Goal: Answer question/provide support: Share knowledge or assist other users

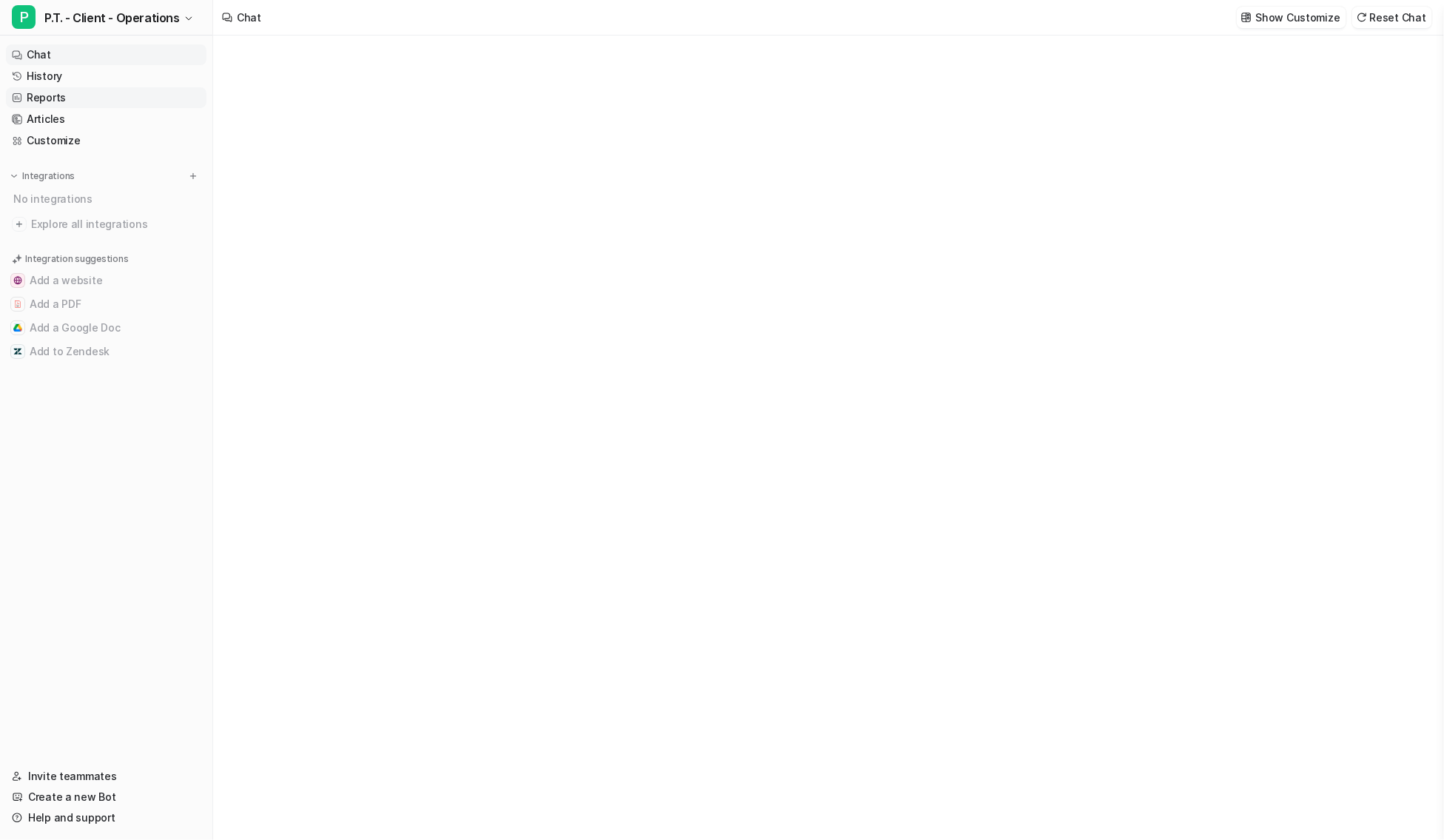
type textarea "**********"
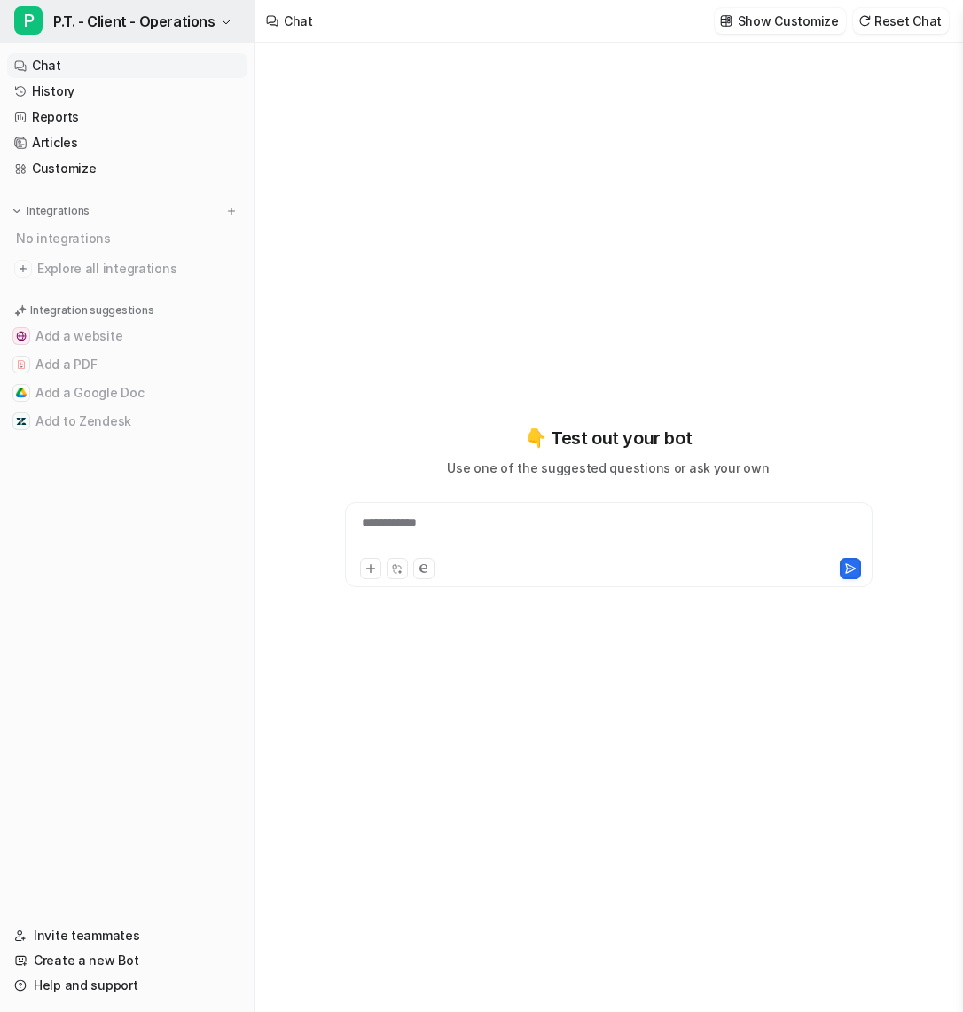
click at [174, 31] on span "P.T. - Client - Operations" at bounding box center [134, 21] width 162 height 25
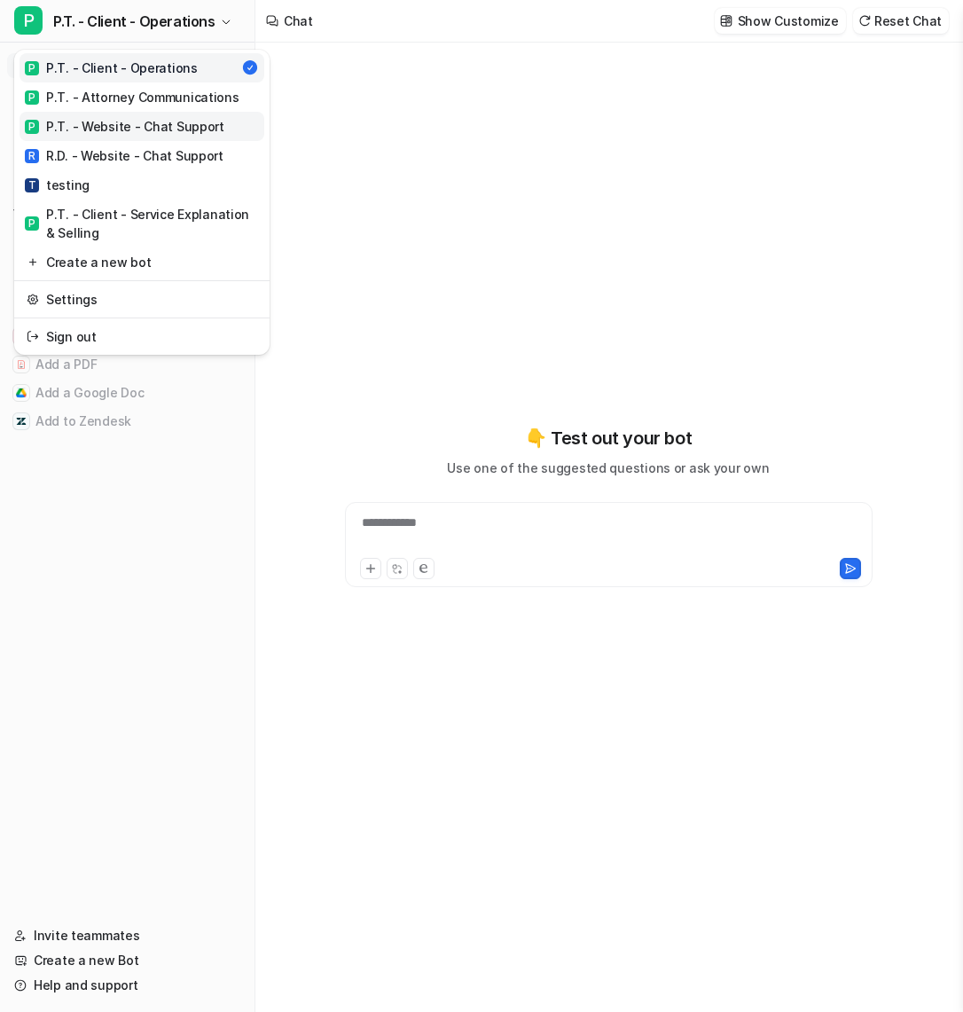
click at [170, 114] on link "P P.T. - Website - Chat Support" at bounding box center [142, 126] width 245 height 29
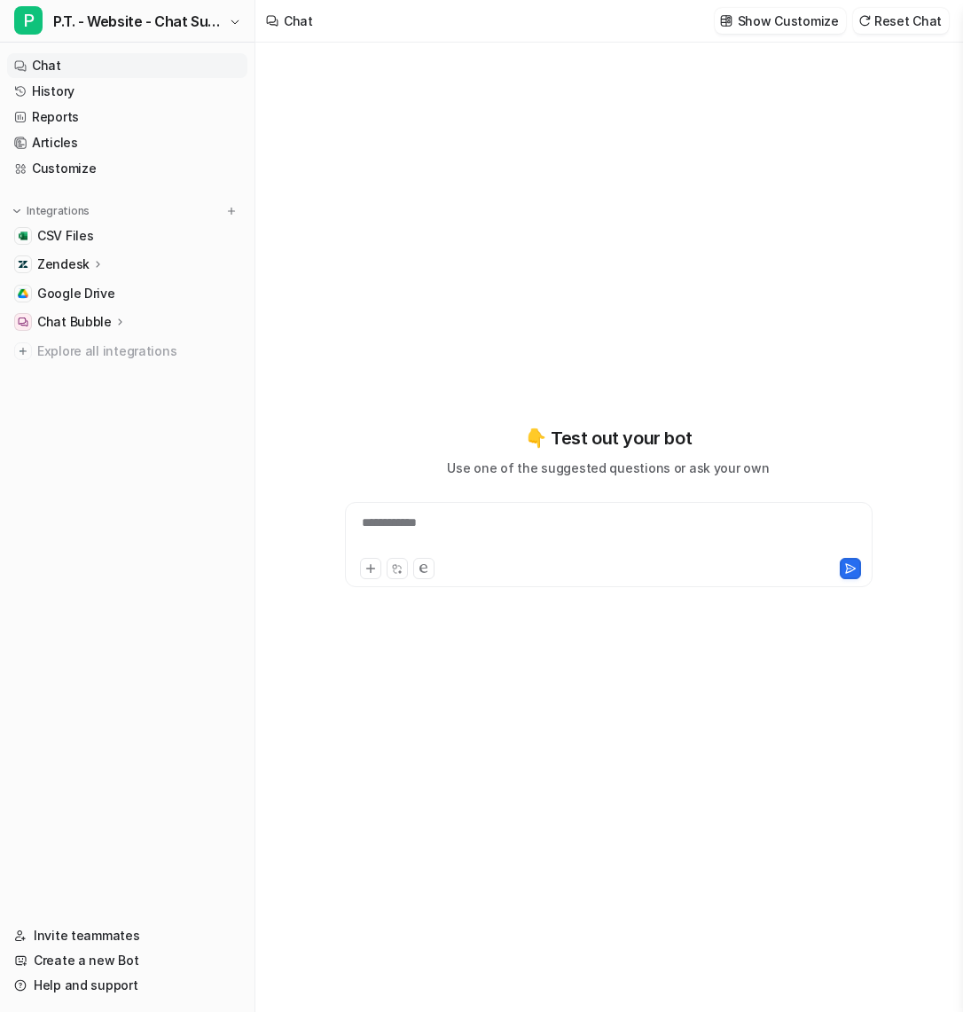
type textarea "**********"
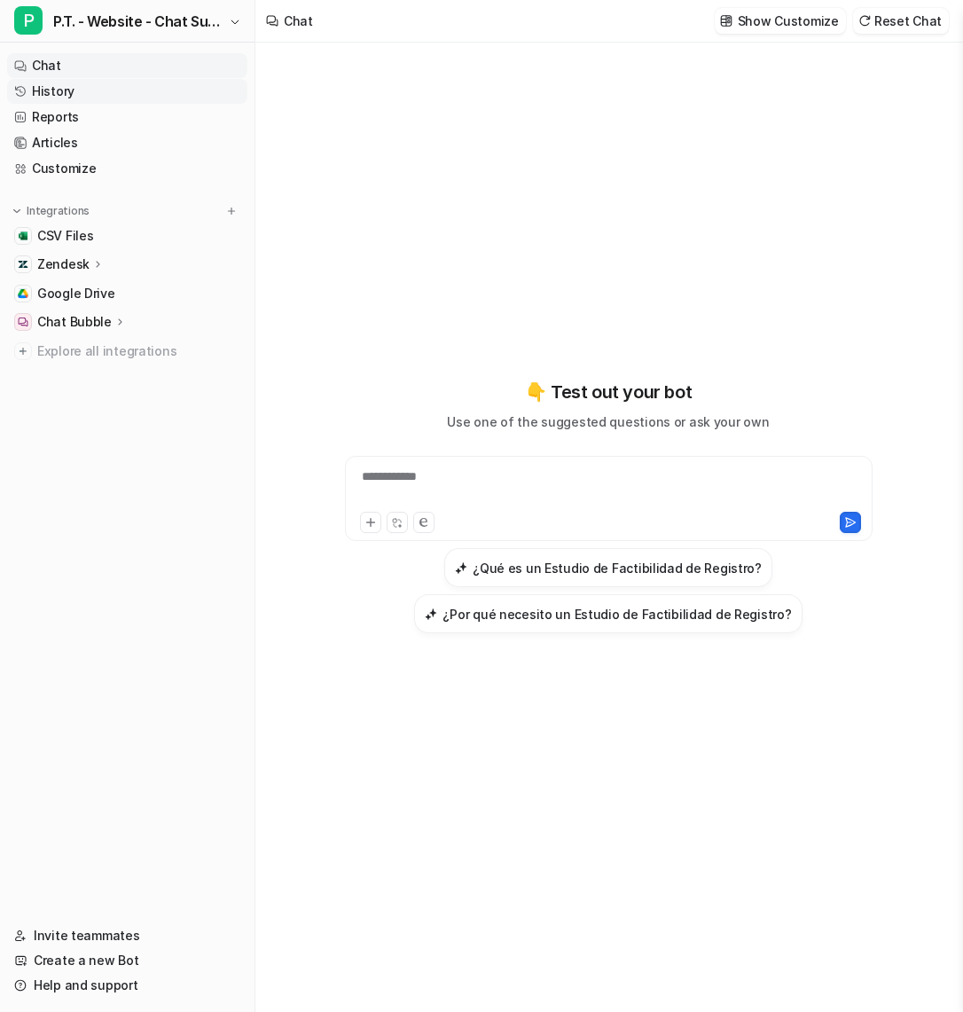
click at [111, 93] on link "History" at bounding box center [127, 91] width 240 height 25
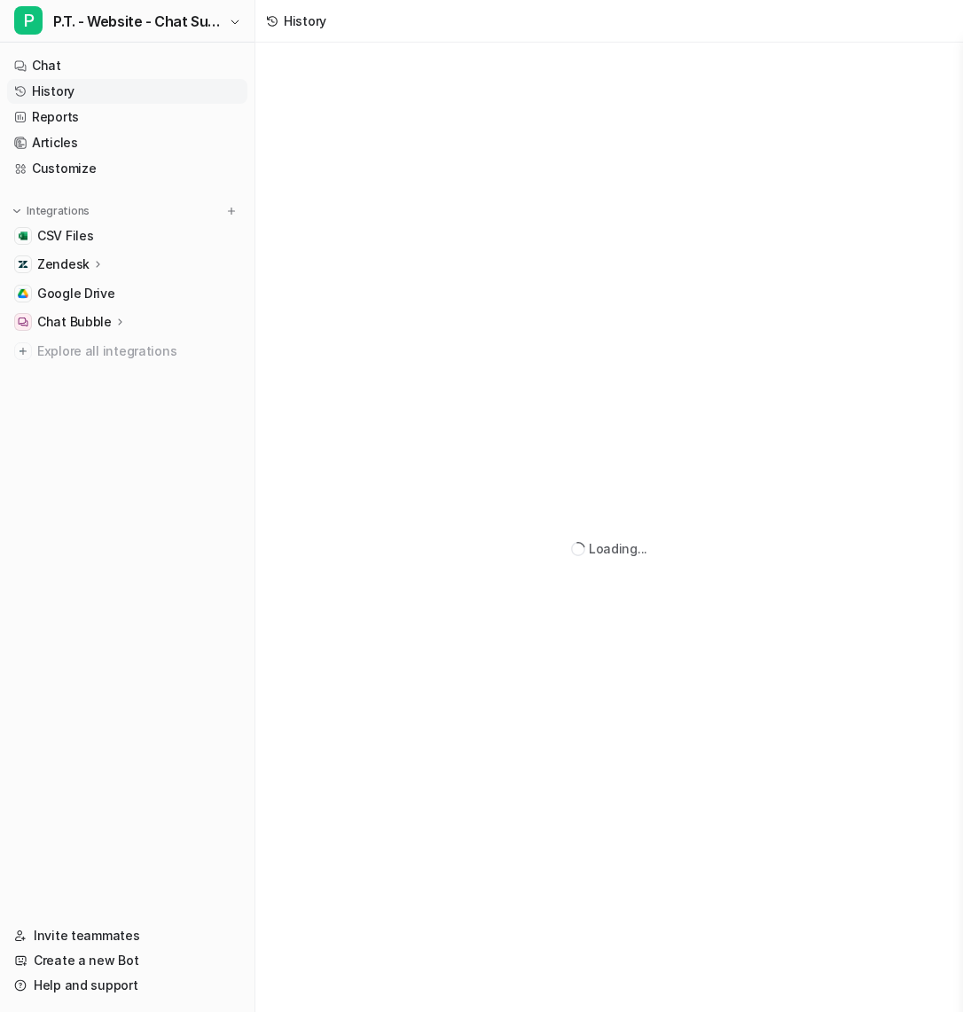
click at [111, 93] on link "History" at bounding box center [127, 91] width 240 height 25
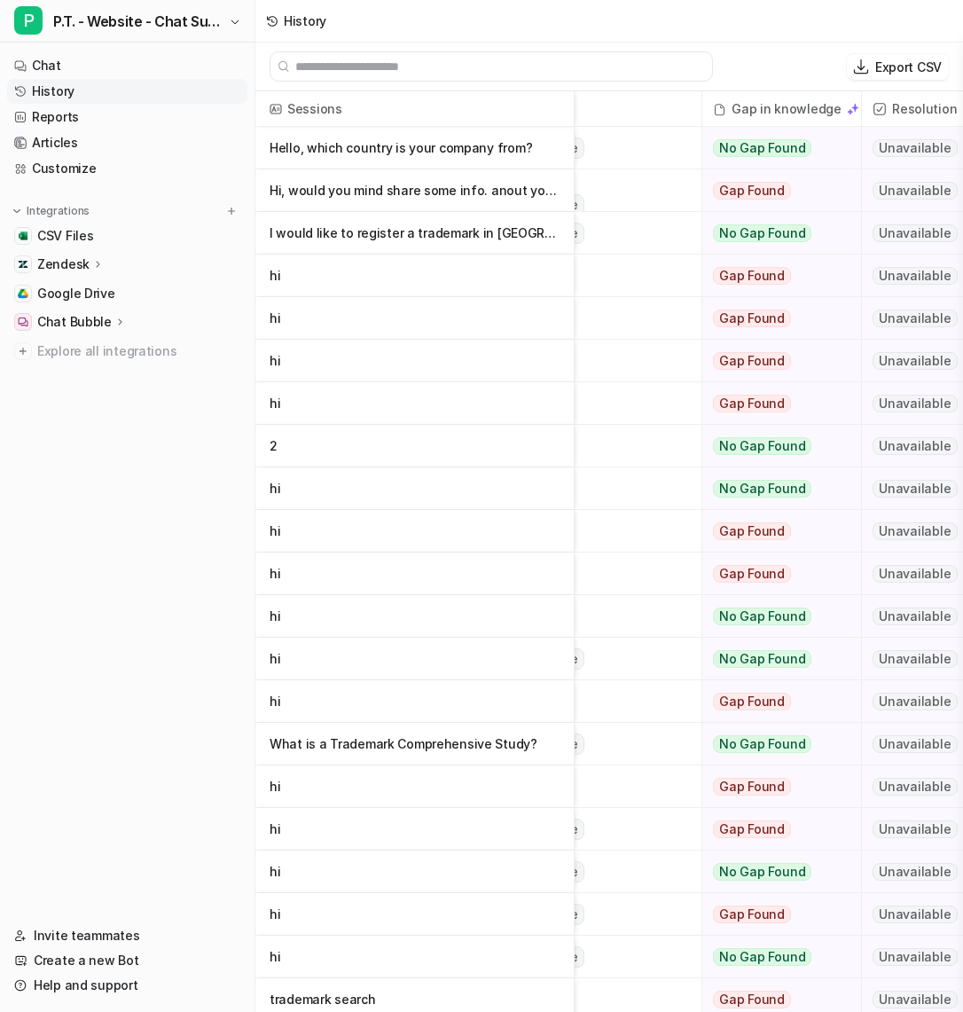
scroll to position [0, 647]
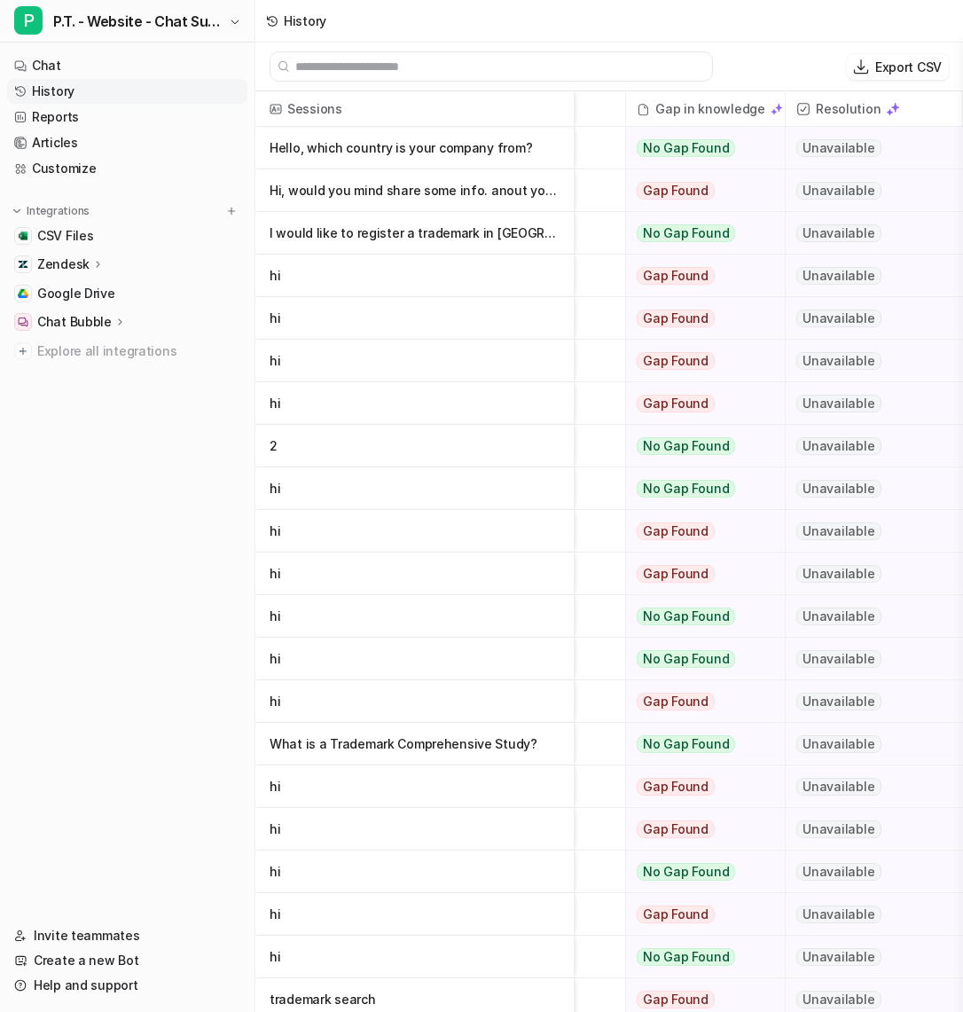
click at [449, 318] on p "hi" at bounding box center [415, 318] width 290 height 43
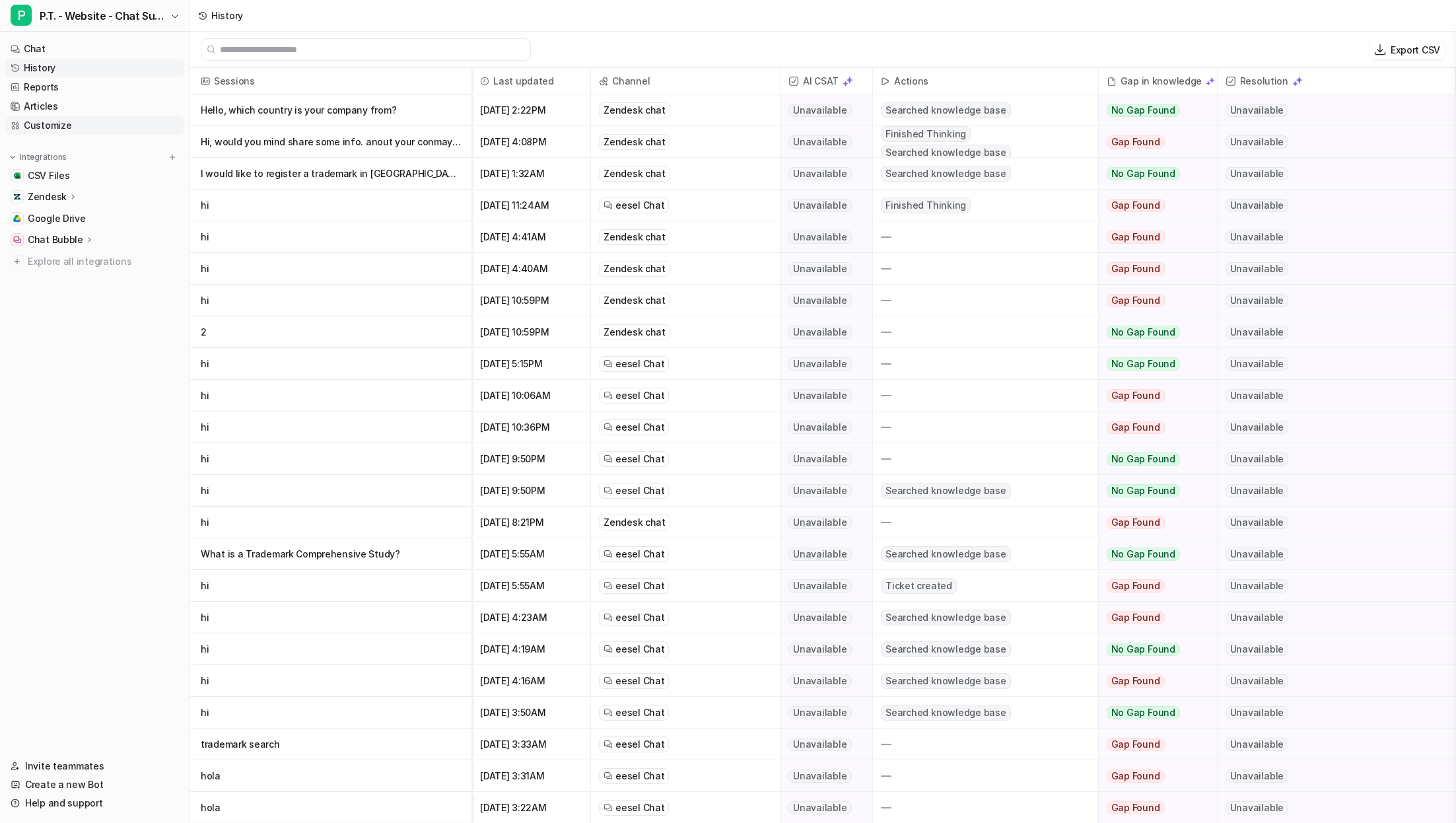
click at [92, 124] on link "Customize" at bounding box center [95, 125] width 179 height 19
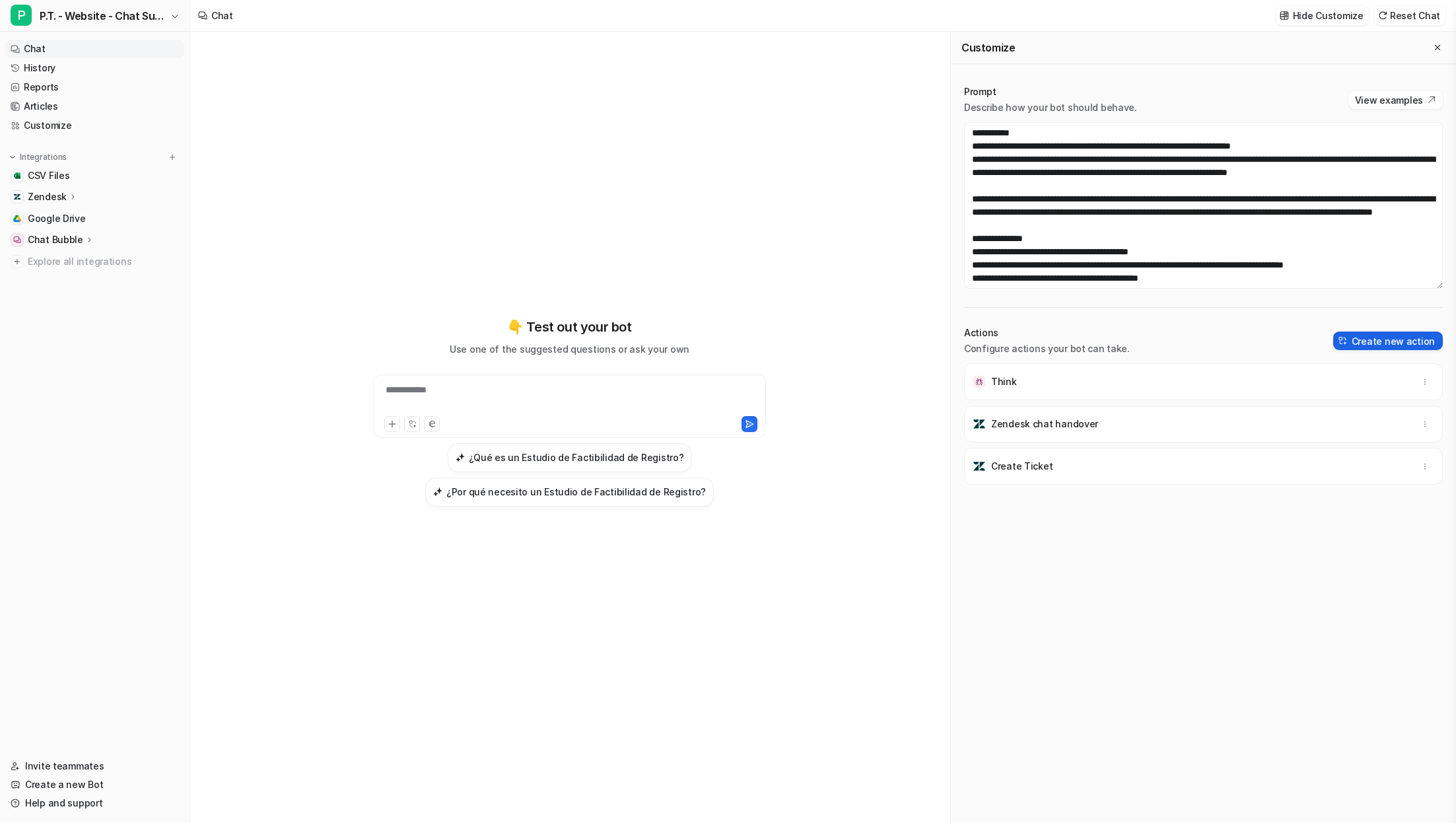
click at [1288, 342] on button "Create new action" at bounding box center [1388, 340] width 109 height 19
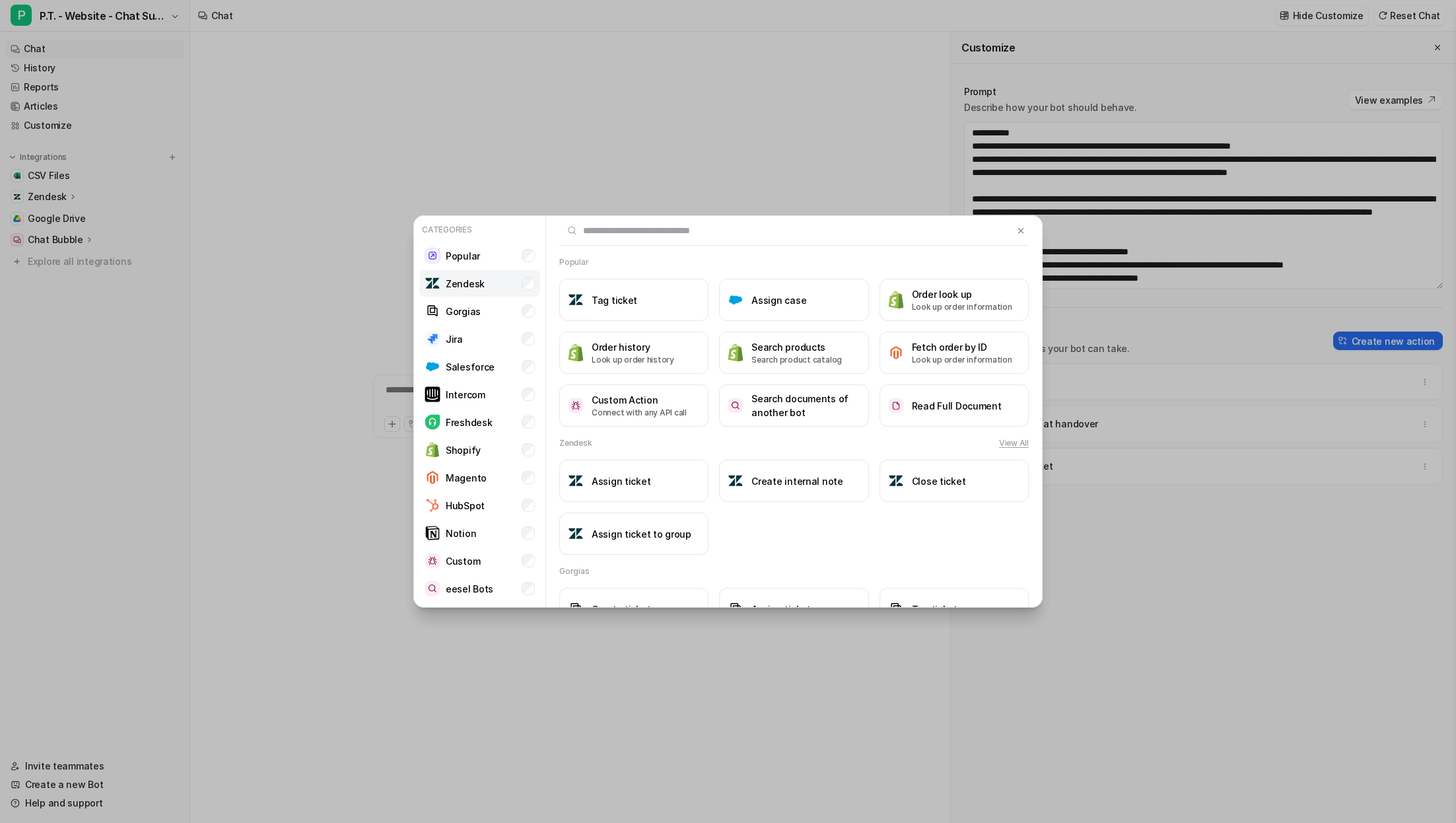
click at [476, 273] on li "Zendesk" at bounding box center [479, 283] width 121 height 26
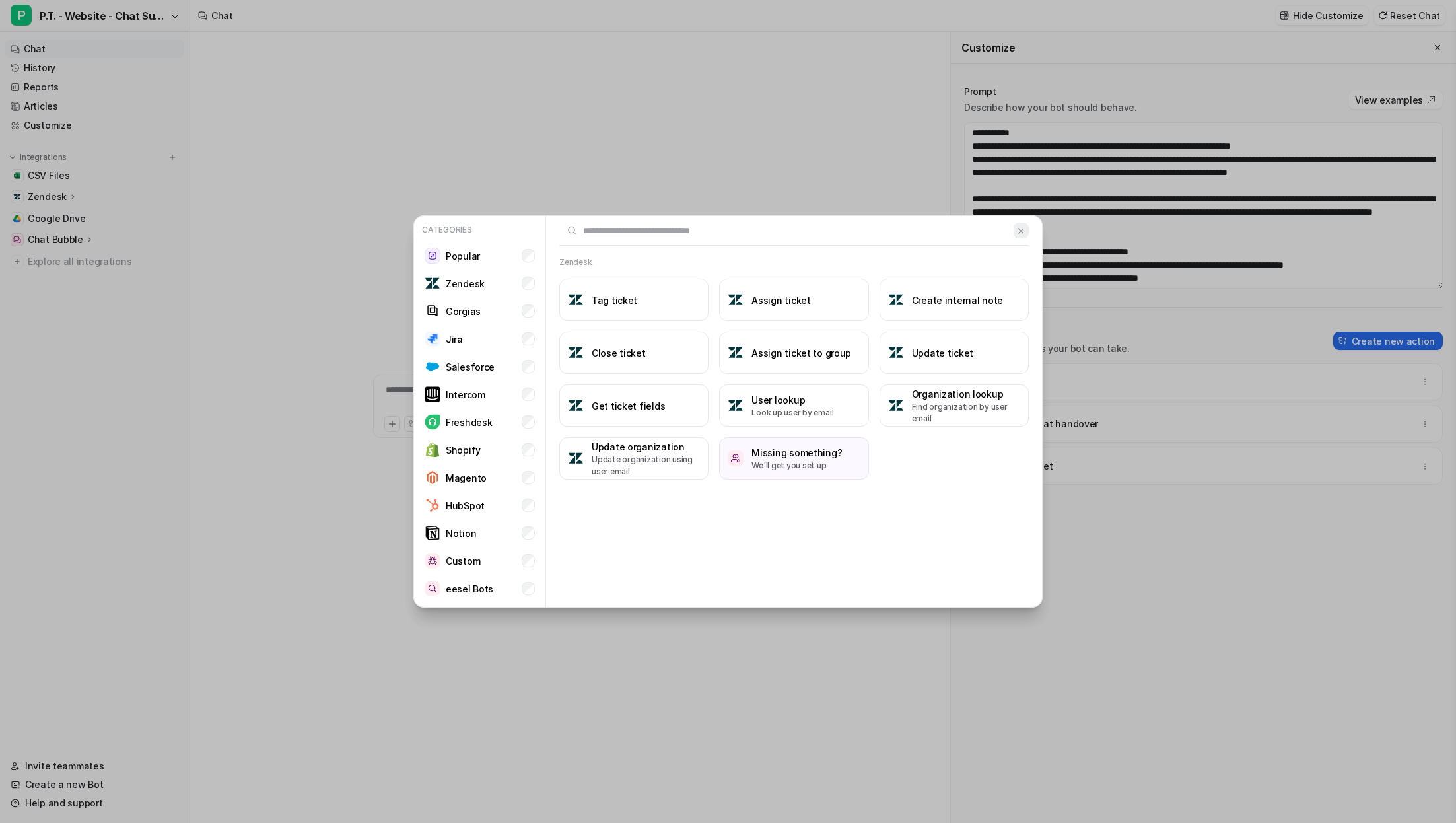
click at [1023, 228] on img at bounding box center [1021, 230] width 9 height 10
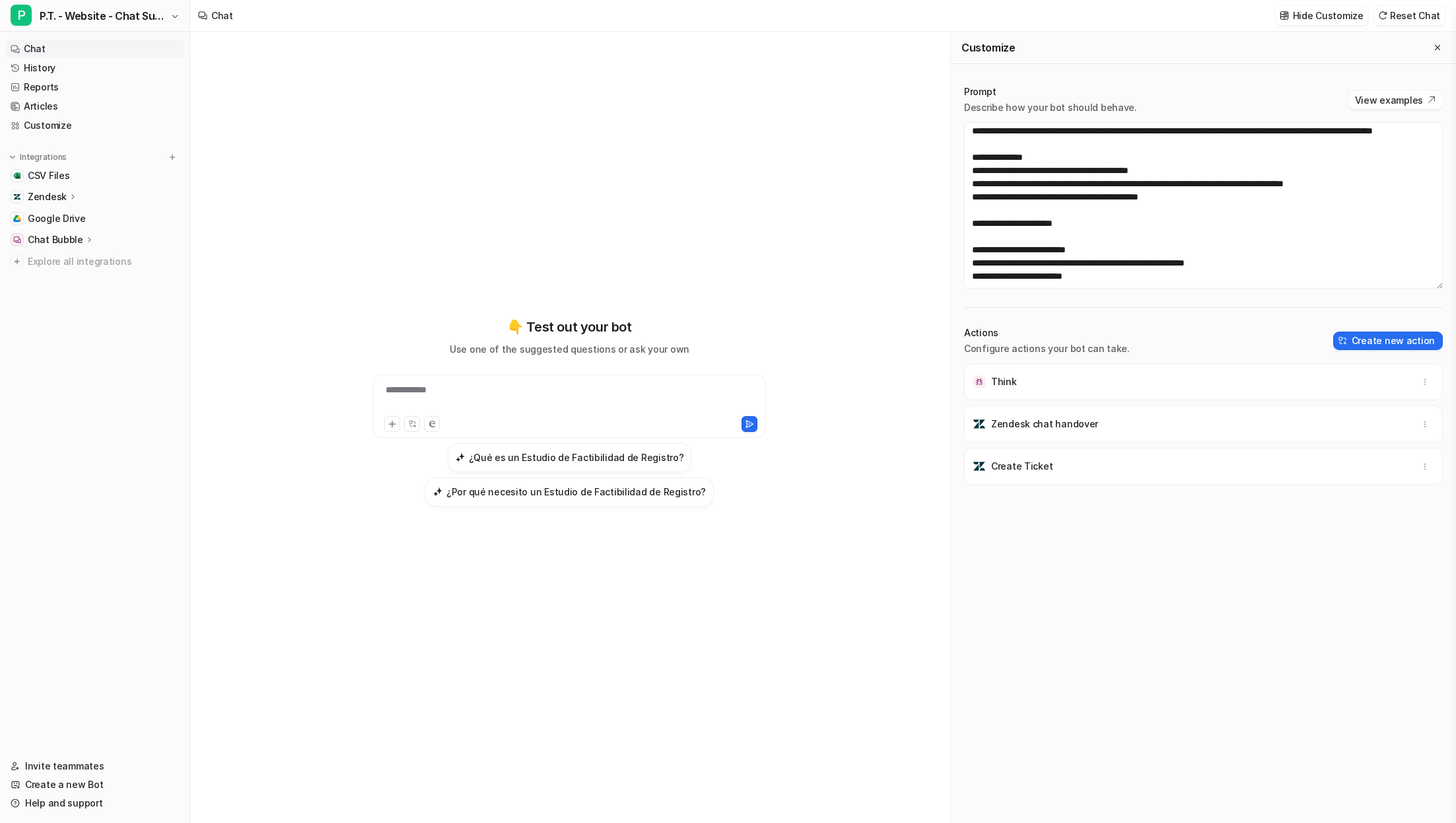
scroll to position [83, 0]
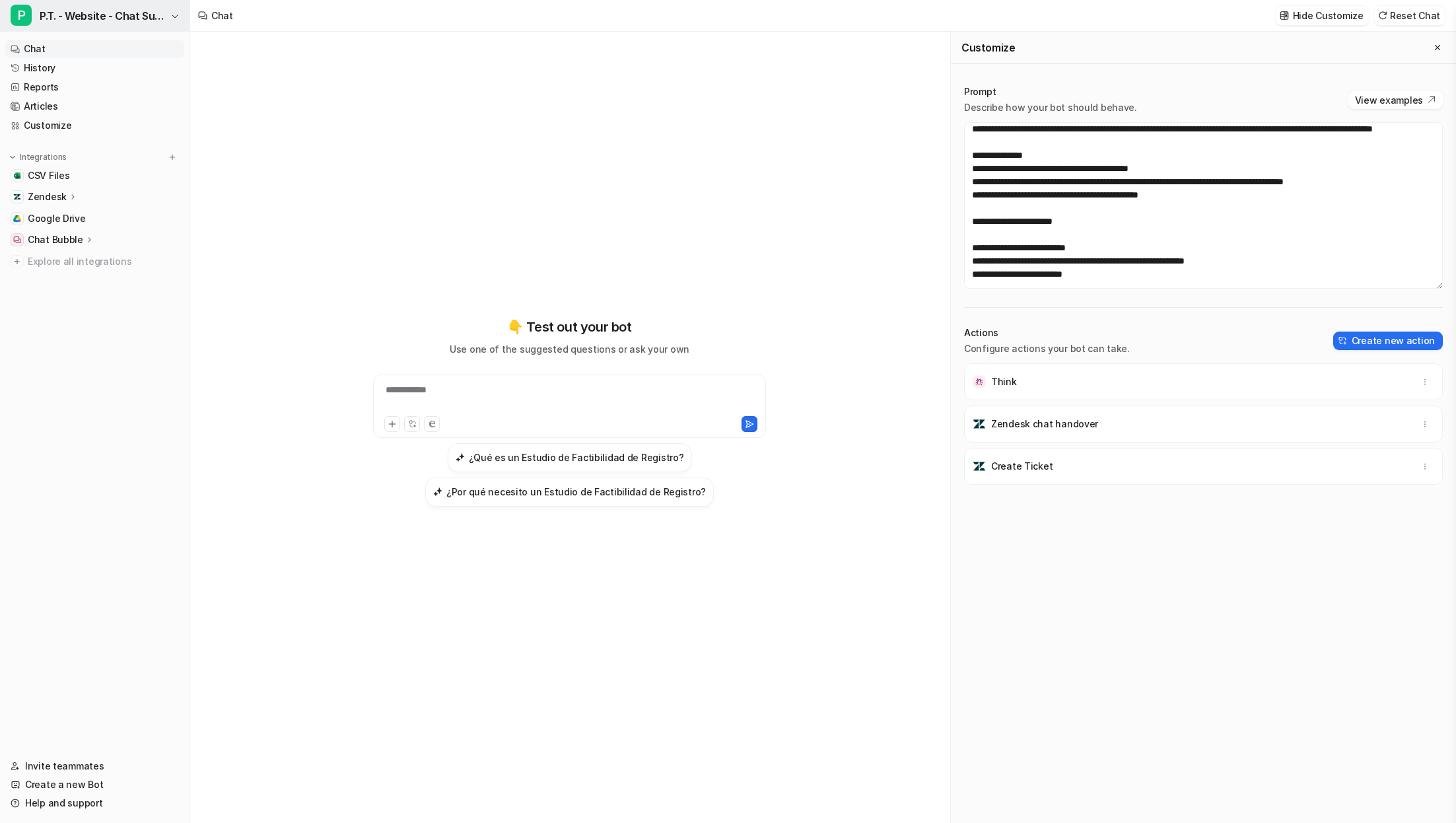
click at [164, 22] on span "P.T. - Website - Chat Support" at bounding box center [103, 16] width 127 height 19
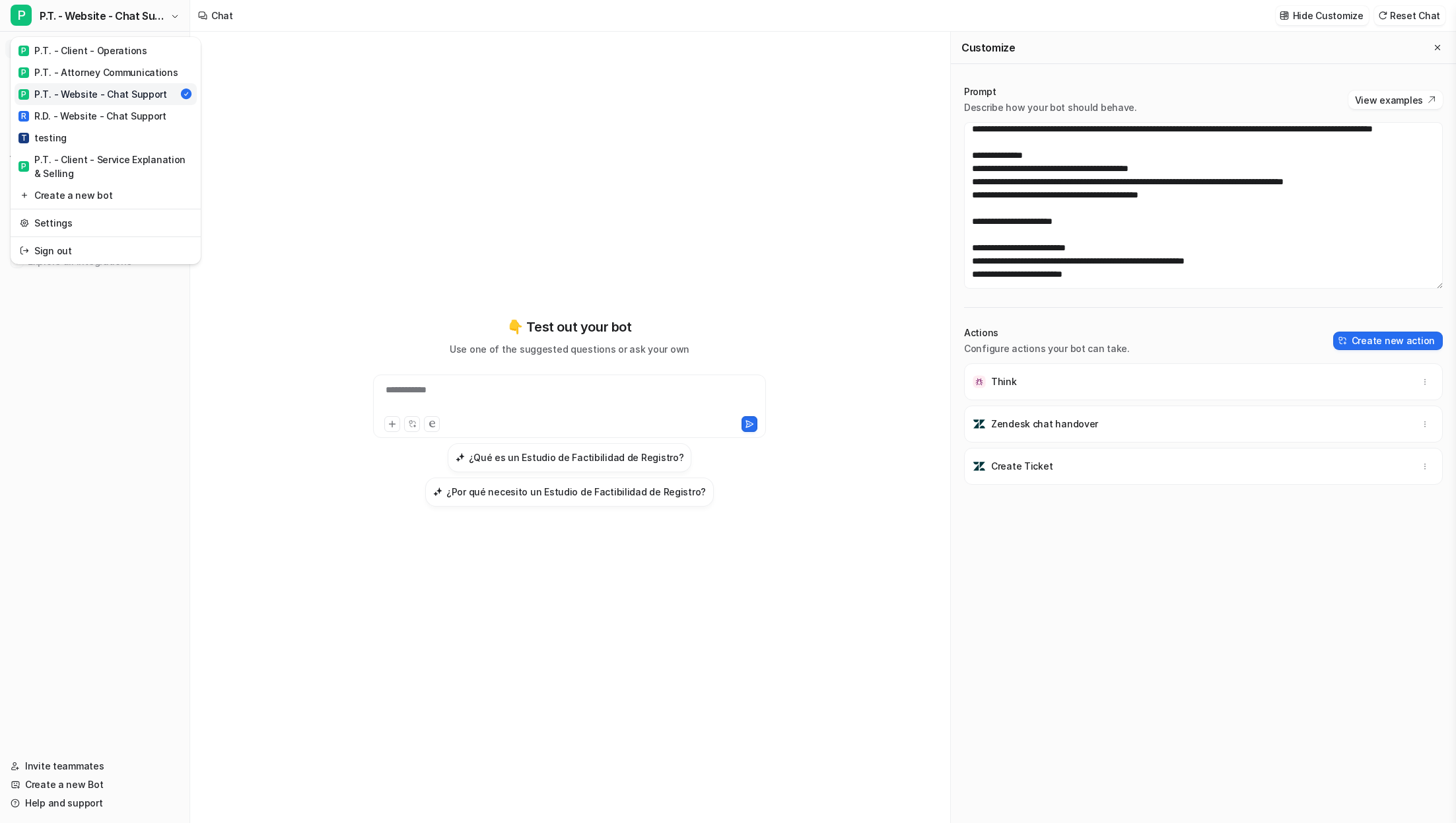
click at [309, 82] on div "**********" at bounding box center [728, 411] width 1456 height 823
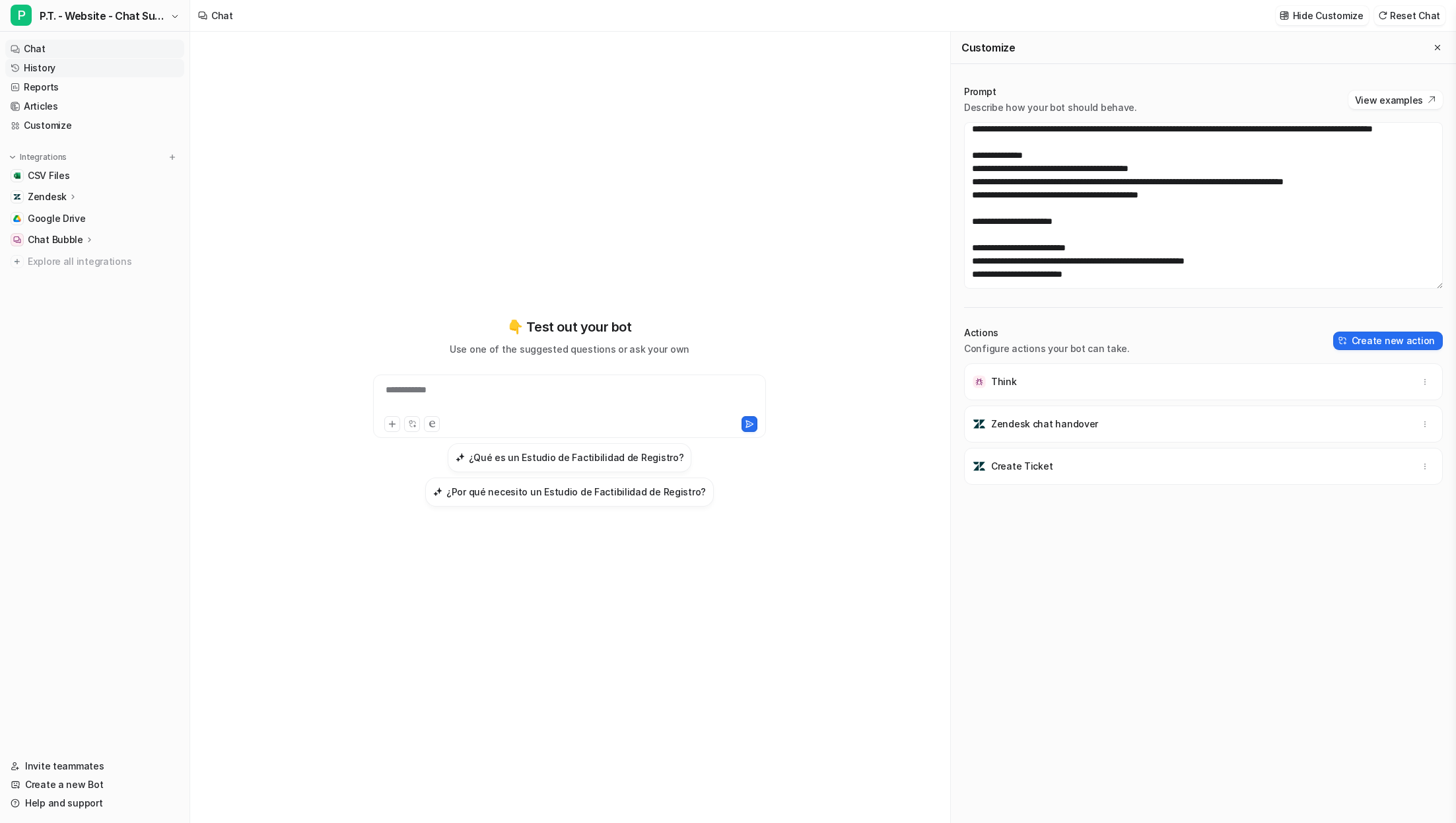
click at [109, 66] on link "History" at bounding box center [95, 68] width 179 height 19
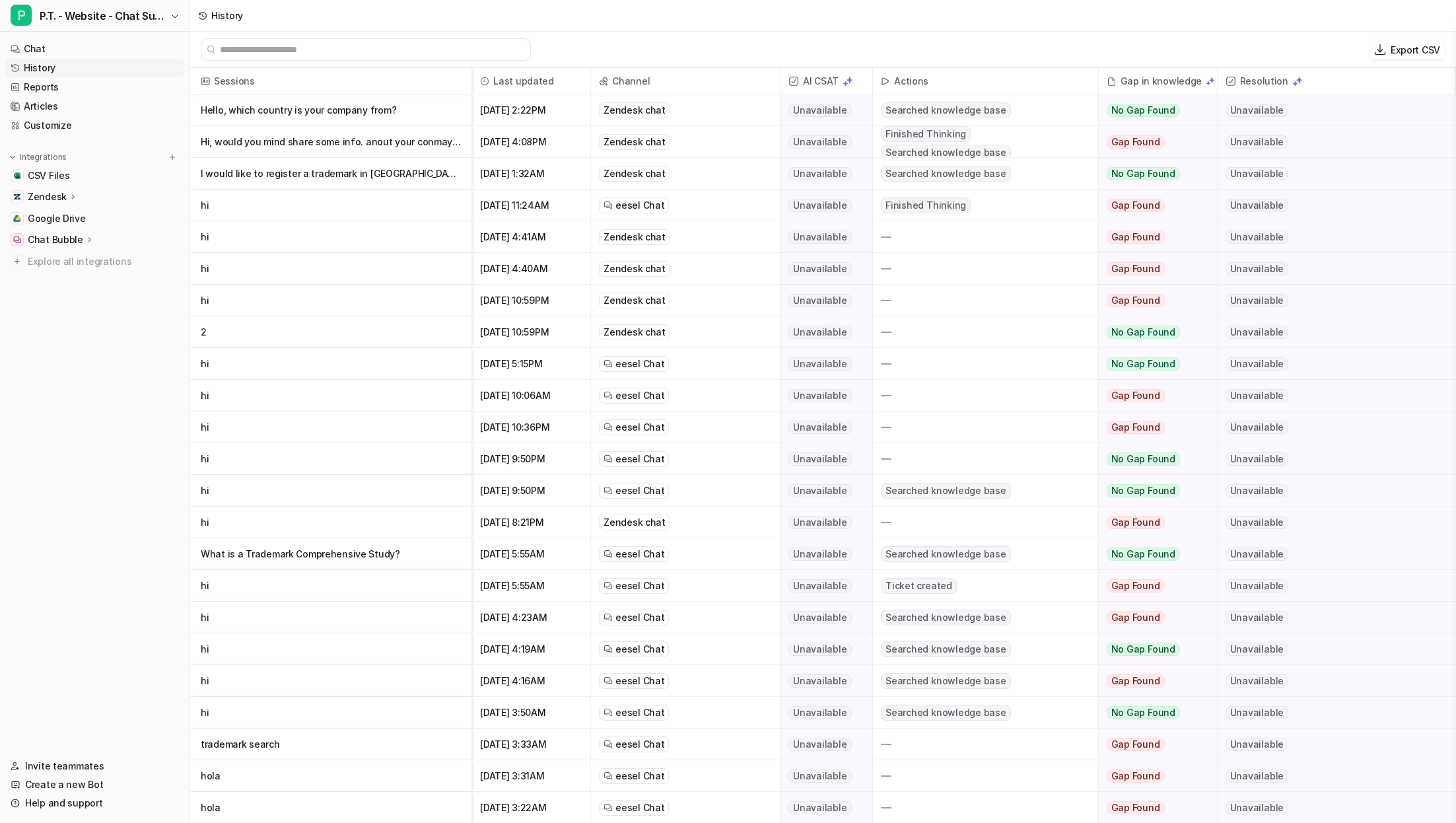
click at [374, 249] on p "hi" at bounding box center [331, 237] width 261 height 32
click at [368, 244] on p "hi" at bounding box center [331, 237] width 261 height 32
click at [404, 251] on p "hi" at bounding box center [331, 237] width 261 height 32
click at [400, 273] on p "hi" at bounding box center [331, 269] width 261 height 32
click at [272, 277] on p "hi" at bounding box center [331, 269] width 261 height 32
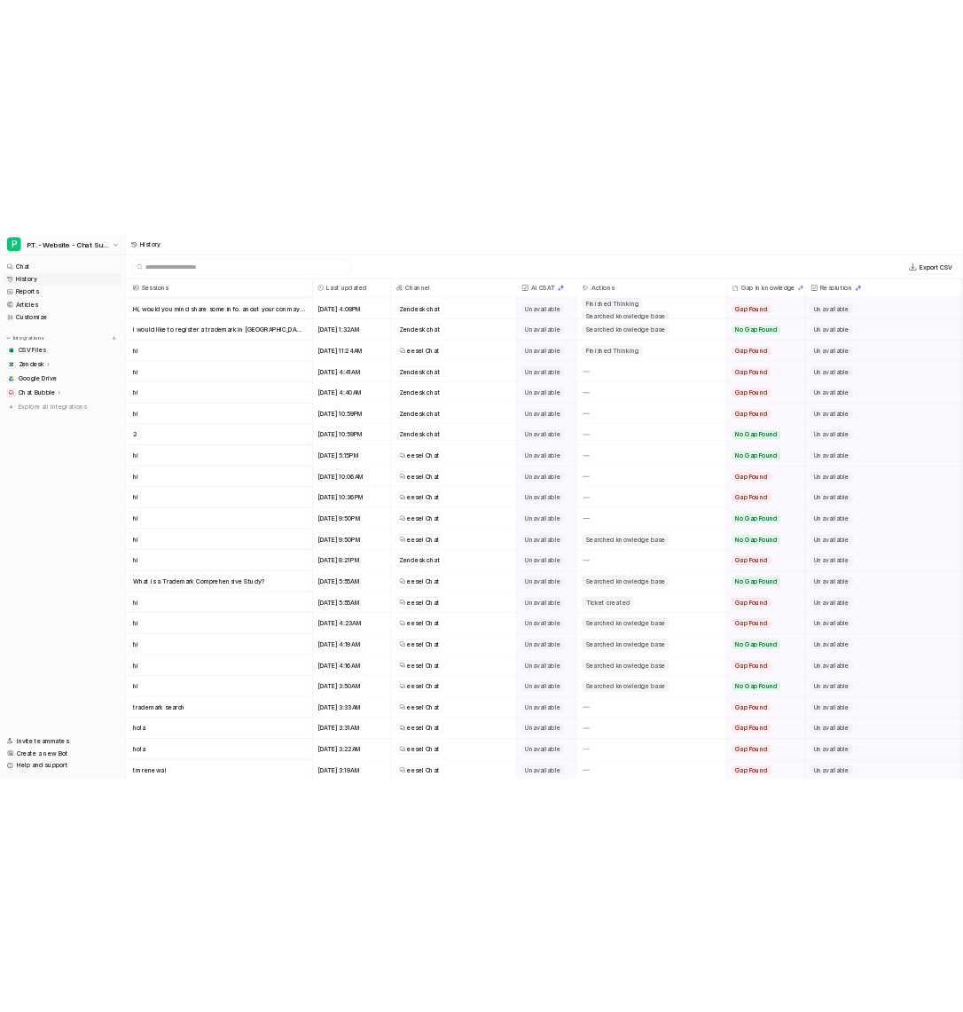
scroll to position [77, 0]
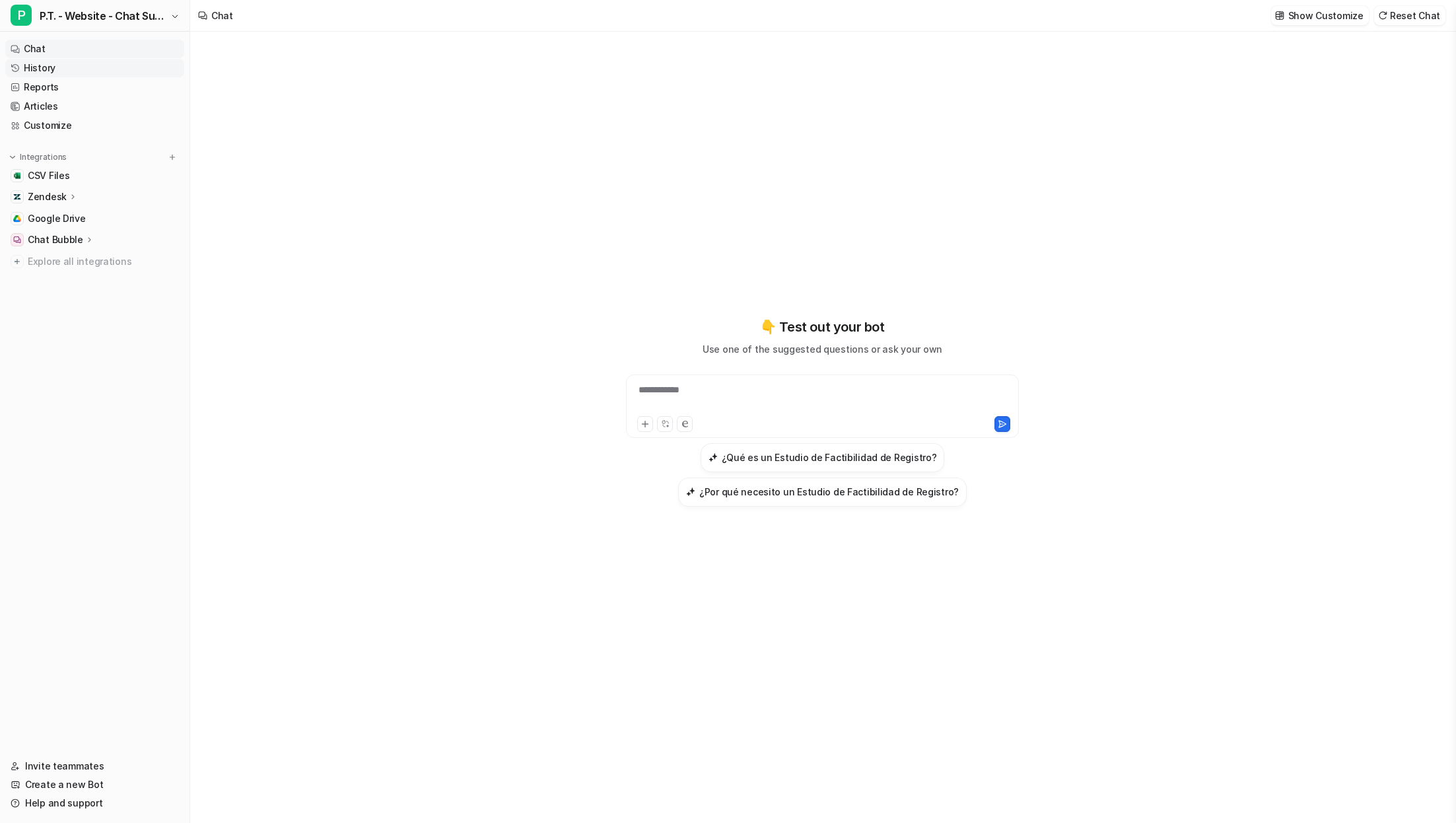
click at [71, 69] on link "History" at bounding box center [95, 68] width 179 height 19
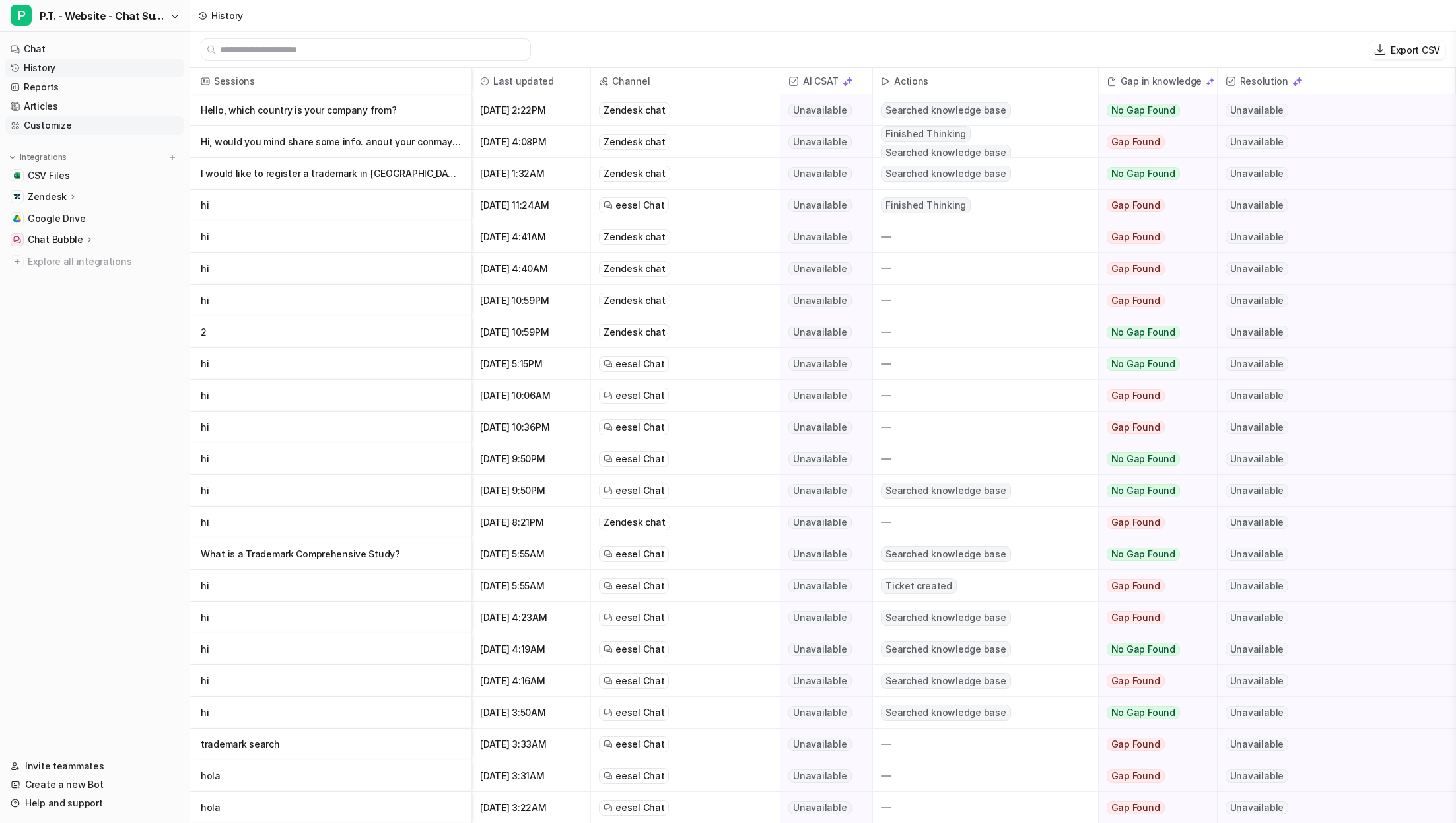
click at [82, 120] on link "Customize" at bounding box center [95, 125] width 179 height 19
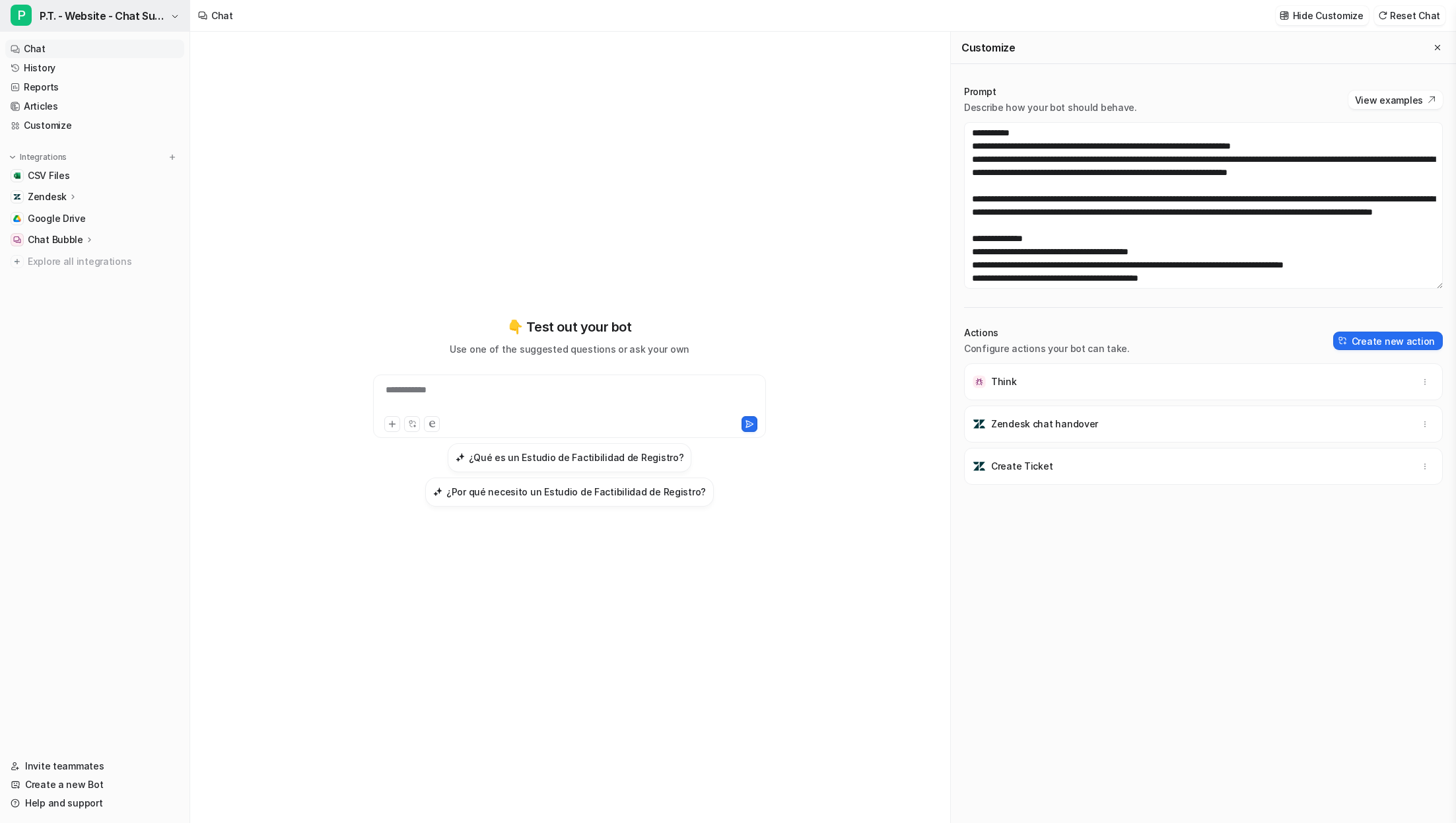
click at [38, 19] on button "P P.T. - Website - Chat Support" at bounding box center [95, 16] width 190 height 32
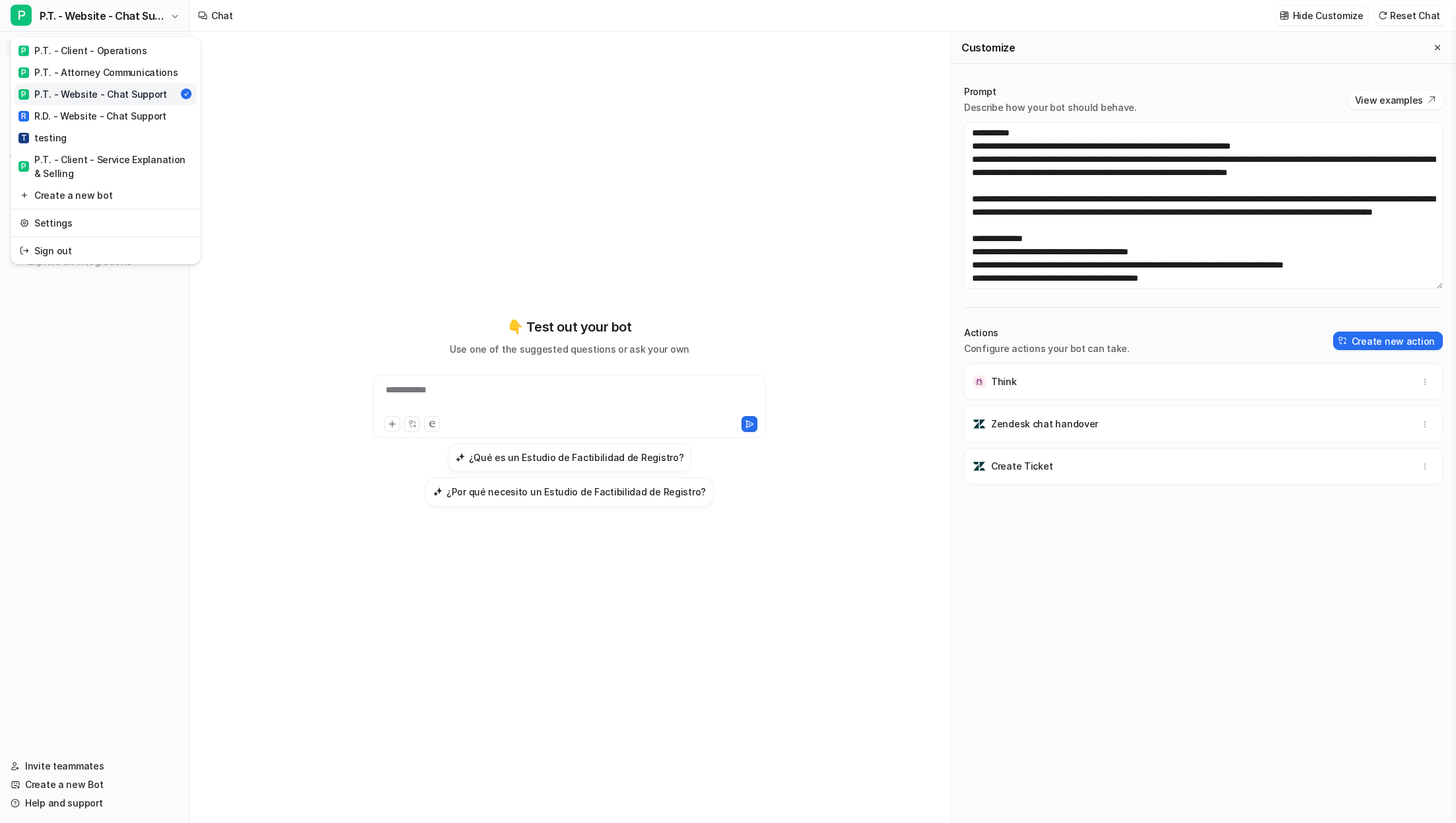
click at [343, 104] on div "**********" at bounding box center [728, 411] width 1456 height 823
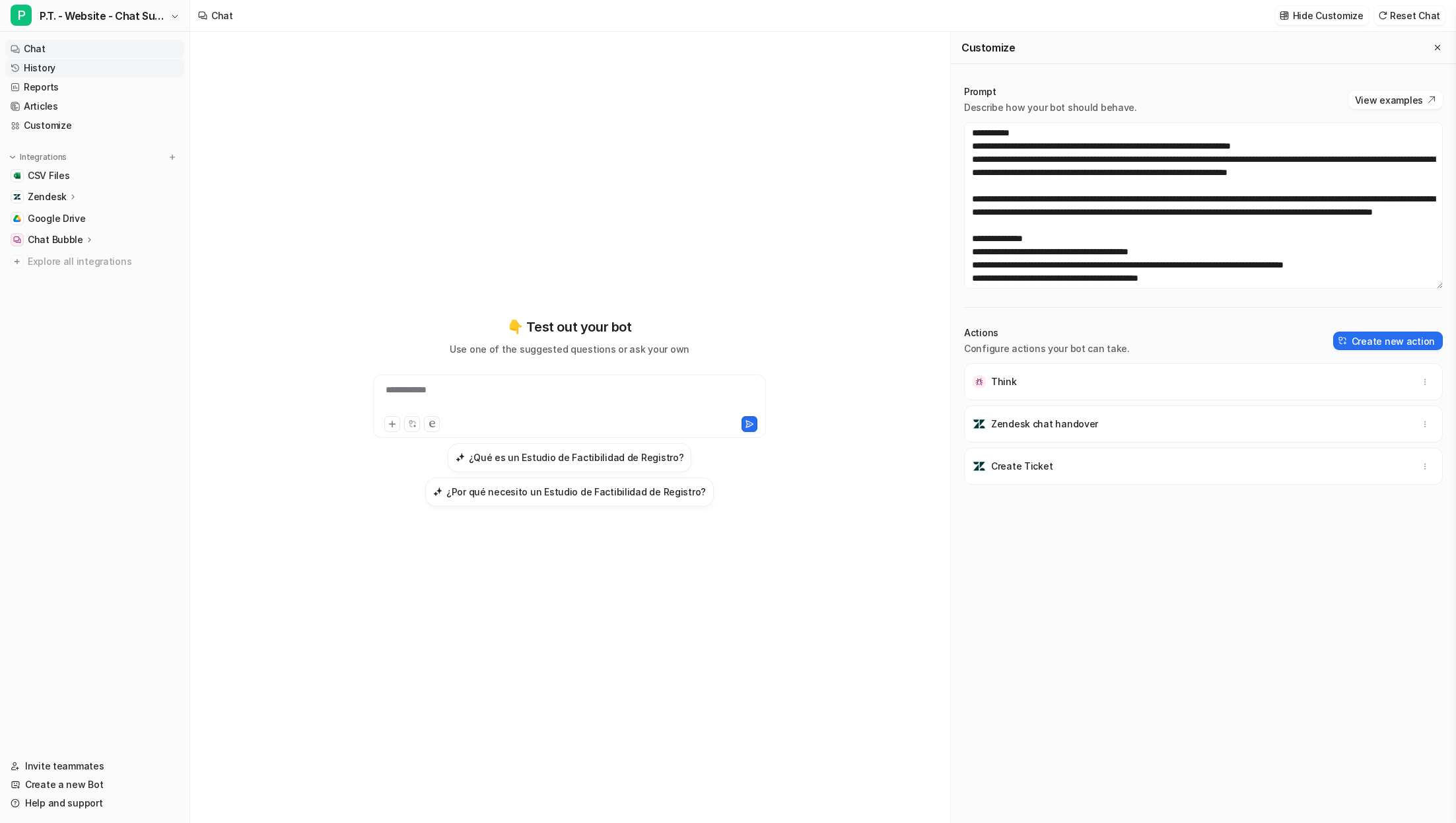
click at [57, 68] on link "History" at bounding box center [95, 68] width 179 height 19
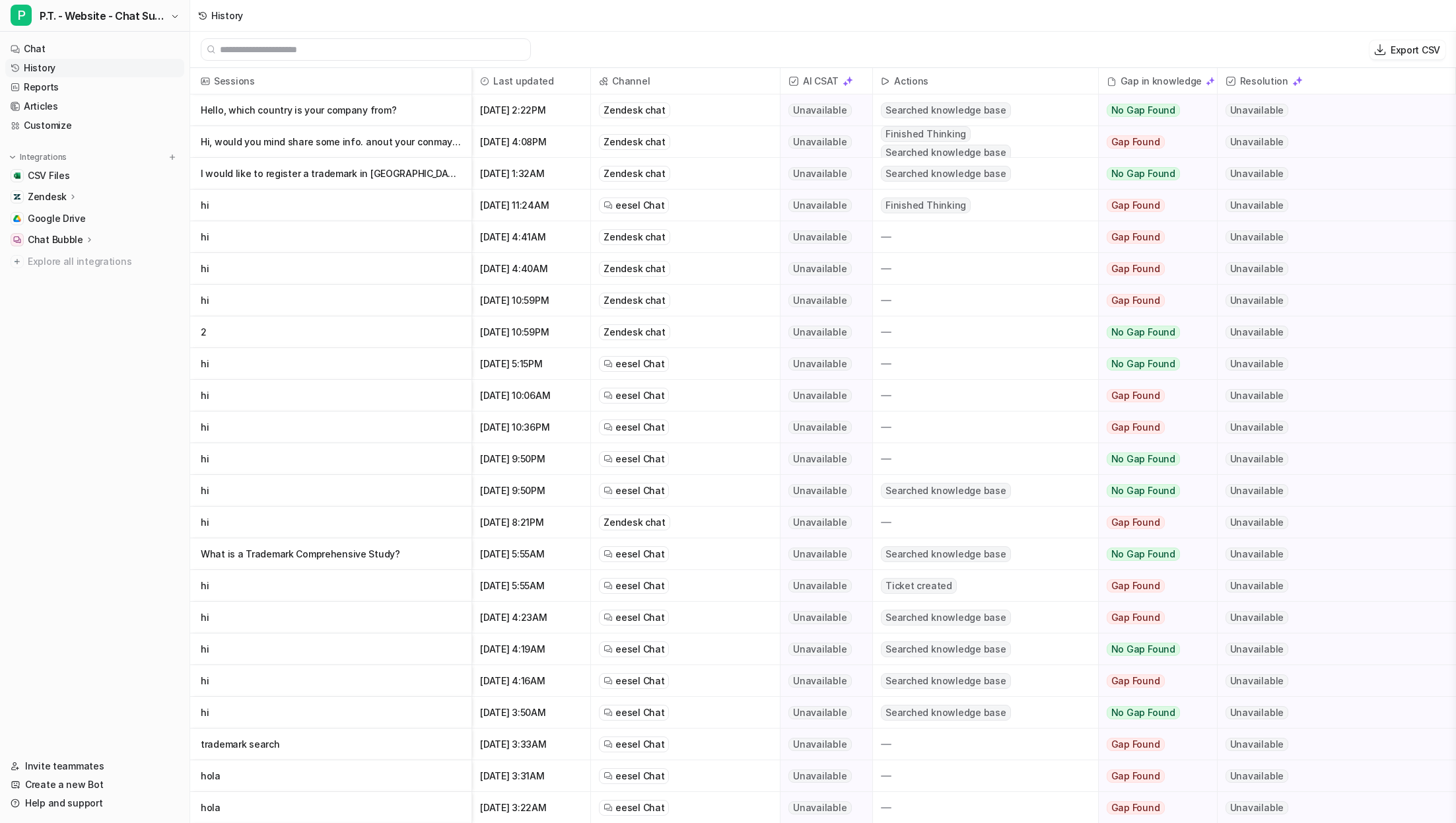
click at [345, 384] on p "hi" at bounding box center [331, 395] width 261 height 32
click at [397, 105] on p "Hello, which country is your company from?" at bounding box center [331, 110] width 261 height 32
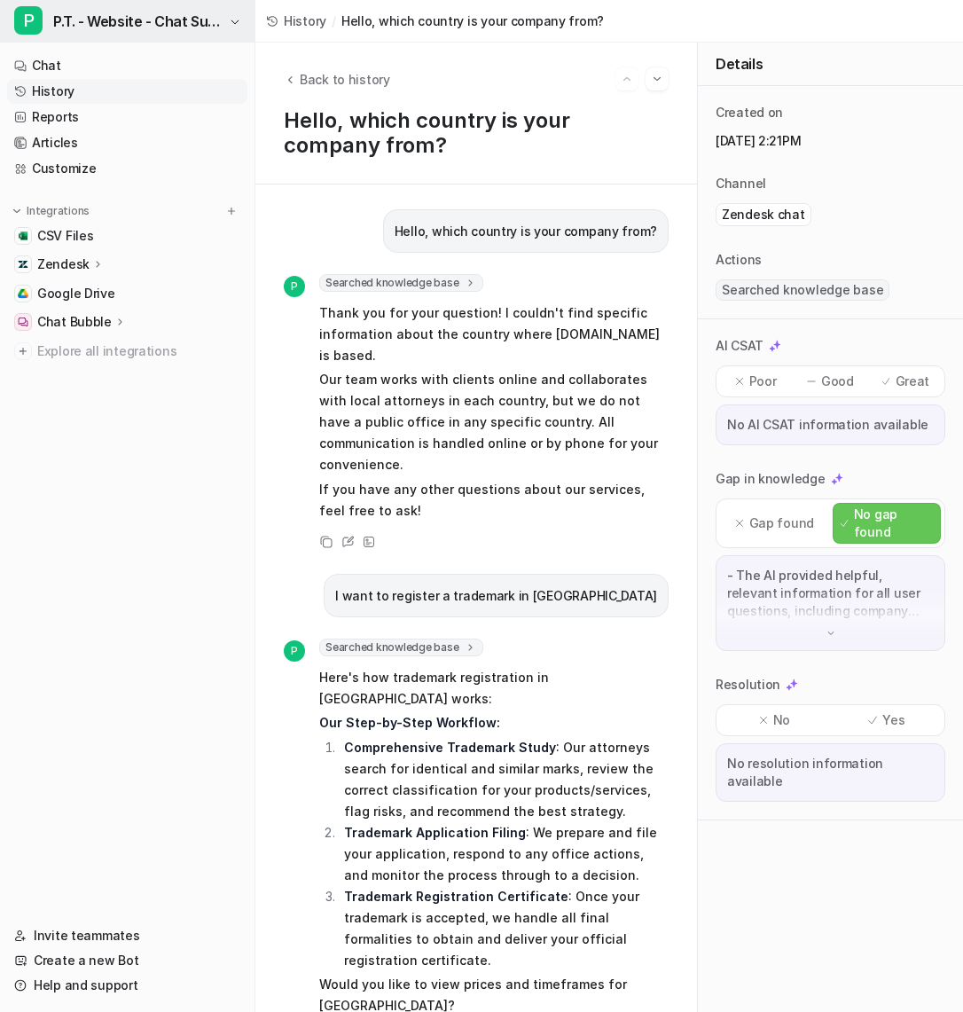
click at [200, 28] on span "P.T. - Website - Chat Support" at bounding box center [138, 21] width 171 height 25
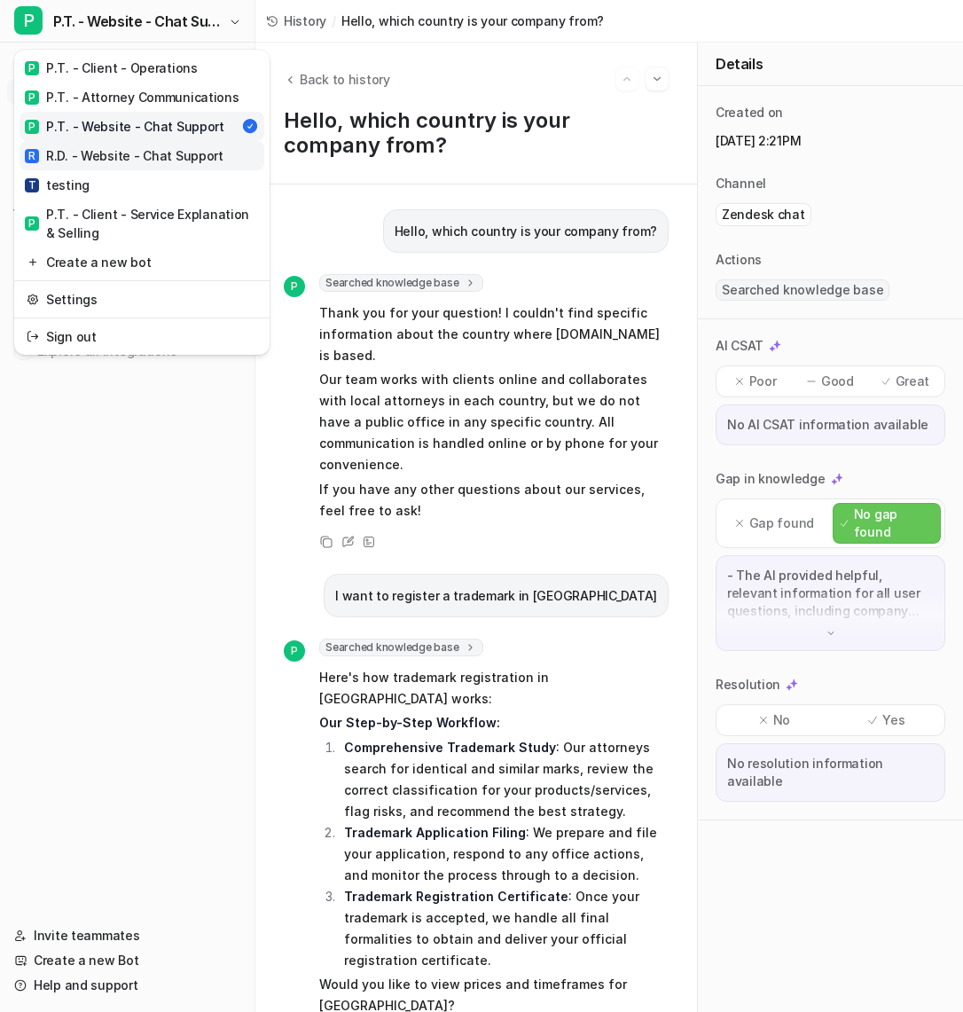
click at [188, 154] on div "R R.D. - Website - Chat Support" at bounding box center [124, 155] width 199 height 19
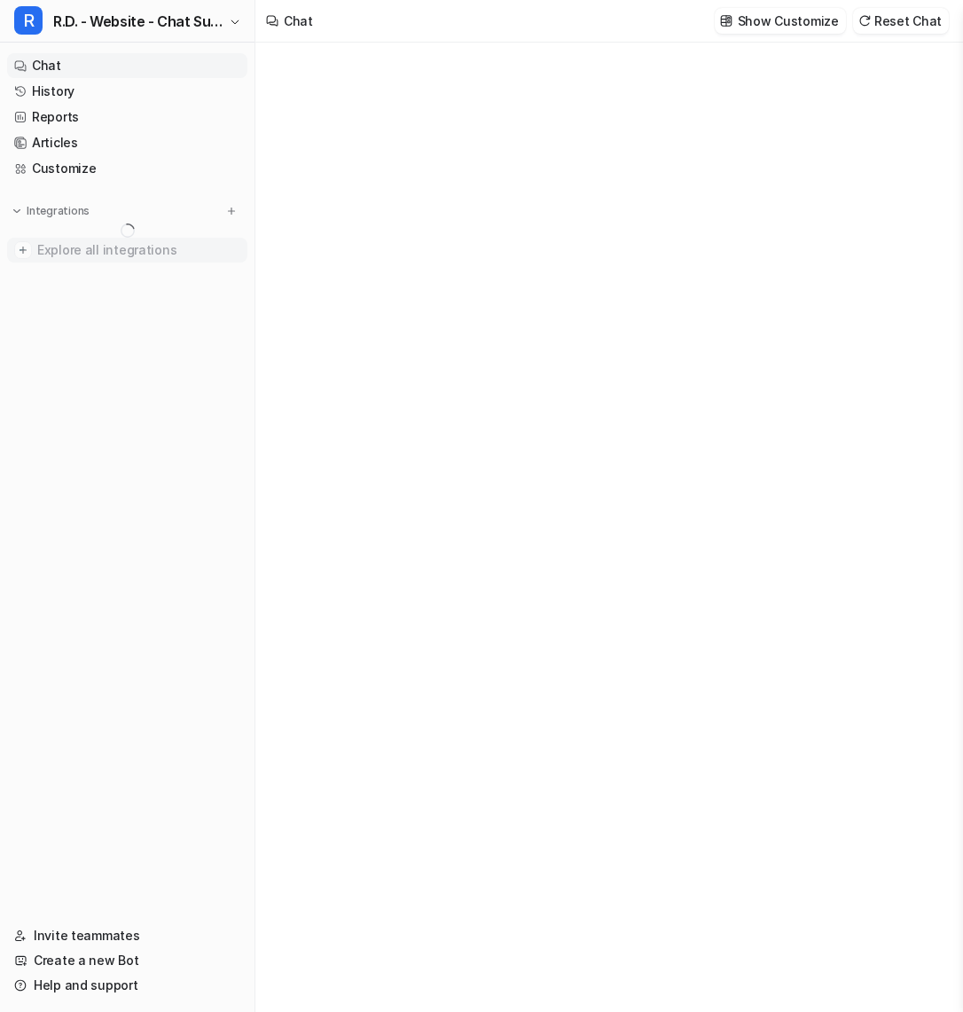
type textarea "**********"
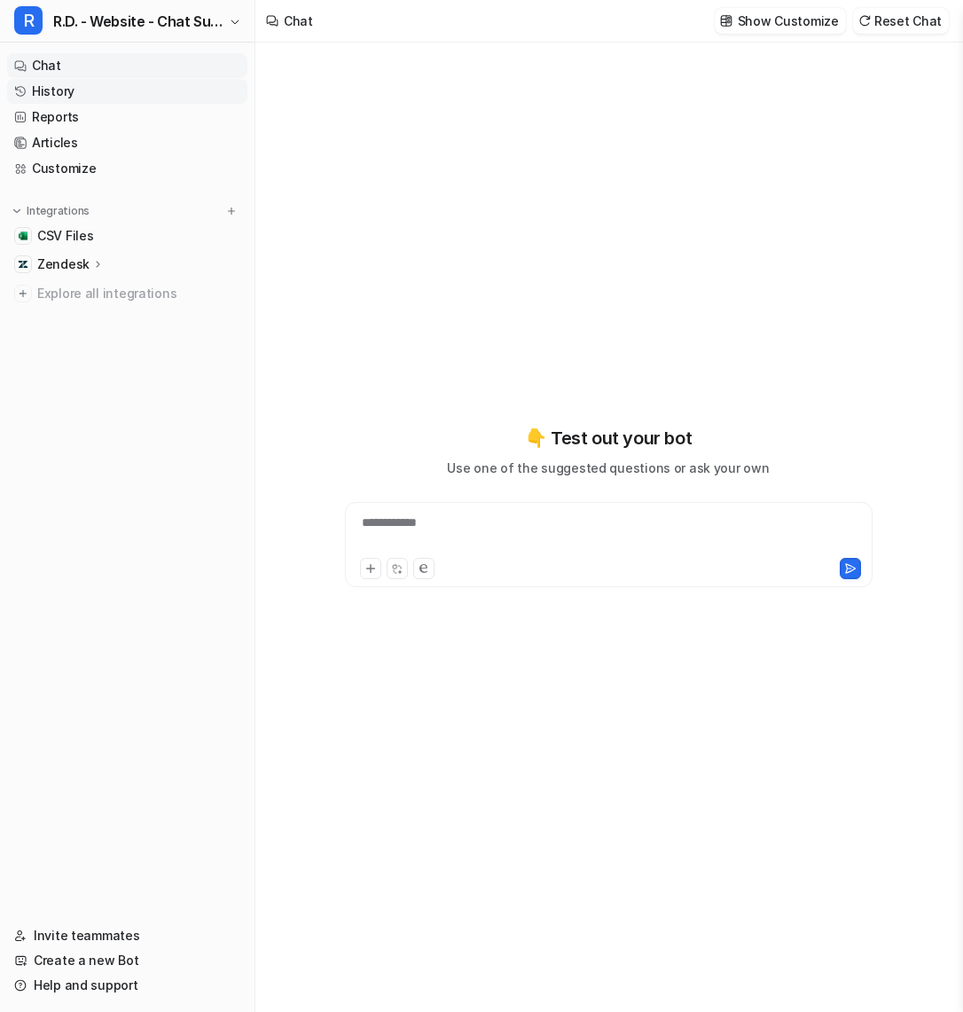
click at [107, 98] on link "History" at bounding box center [127, 91] width 240 height 25
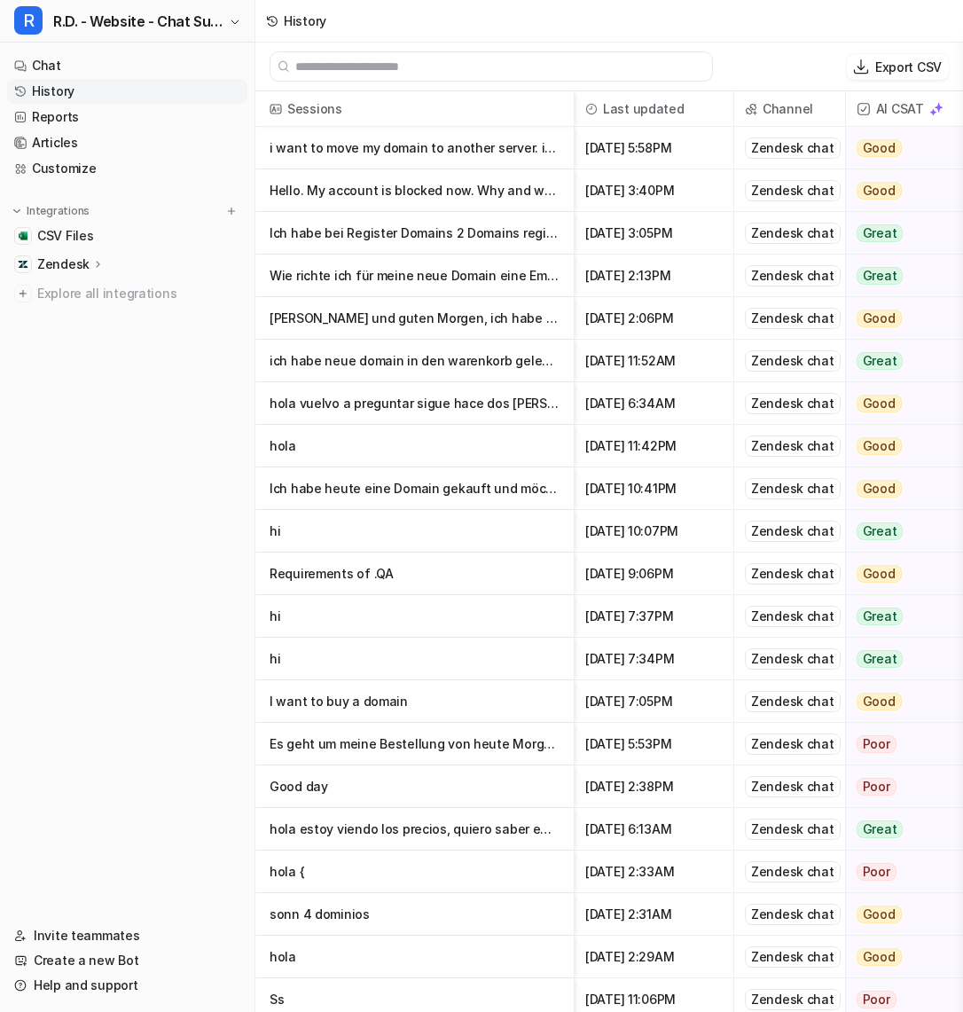
click at [349, 531] on p "hi" at bounding box center [415, 531] width 290 height 43
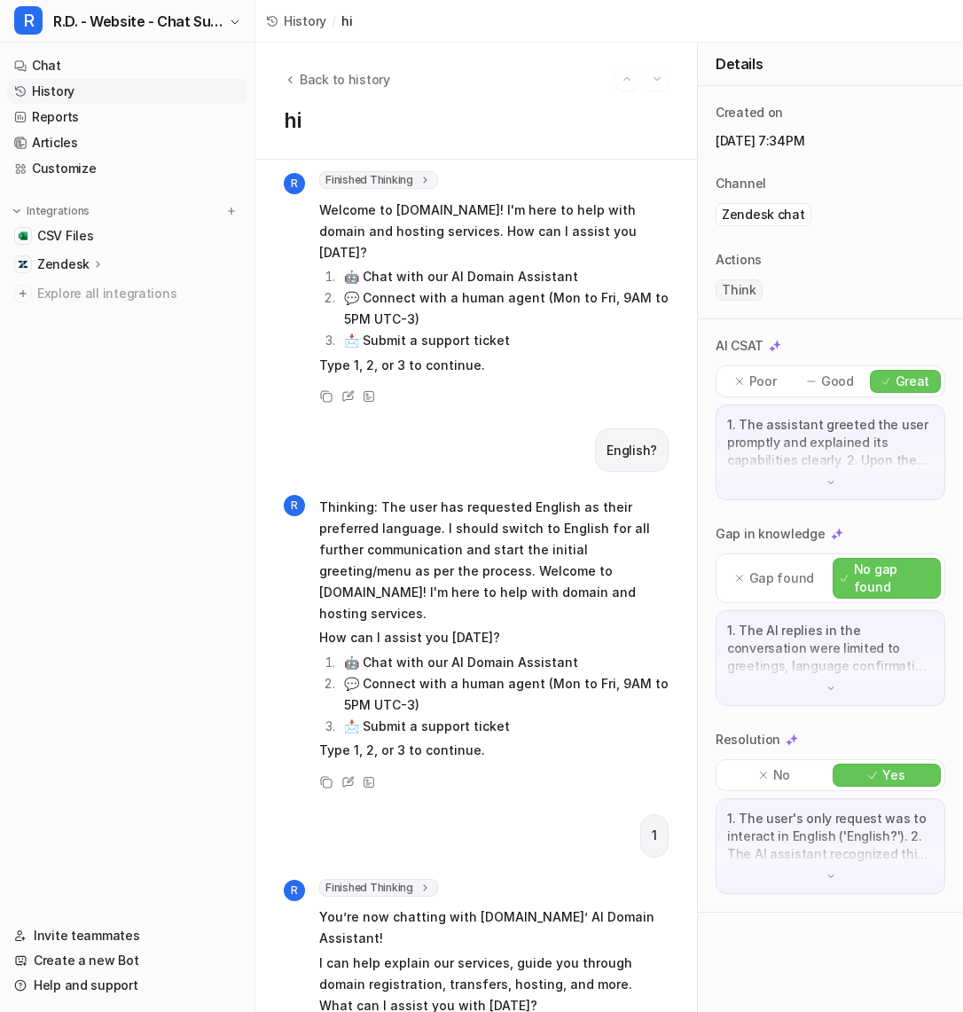
scroll to position [84, 0]
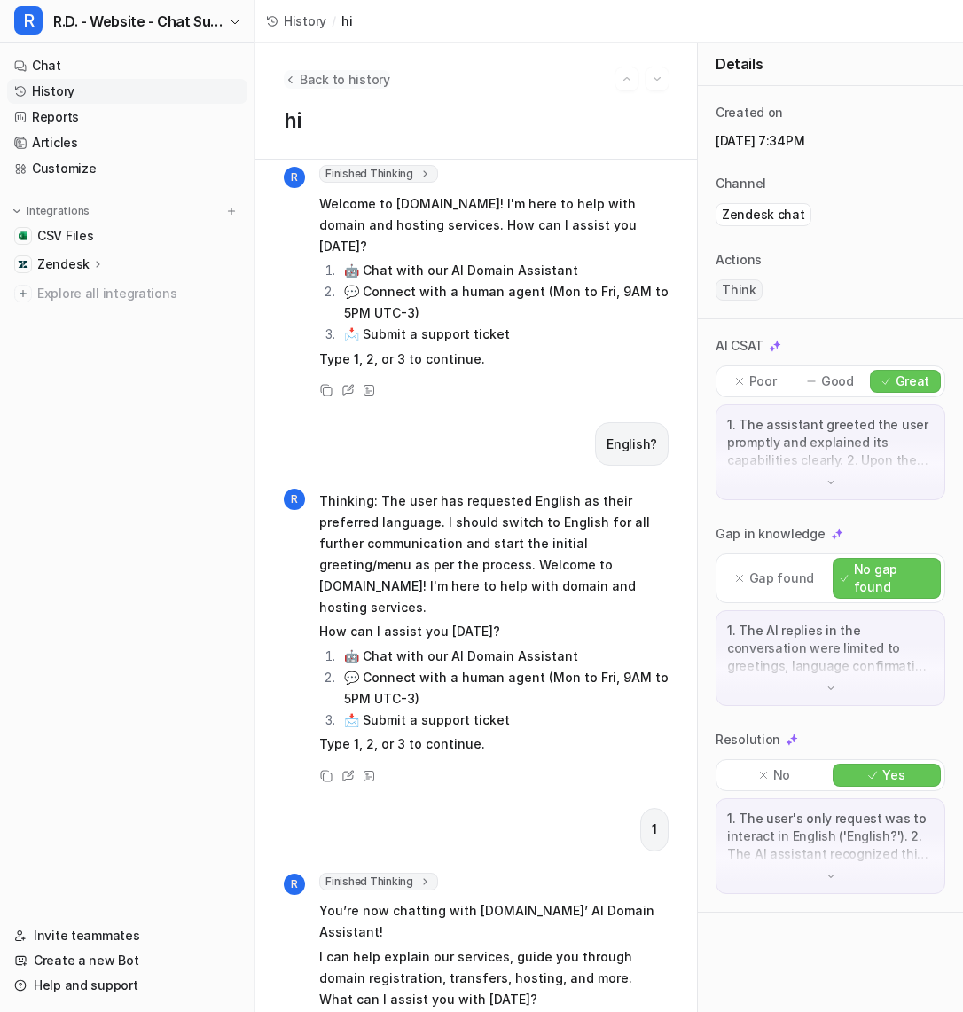
click at [293, 76] on icon "Back to history" at bounding box center [290, 79] width 12 height 13
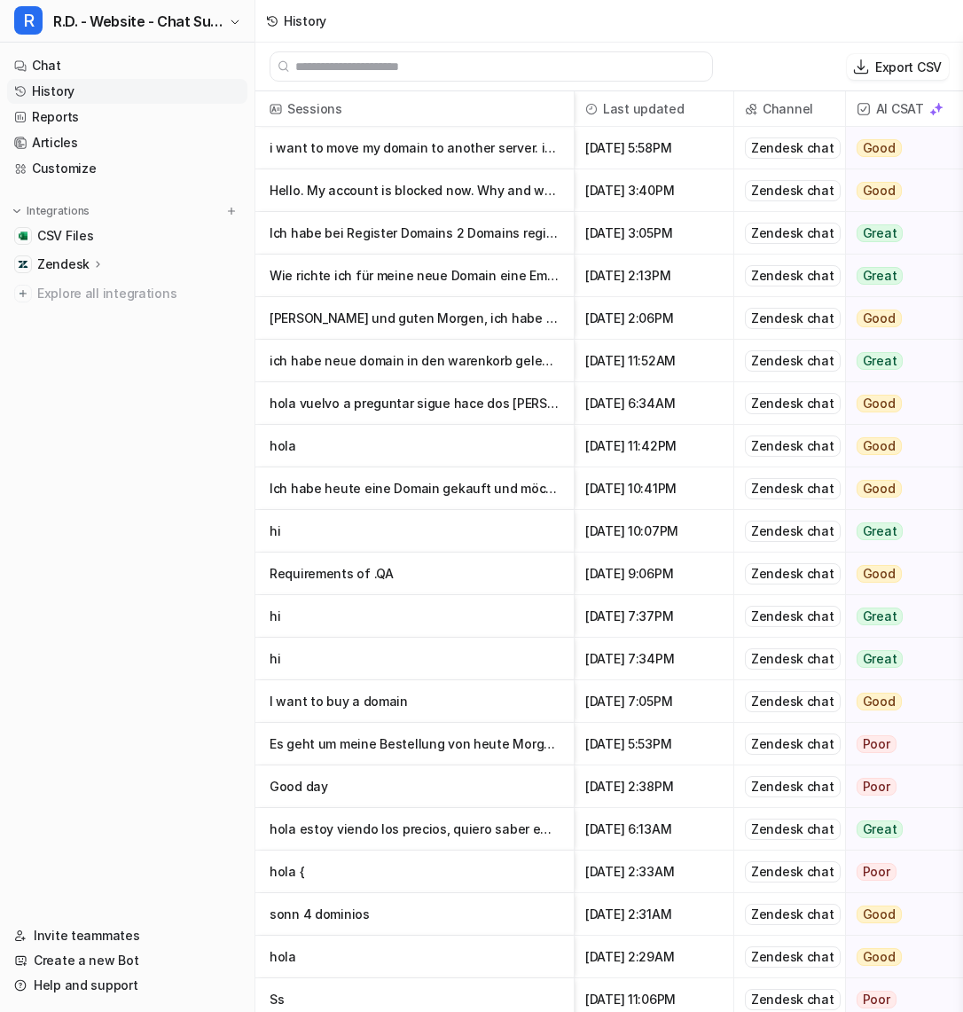
click at [334, 177] on p "Hello. My account is blocked now. Why and what should I do? i.mogilnij@leningra…" at bounding box center [415, 190] width 290 height 43
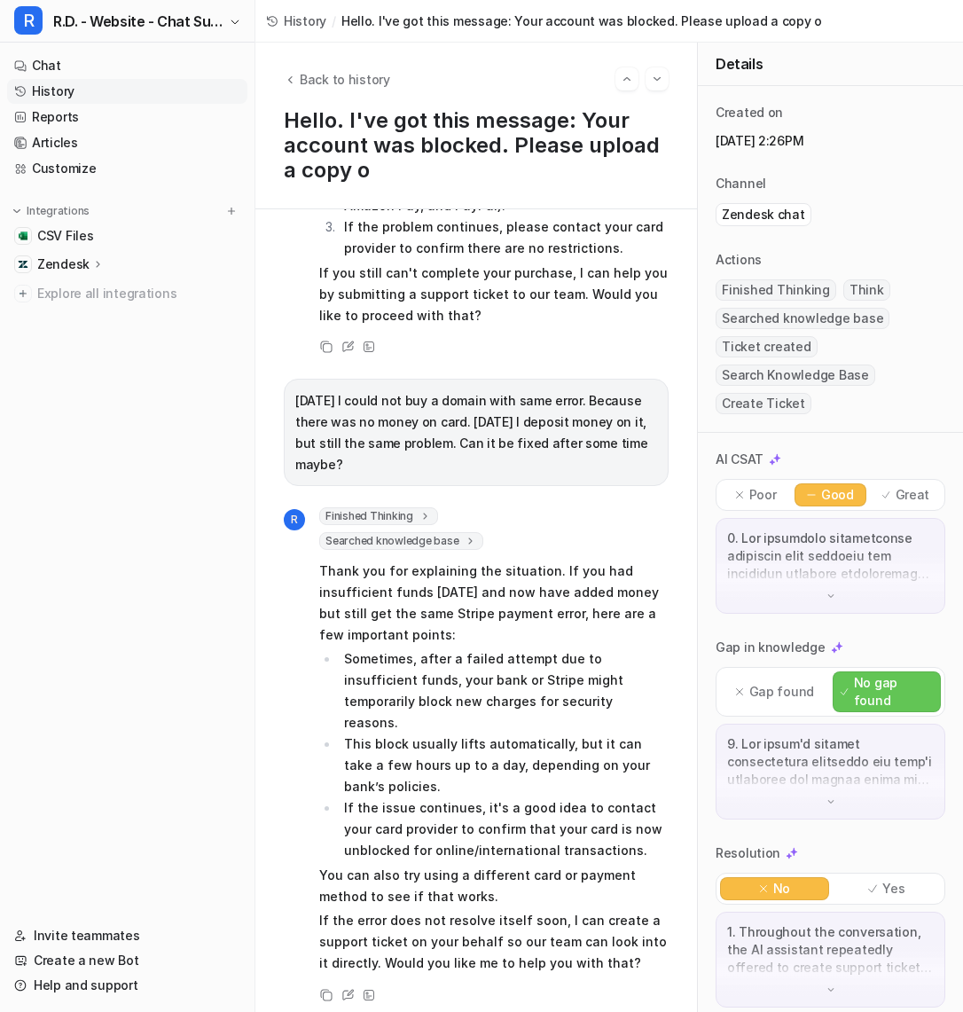
scroll to position [3409, 0]
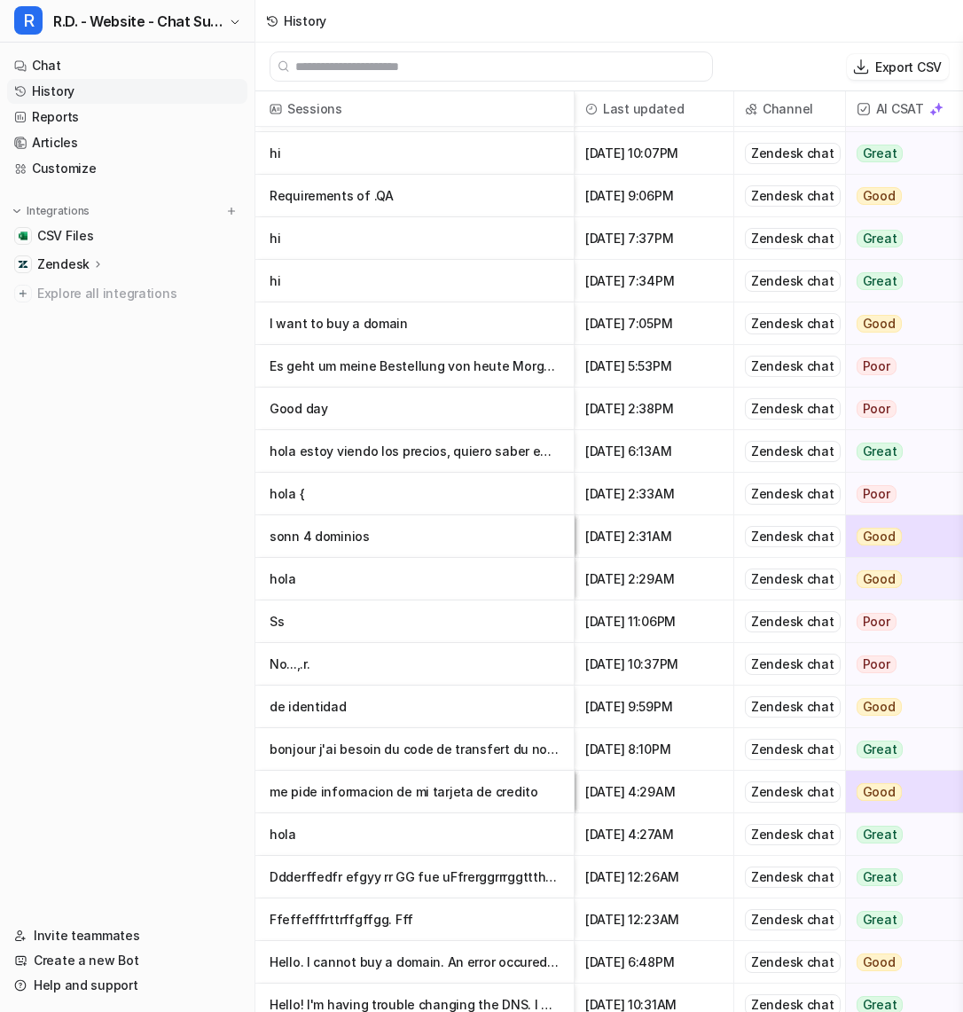
scroll to position [395, 0]
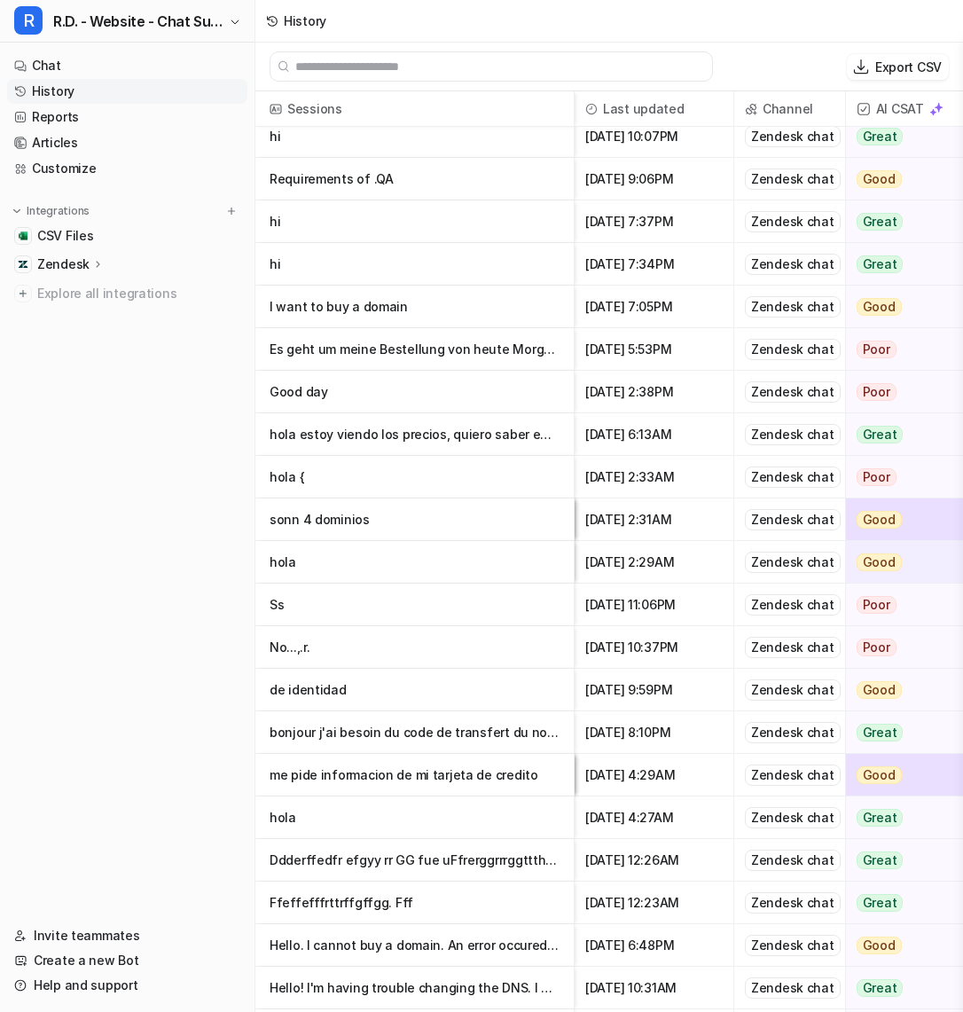
click at [419, 561] on p "hola" at bounding box center [415, 562] width 290 height 43
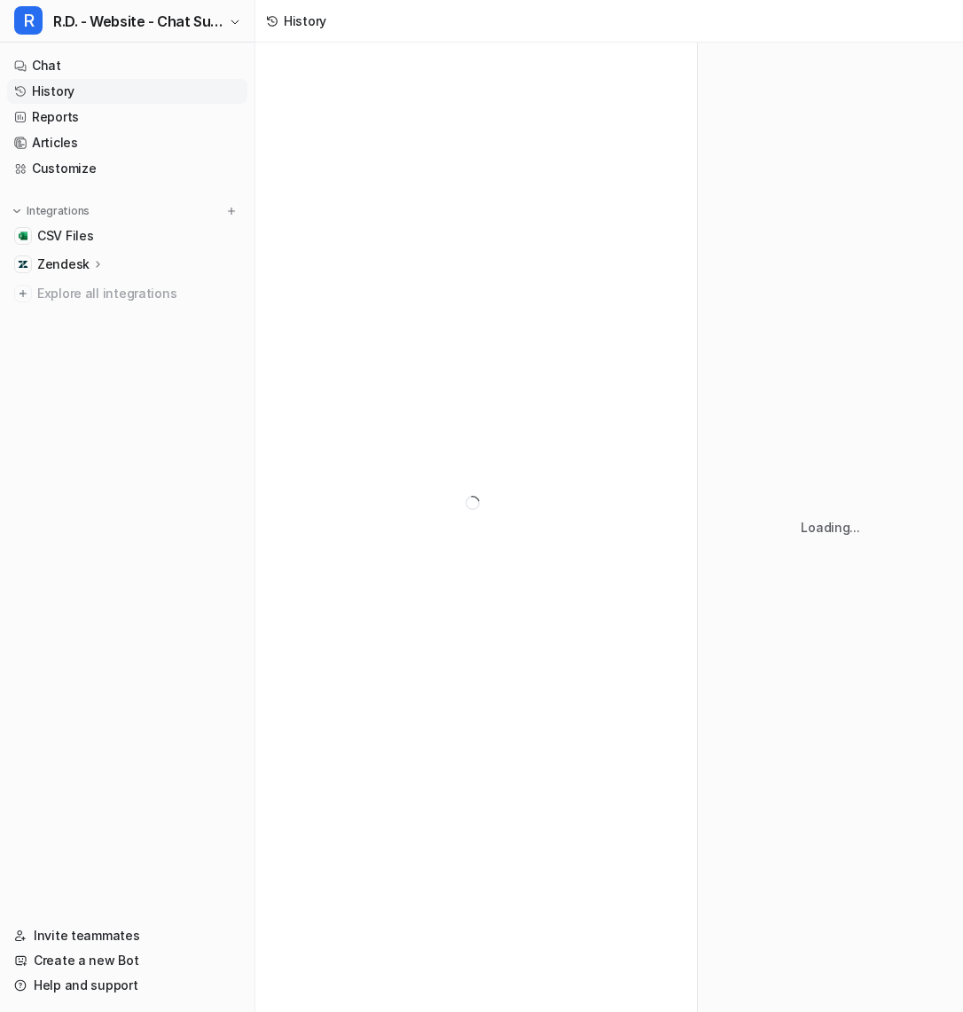
click at [157, 403] on nav "Chat History Reports Articles Customize Integrations CSV Files Zendesk Overview…" at bounding box center [127, 477] width 255 height 863
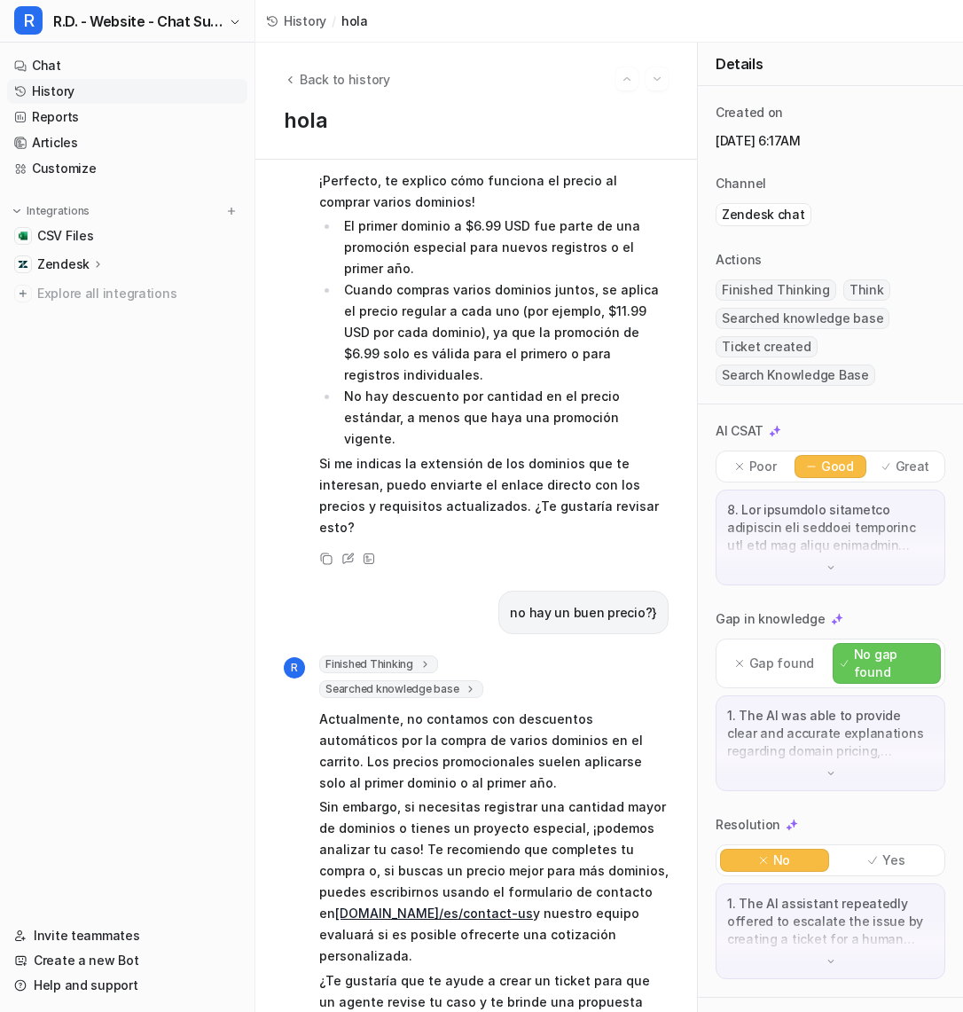
scroll to position [1701, 0]
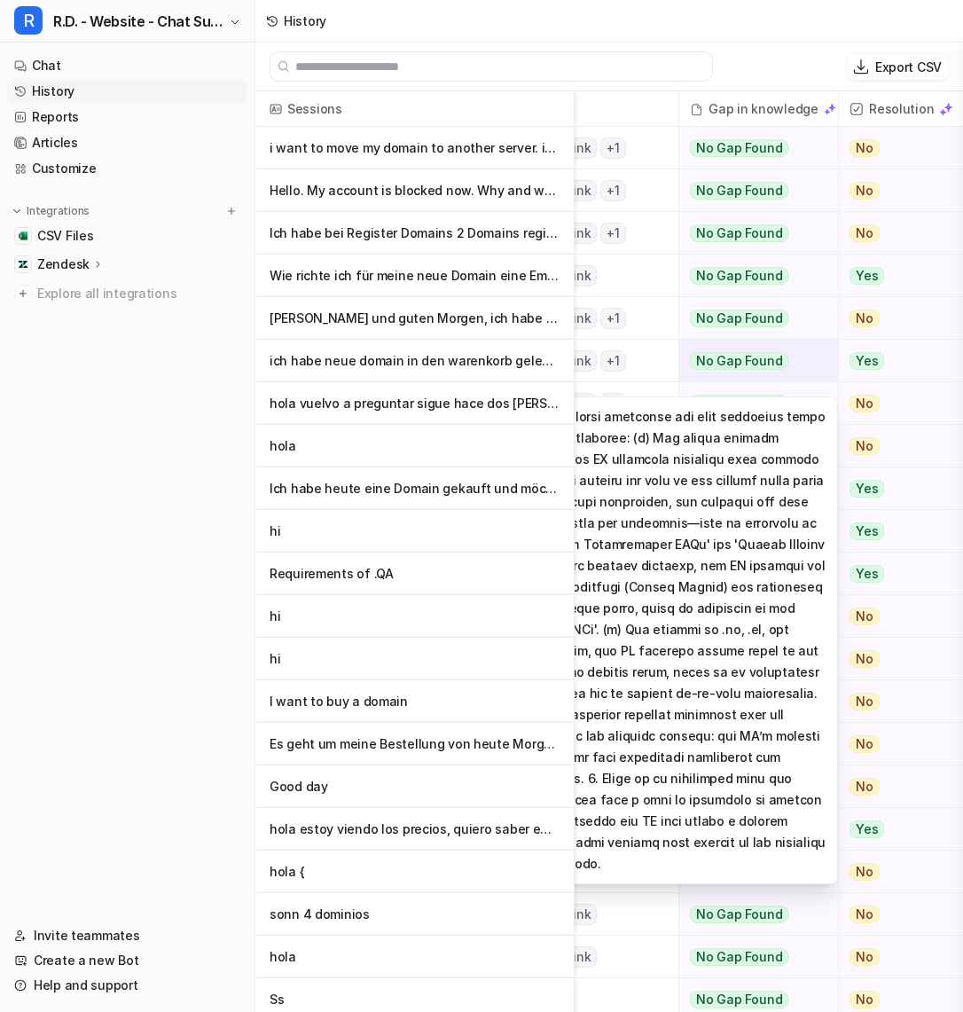
scroll to position [0, 647]
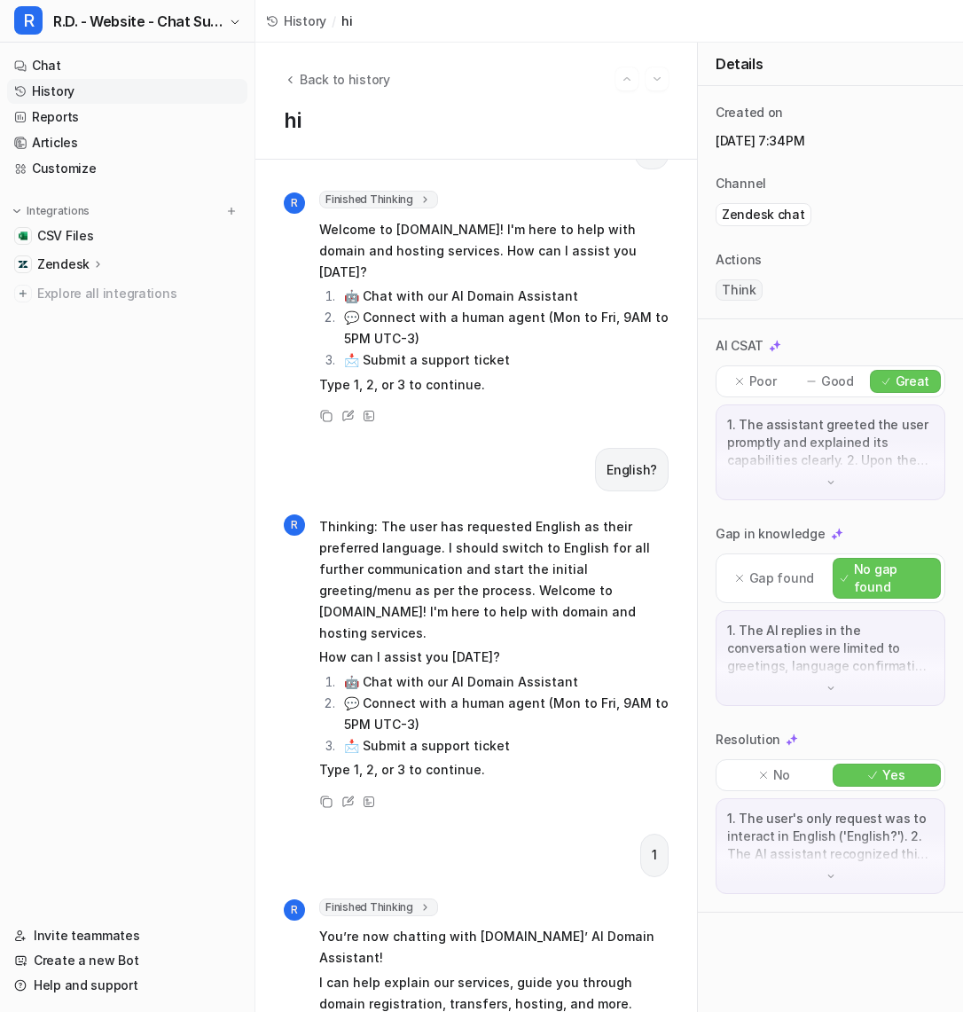
scroll to position [84, 0]
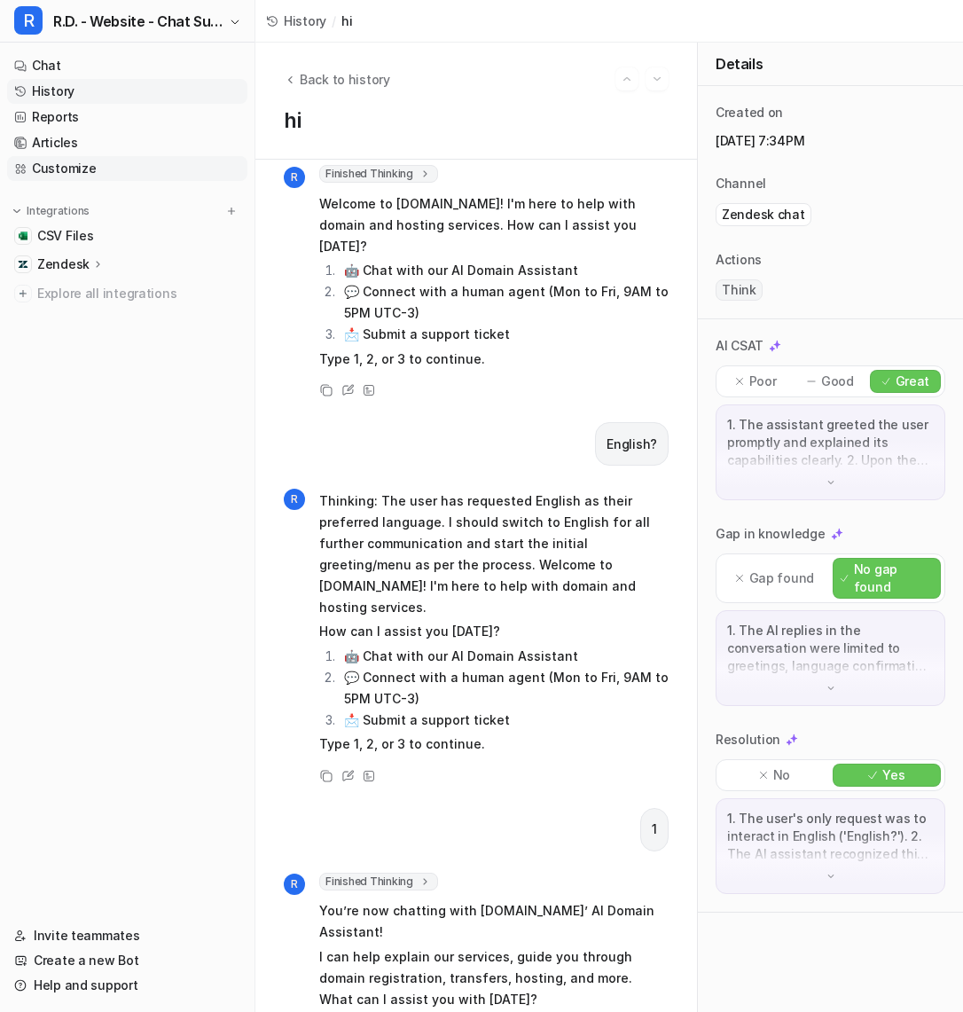
click at [99, 161] on link "Customize" at bounding box center [127, 168] width 240 height 25
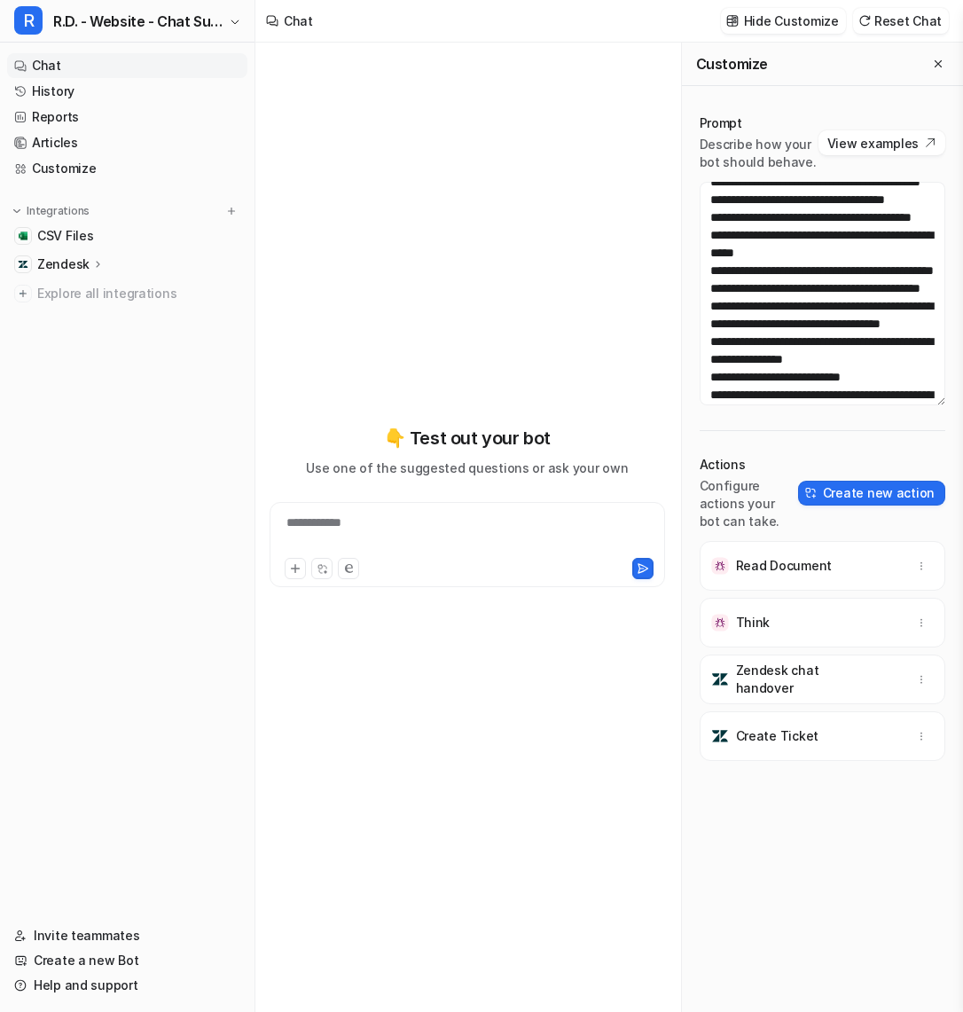
scroll to position [1890, 0]
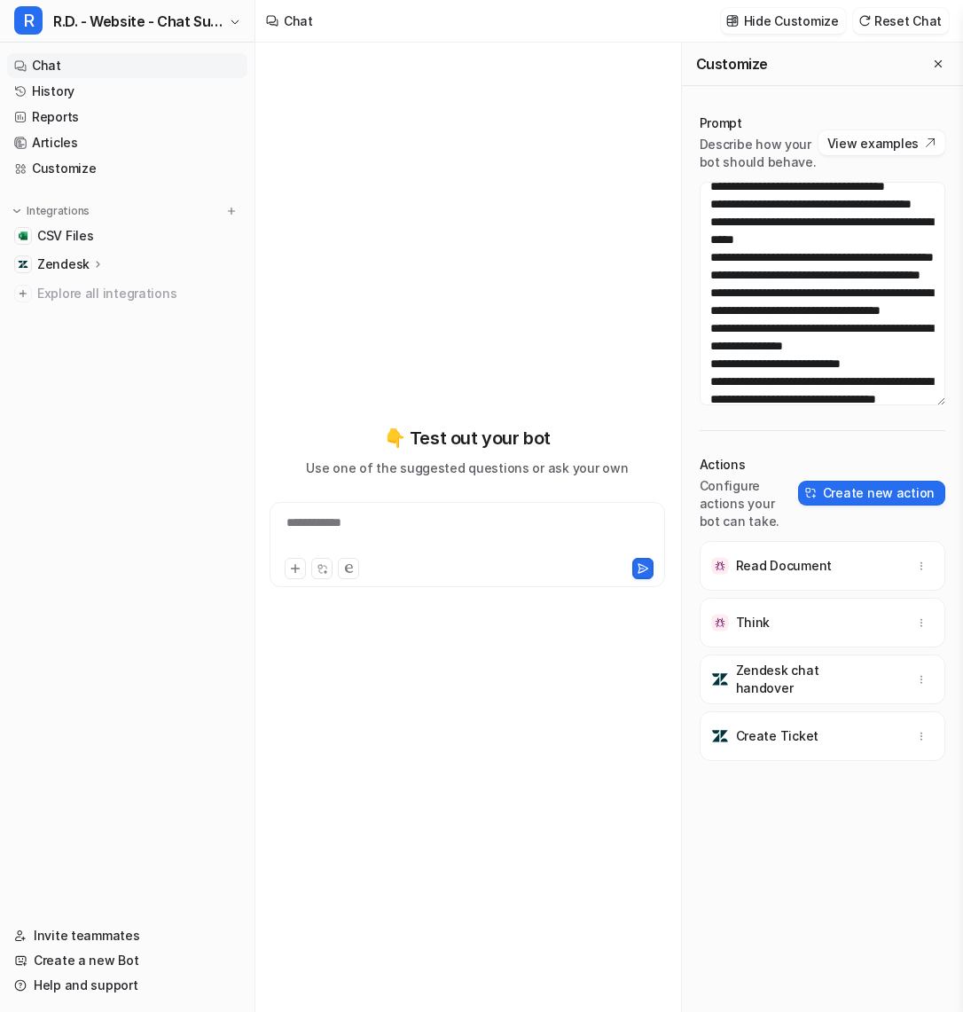
click at [538, 365] on div "**********" at bounding box center [468, 506] width 396 height 709
click at [887, 274] on textarea at bounding box center [823, 294] width 247 height 224
click at [450, 158] on div "**********" at bounding box center [468, 506] width 396 height 709
click at [477, 189] on div "**********" at bounding box center [468, 506] width 396 height 709
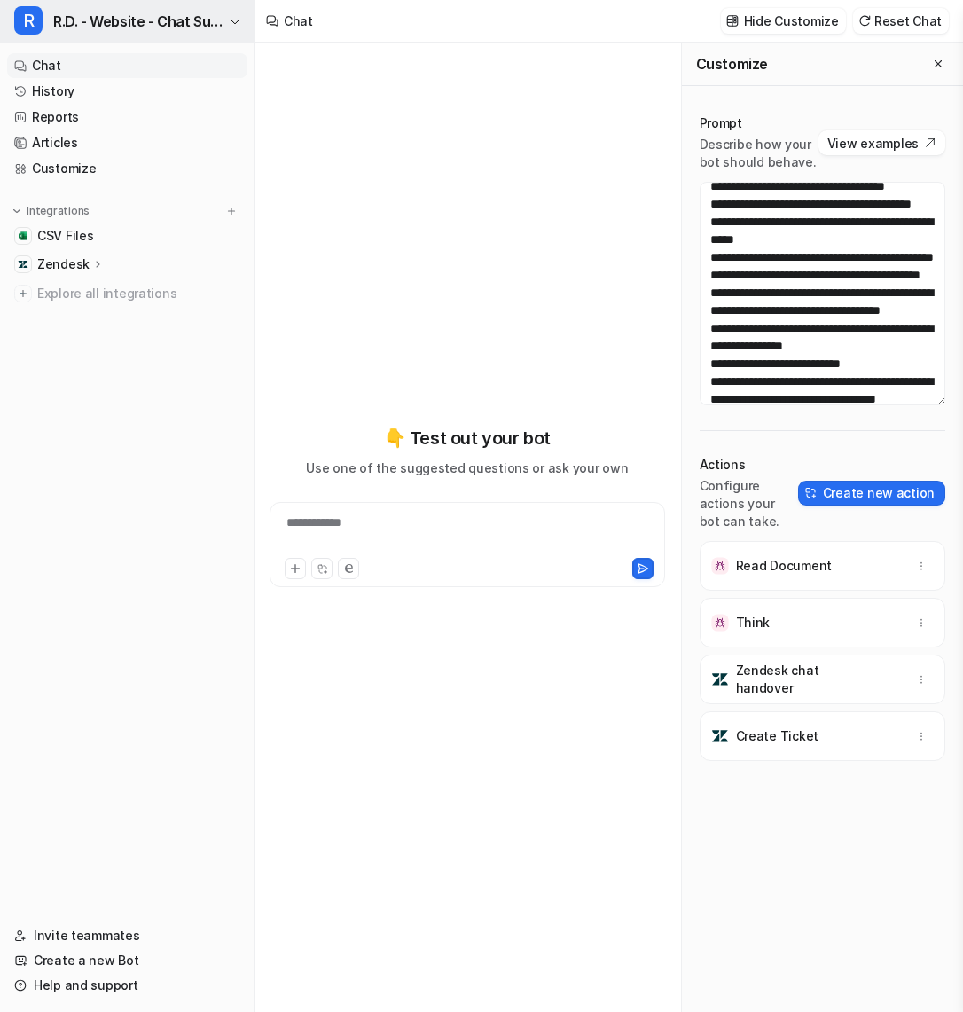
scroll to position [203, 0]
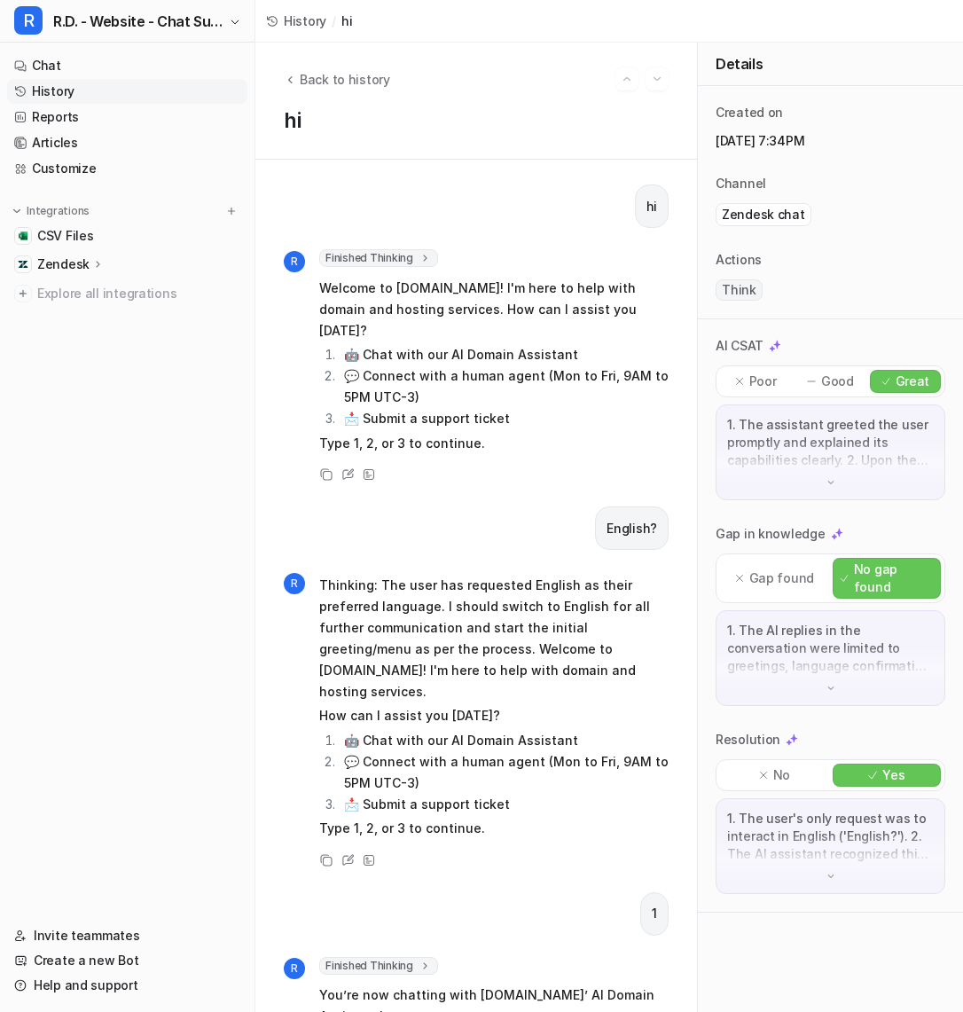
click at [90, 95] on link "History" at bounding box center [127, 91] width 240 height 25
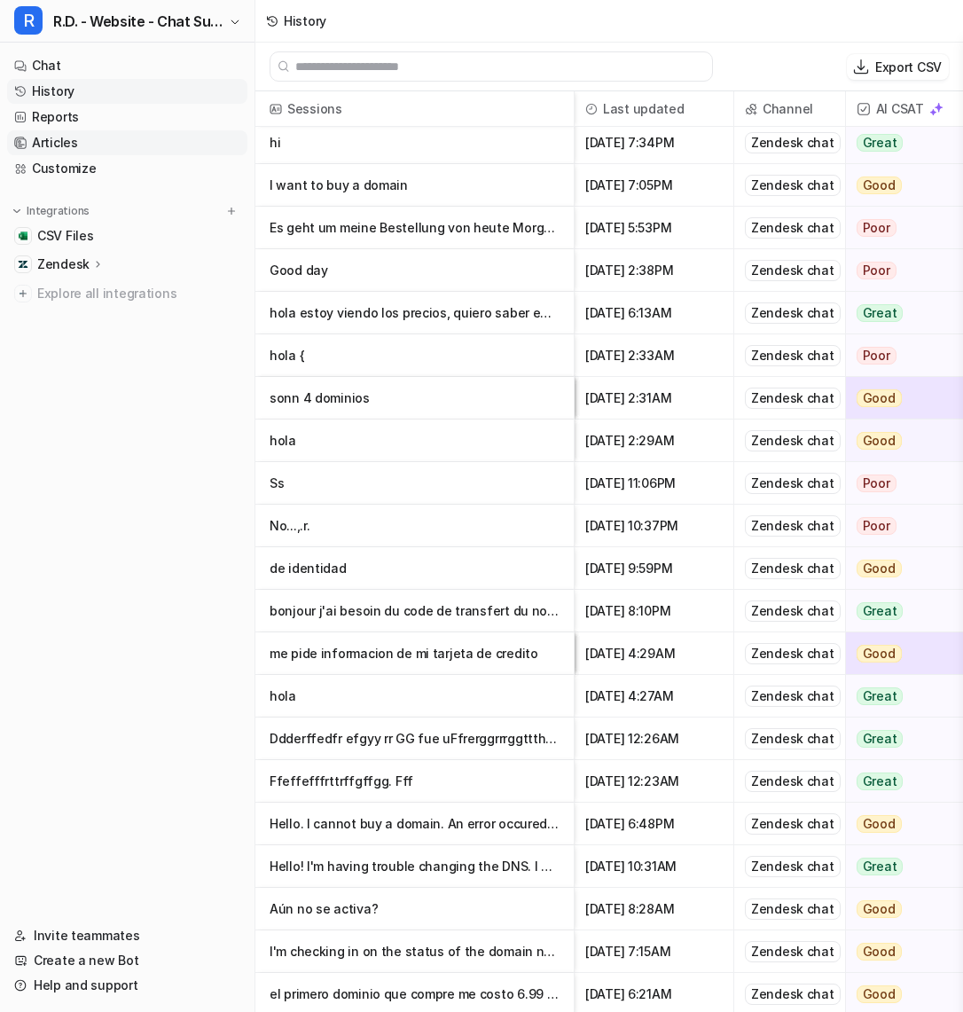
scroll to position [21, 0]
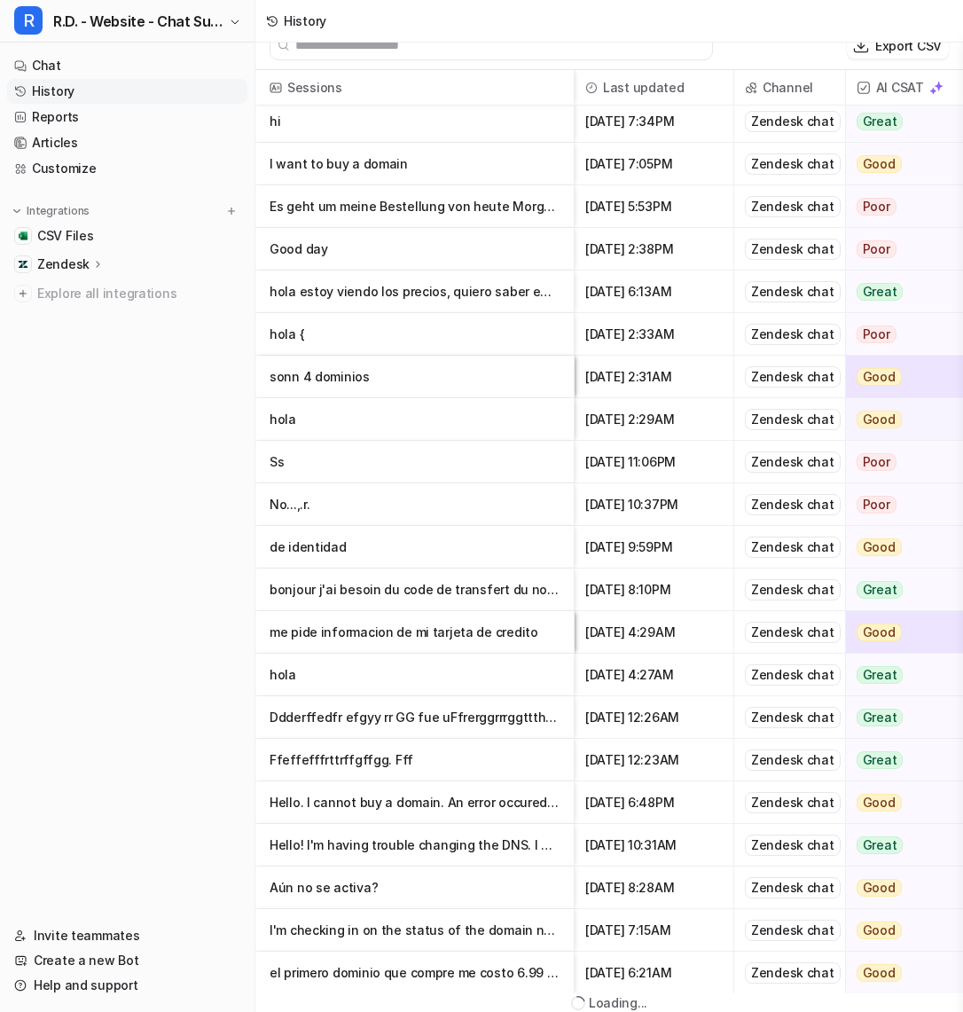
click at [409, 881] on p "Aún no se activa?" at bounding box center [415, 888] width 290 height 43
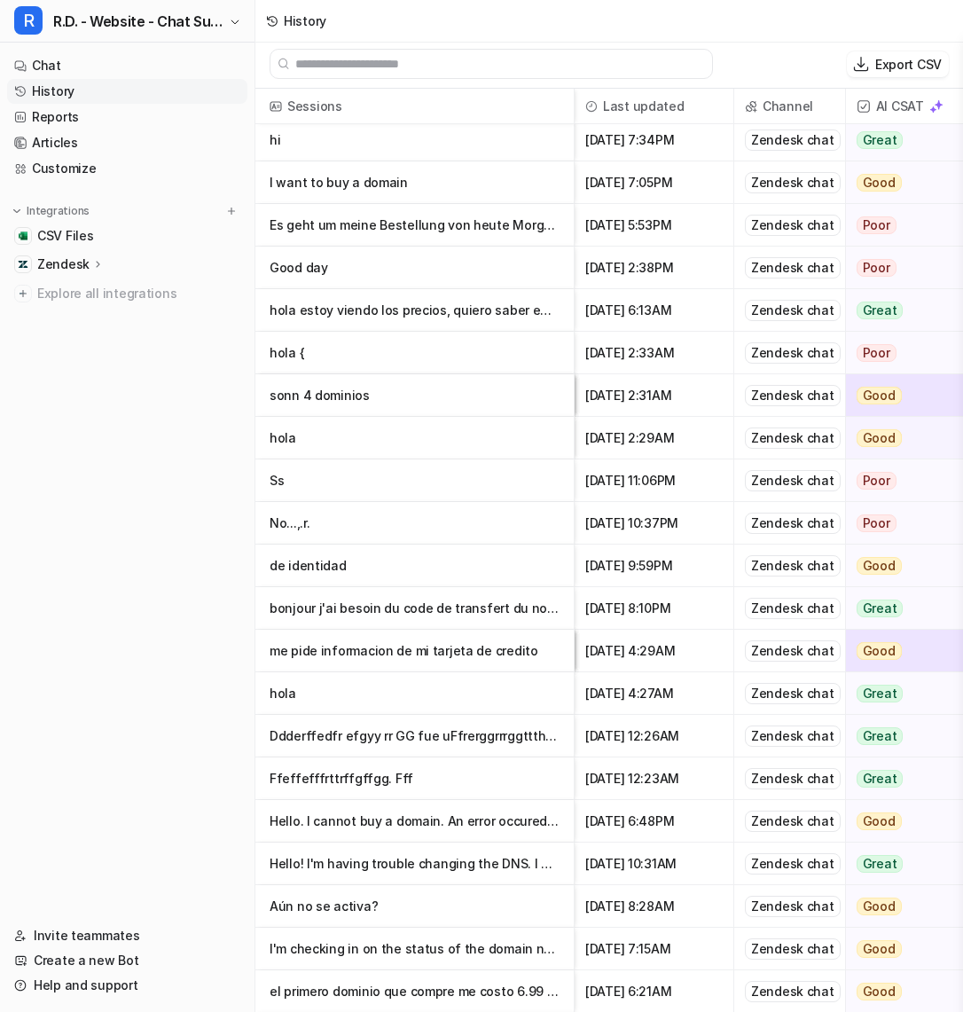
scroll to position [3, 0]
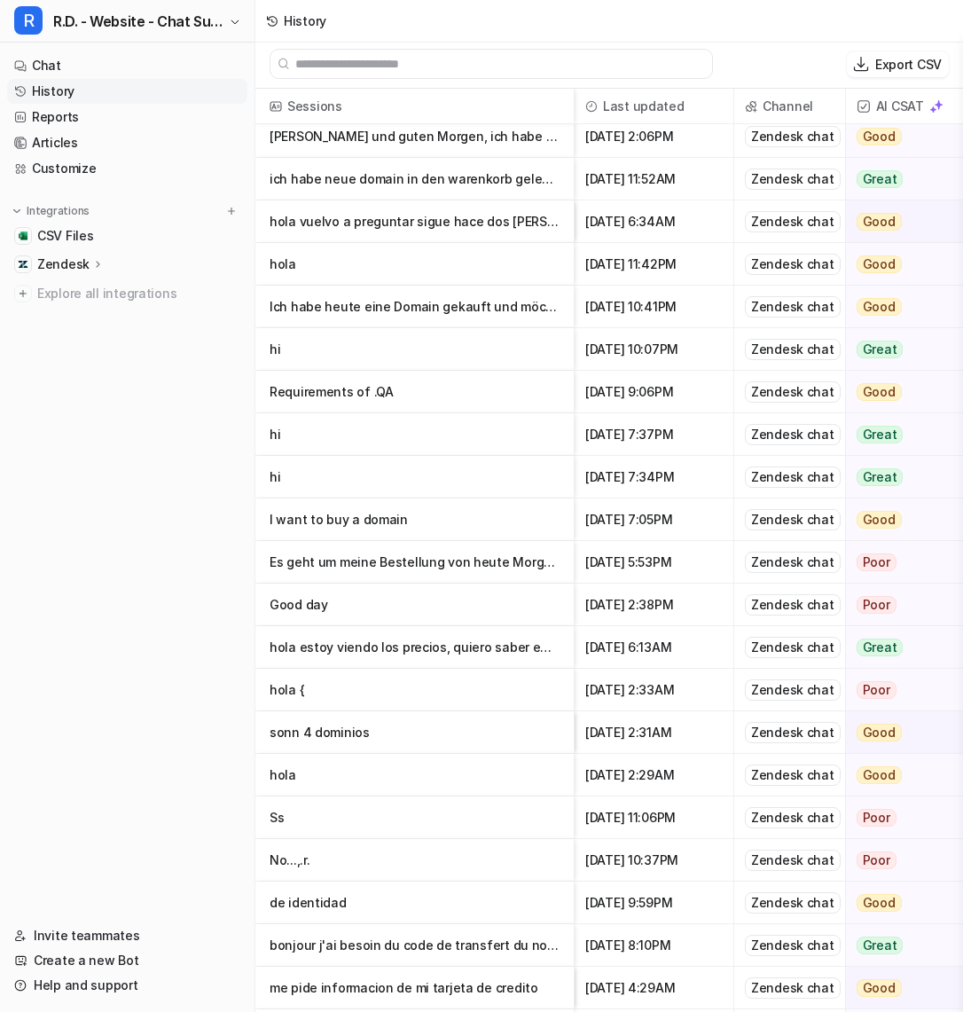
scroll to position [245, 0]
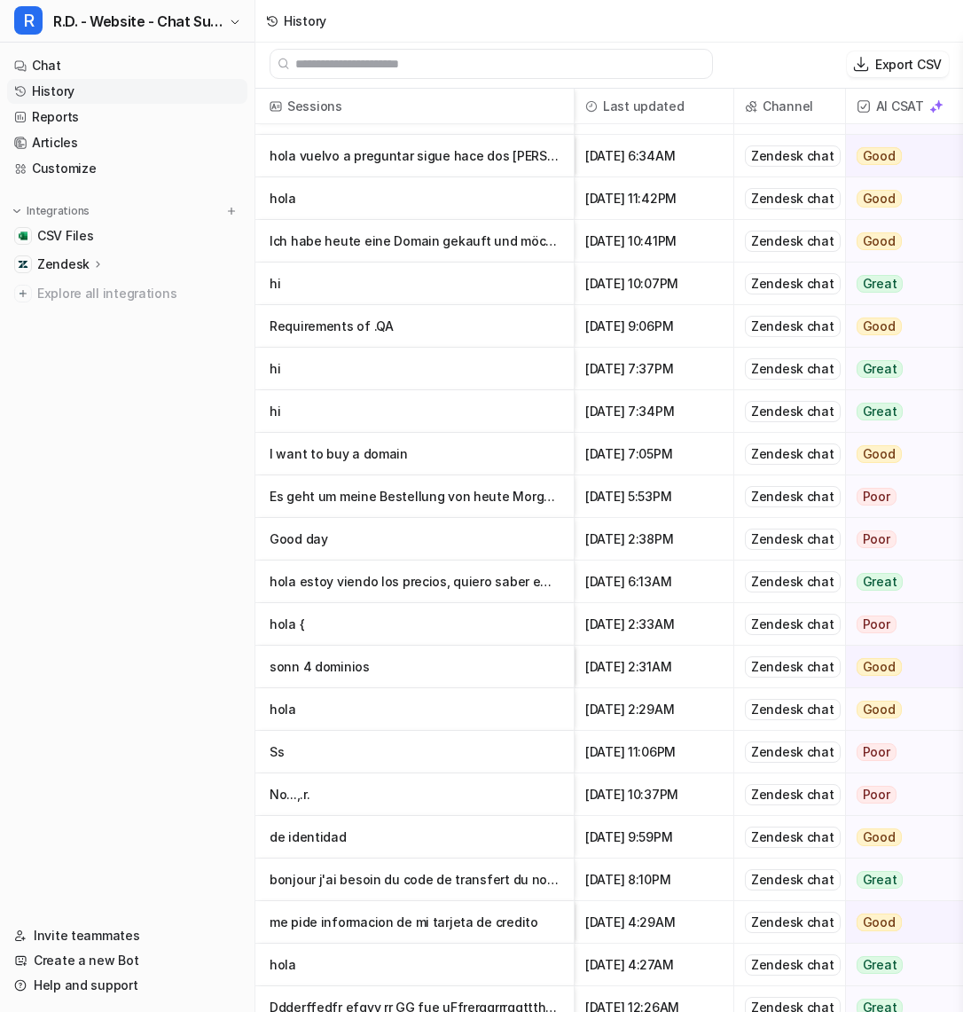
click at [440, 713] on p "hola" at bounding box center [415, 709] width 290 height 43
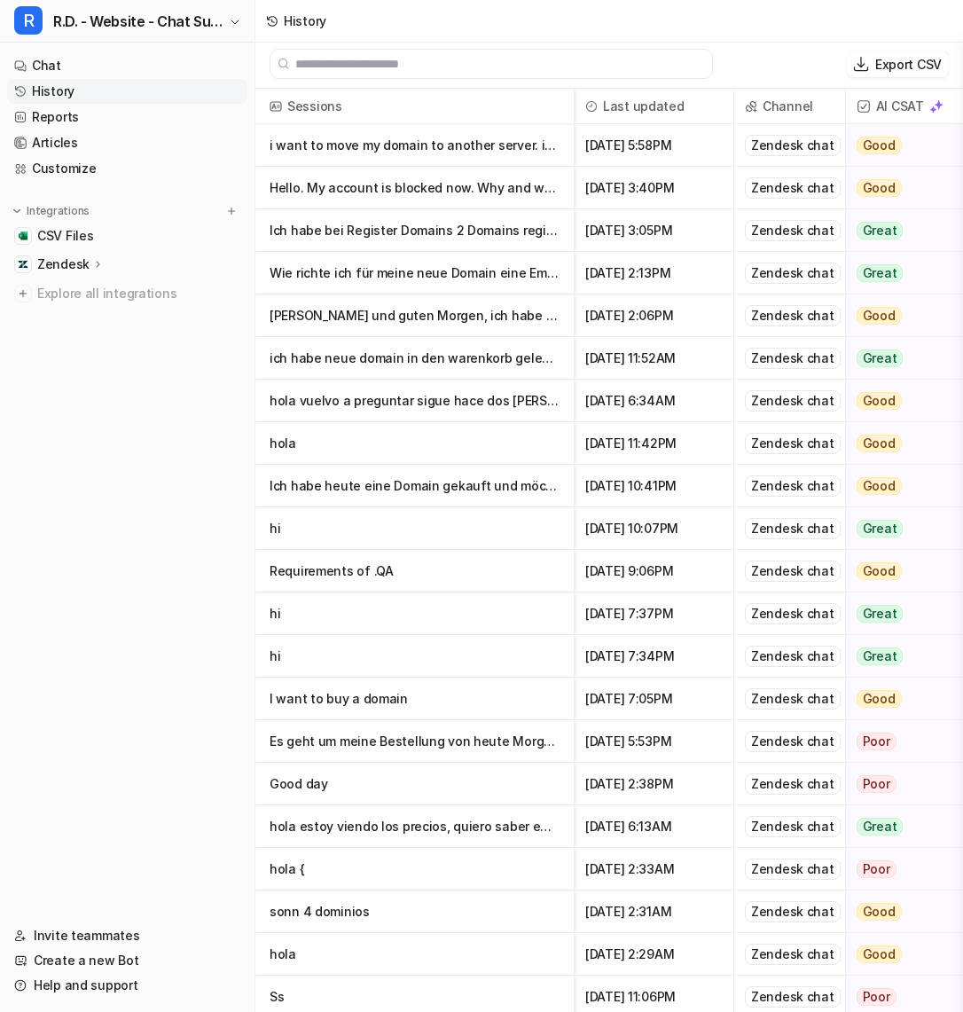
scroll to position [729, 0]
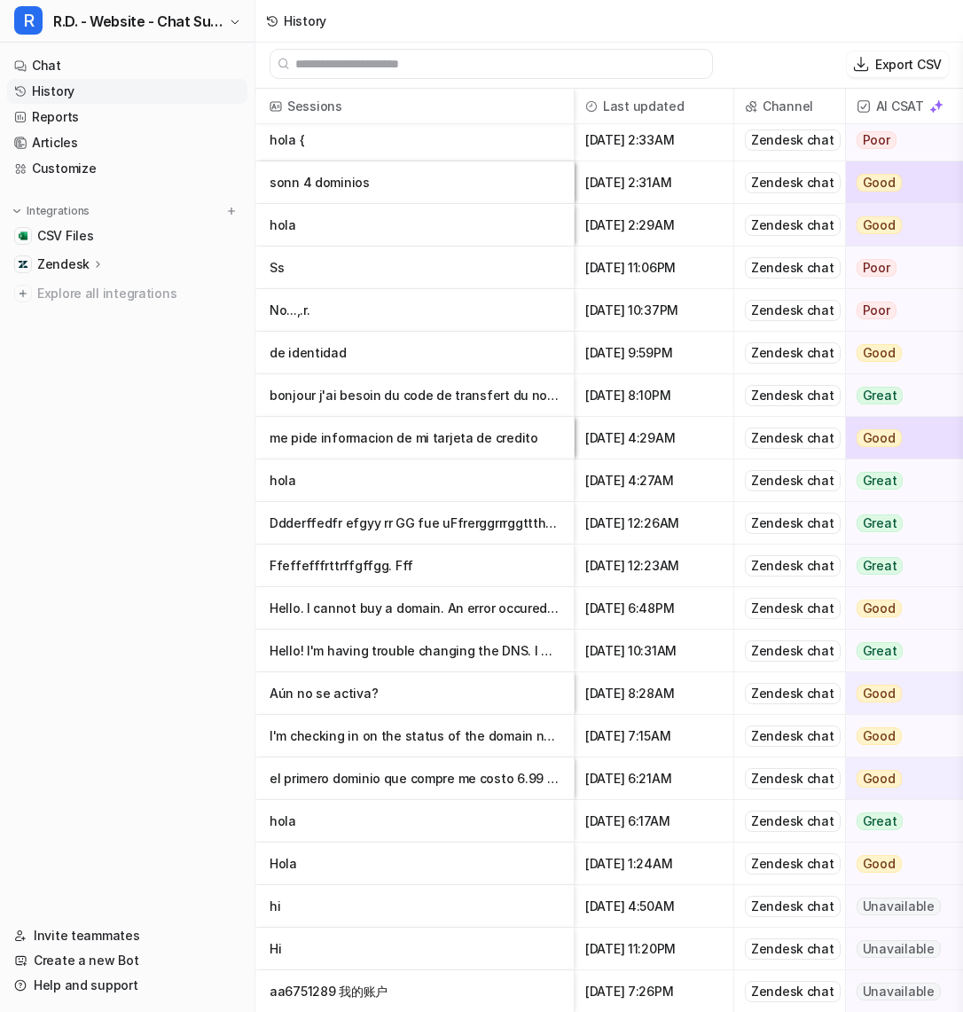
click at [459, 710] on p "Aún no se activa?" at bounding box center [415, 693] width 290 height 43
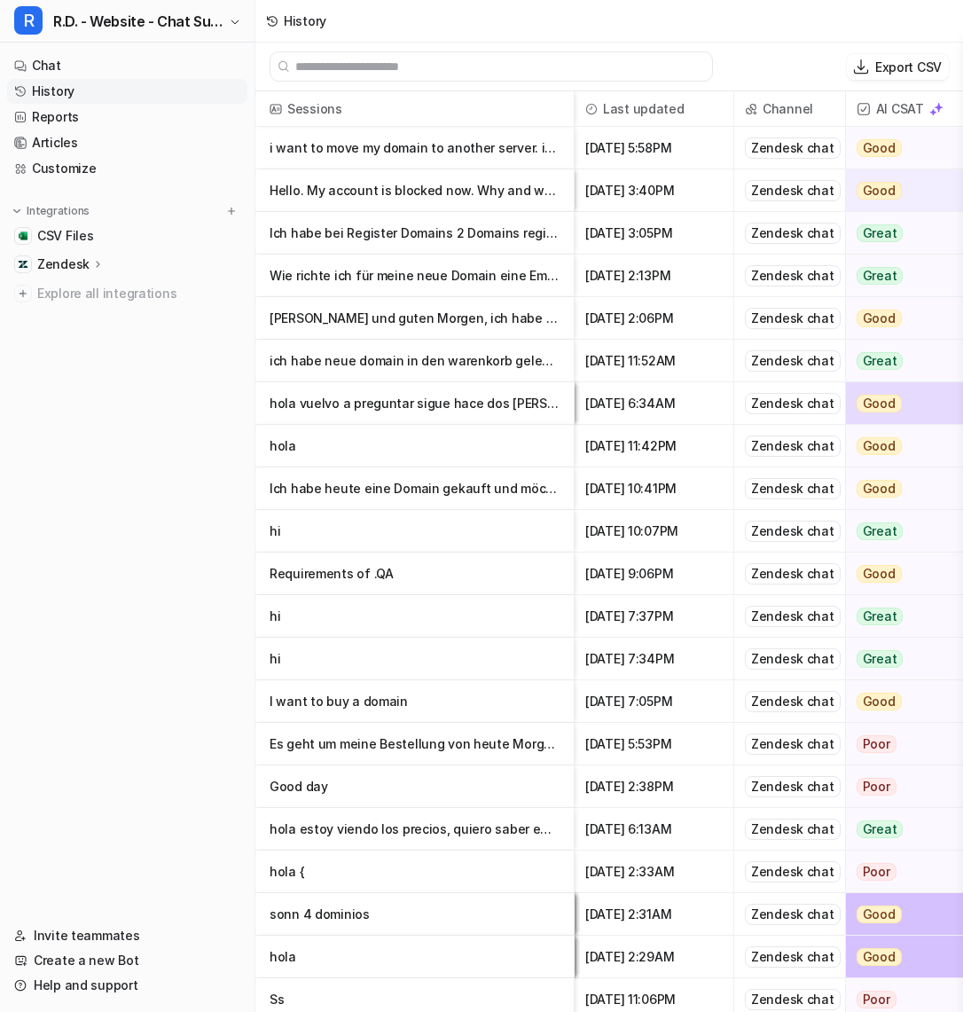
click at [477, 193] on p "Hello. My account is blocked now. Why and what should I do? i.mogilnij@leningra…" at bounding box center [415, 190] width 290 height 43
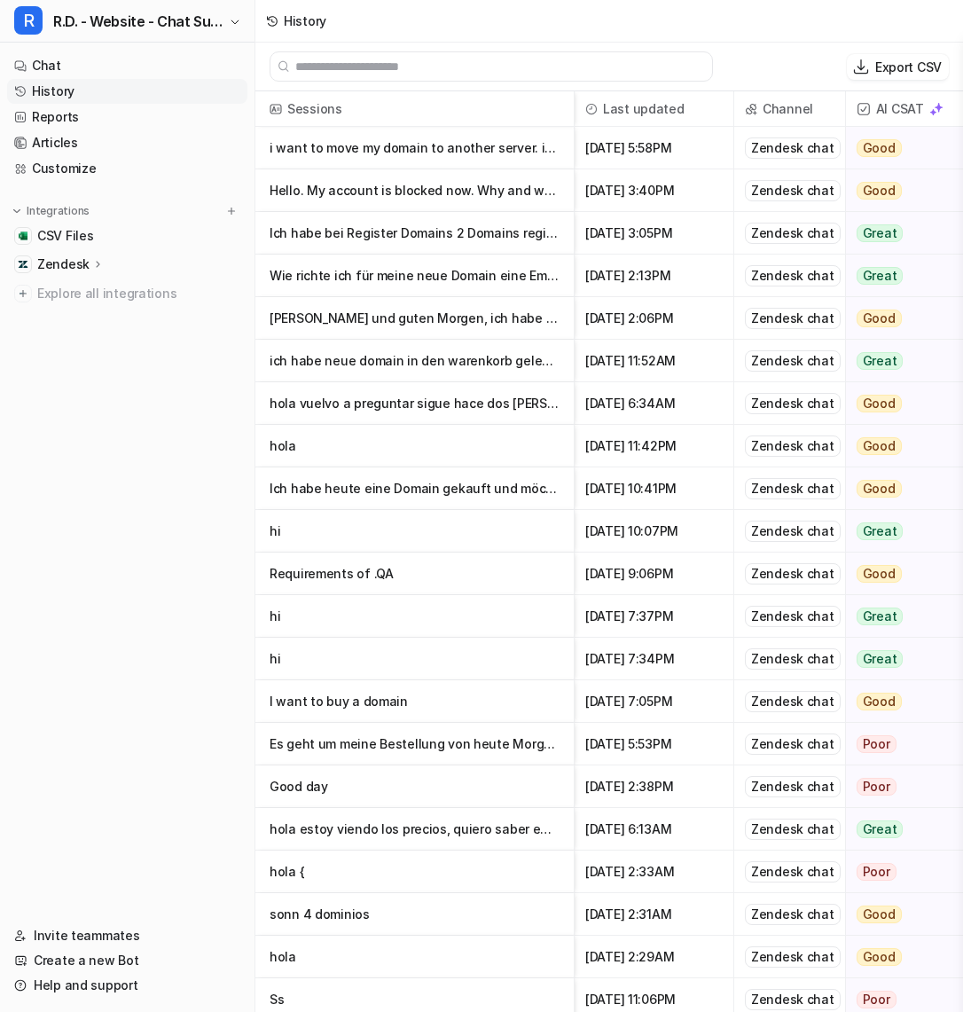
click at [342, 321] on p "Hallo und guten Morgen, ich habe gestern mitgeteilt, dass ich die Domain σωμακα…" at bounding box center [415, 318] width 290 height 43
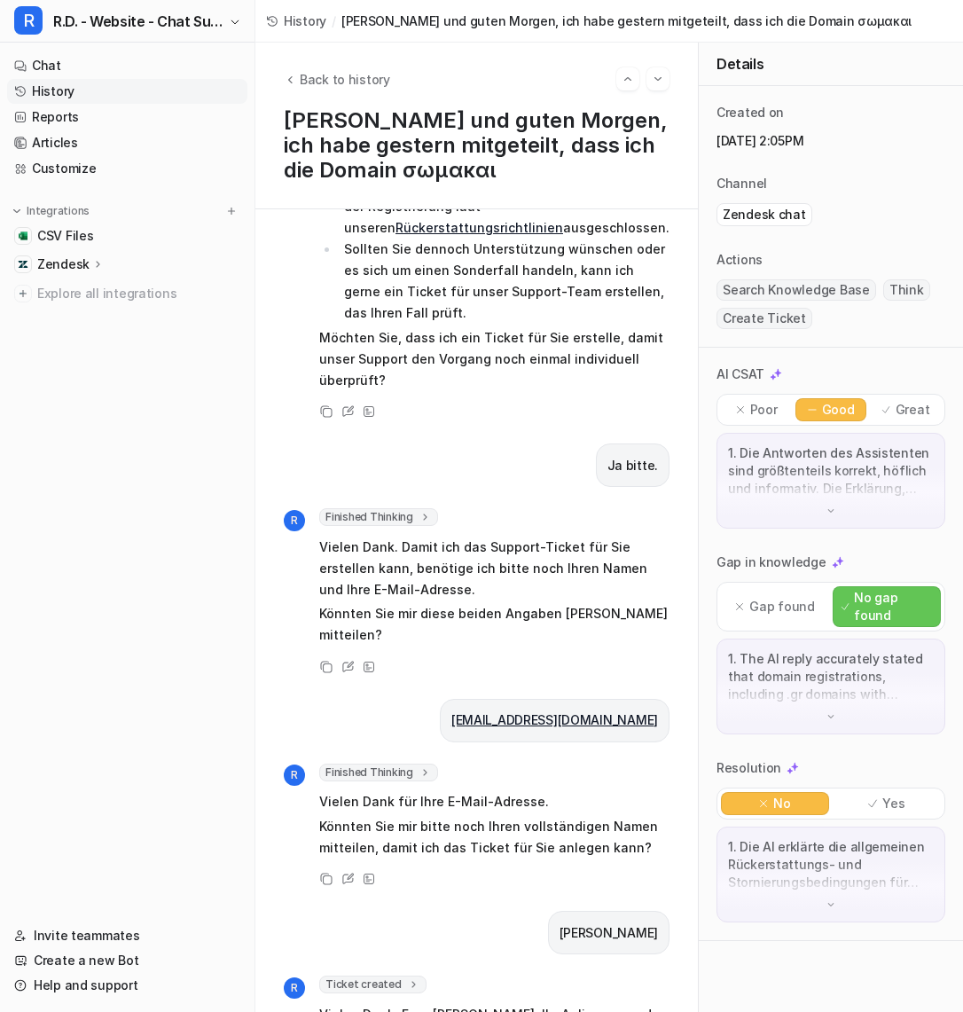
scroll to position [739, 0]
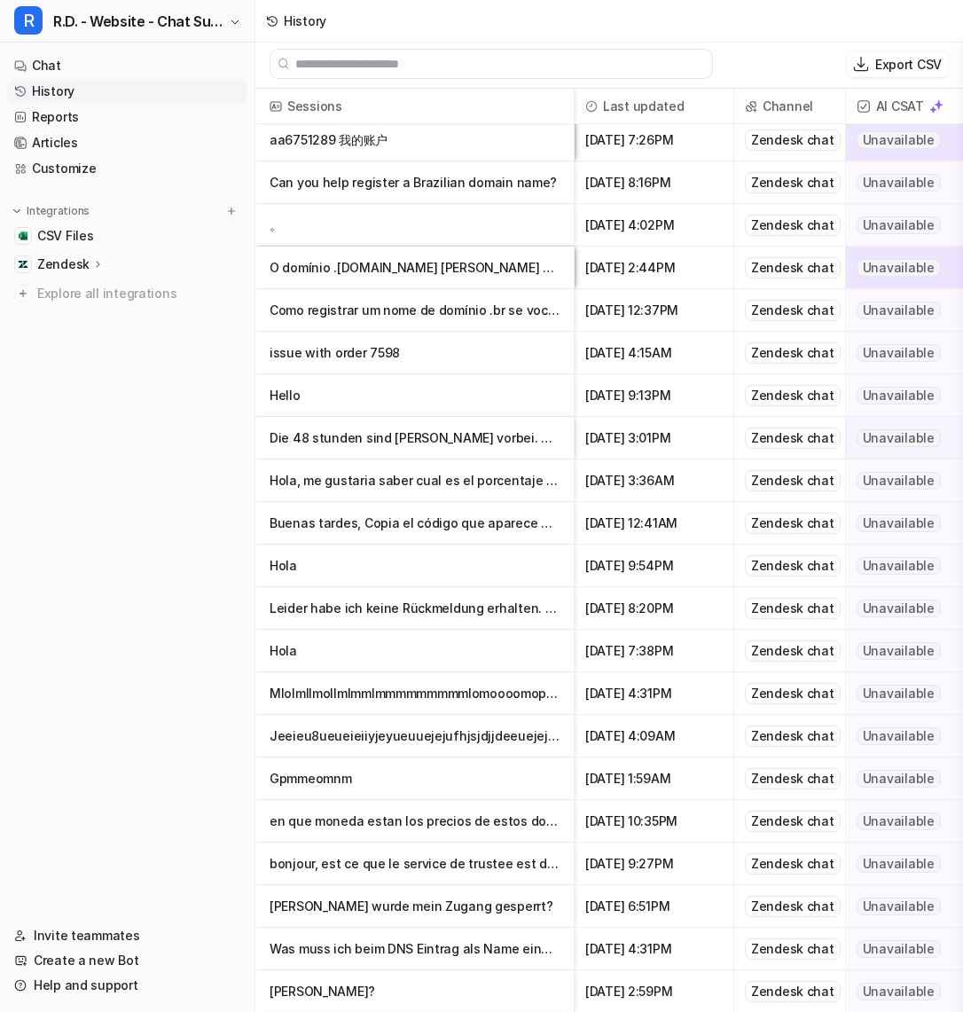
scroll to position [3, 0]
click at [502, 366] on p "issue with order 7598" at bounding box center [415, 353] width 290 height 43
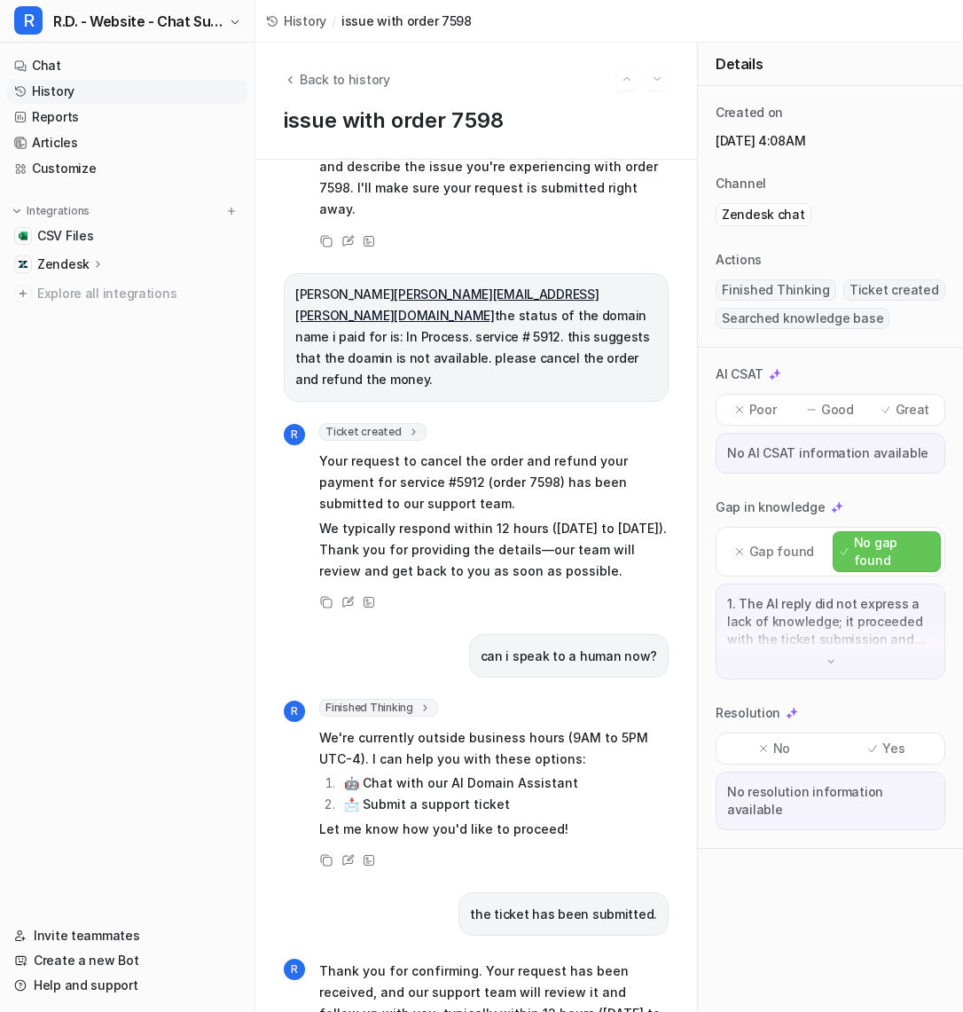
scroll to position [318, 0]
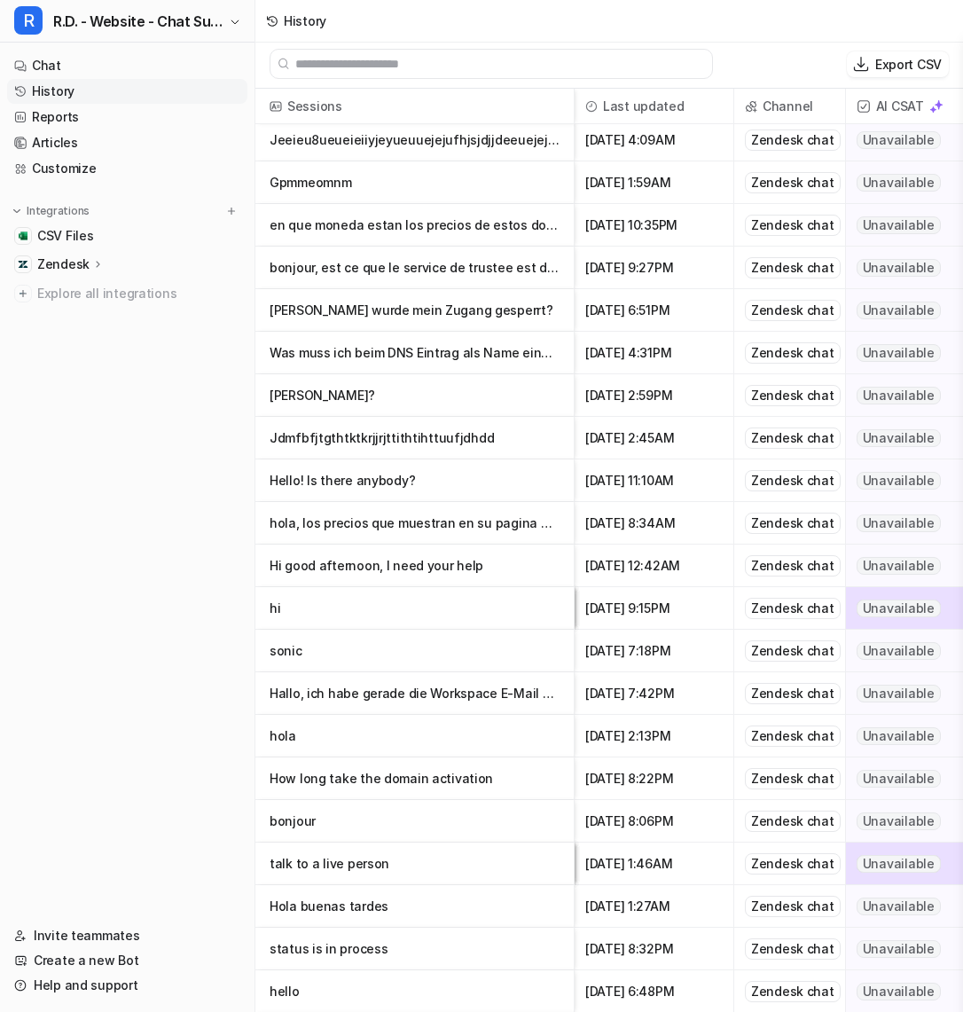
scroll to position [2167, 1]
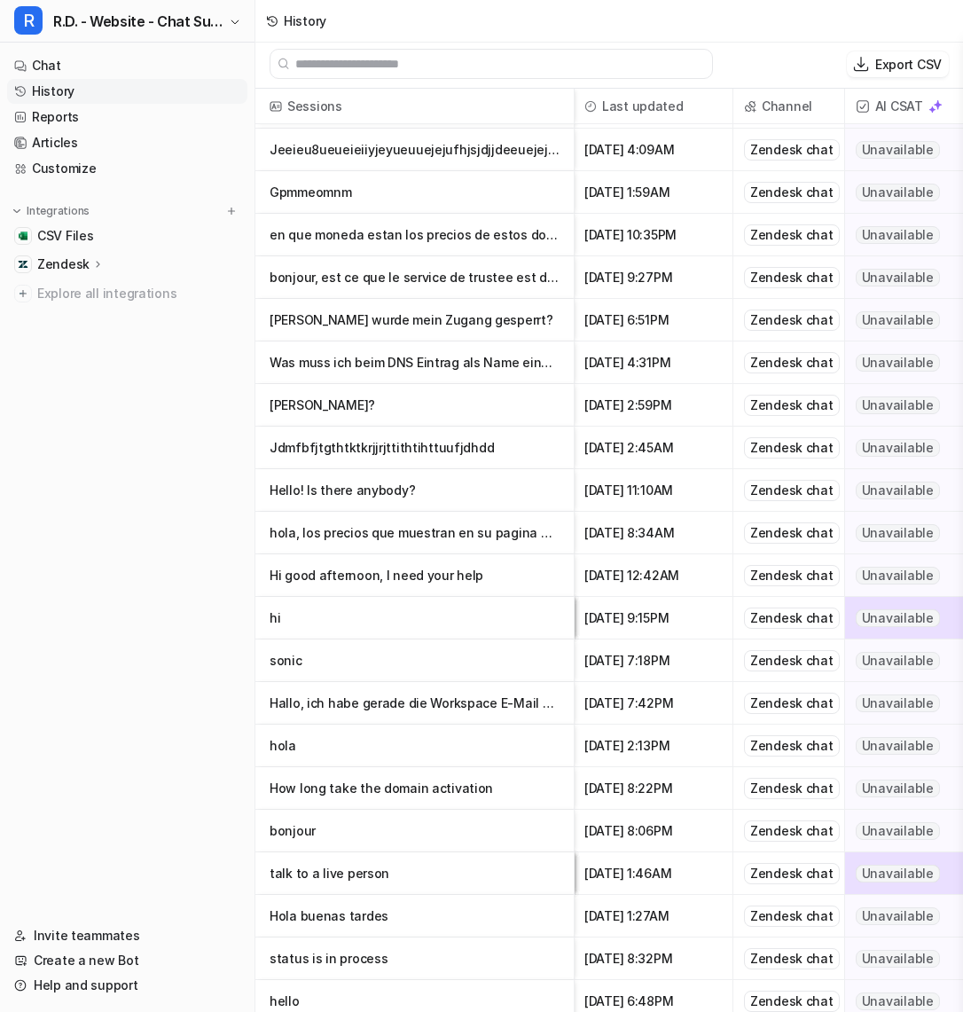
click at [411, 748] on p "hola" at bounding box center [415, 746] width 290 height 43
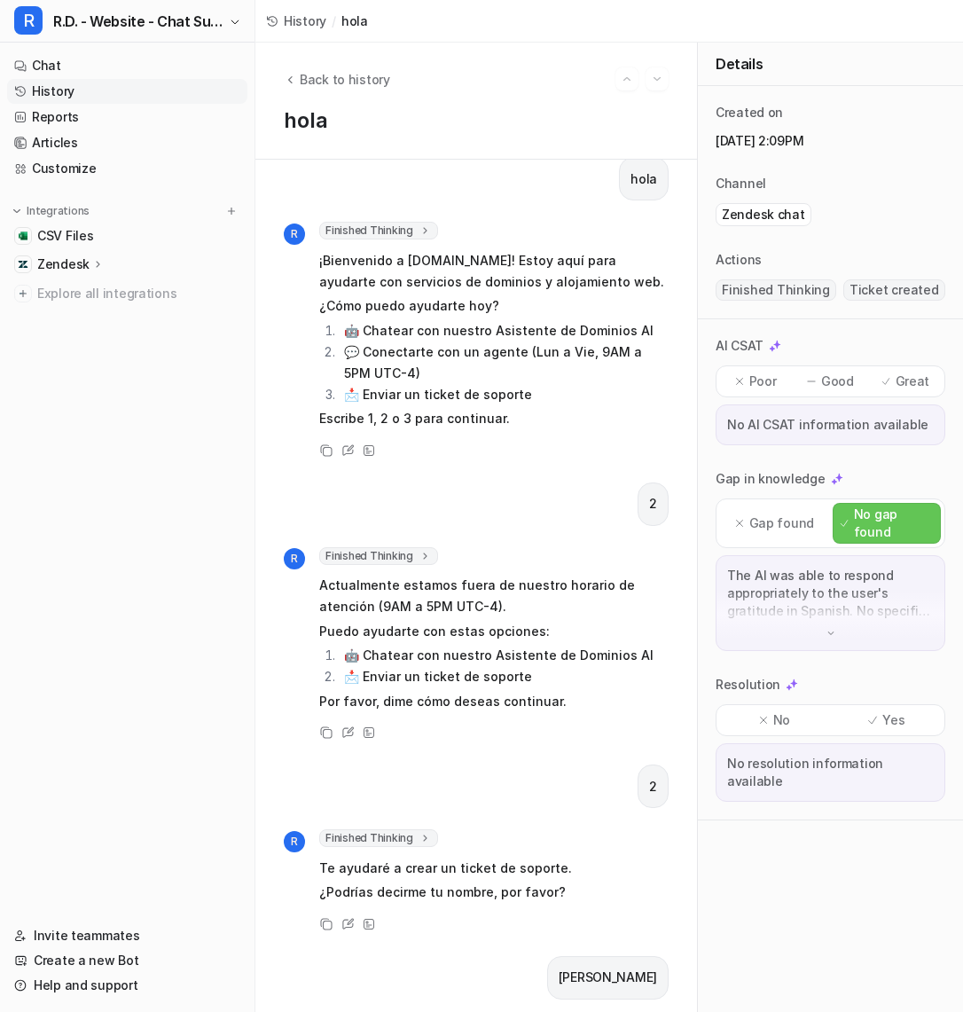
scroll to position [30, 0]
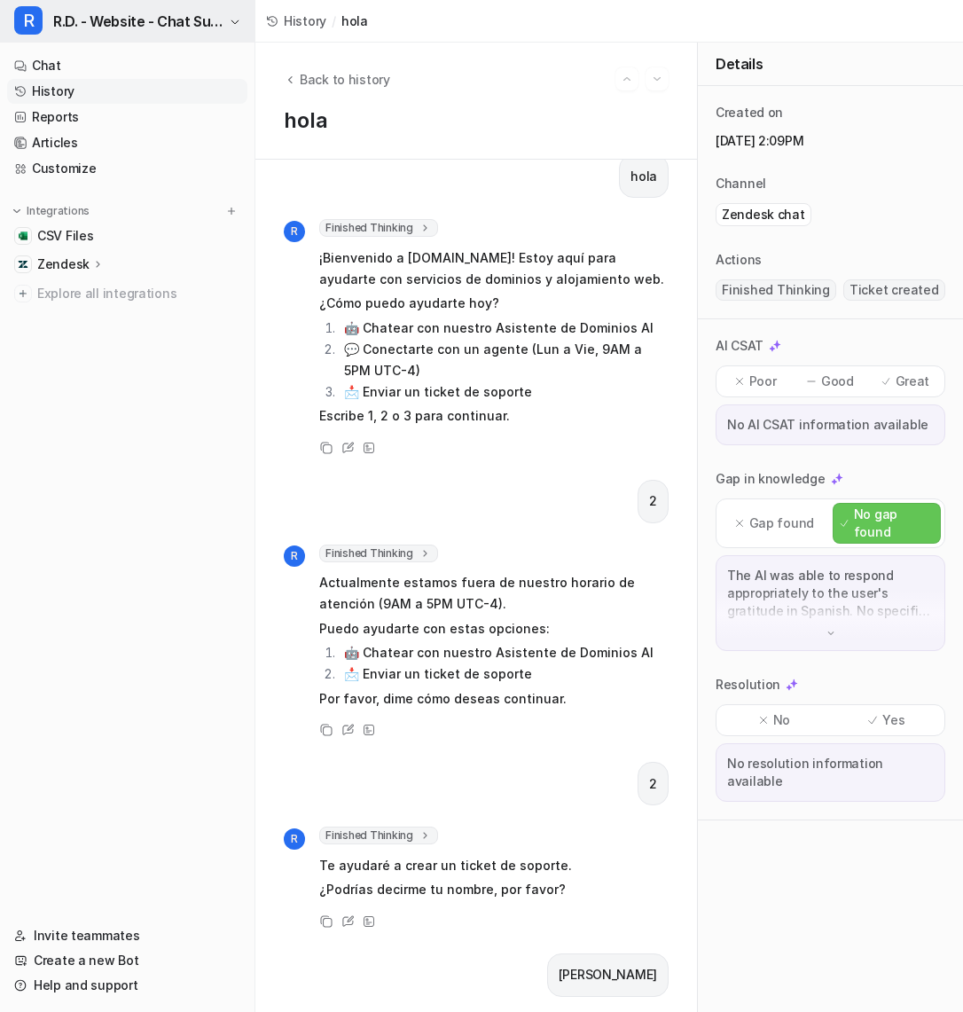
scroll to position [3, 0]
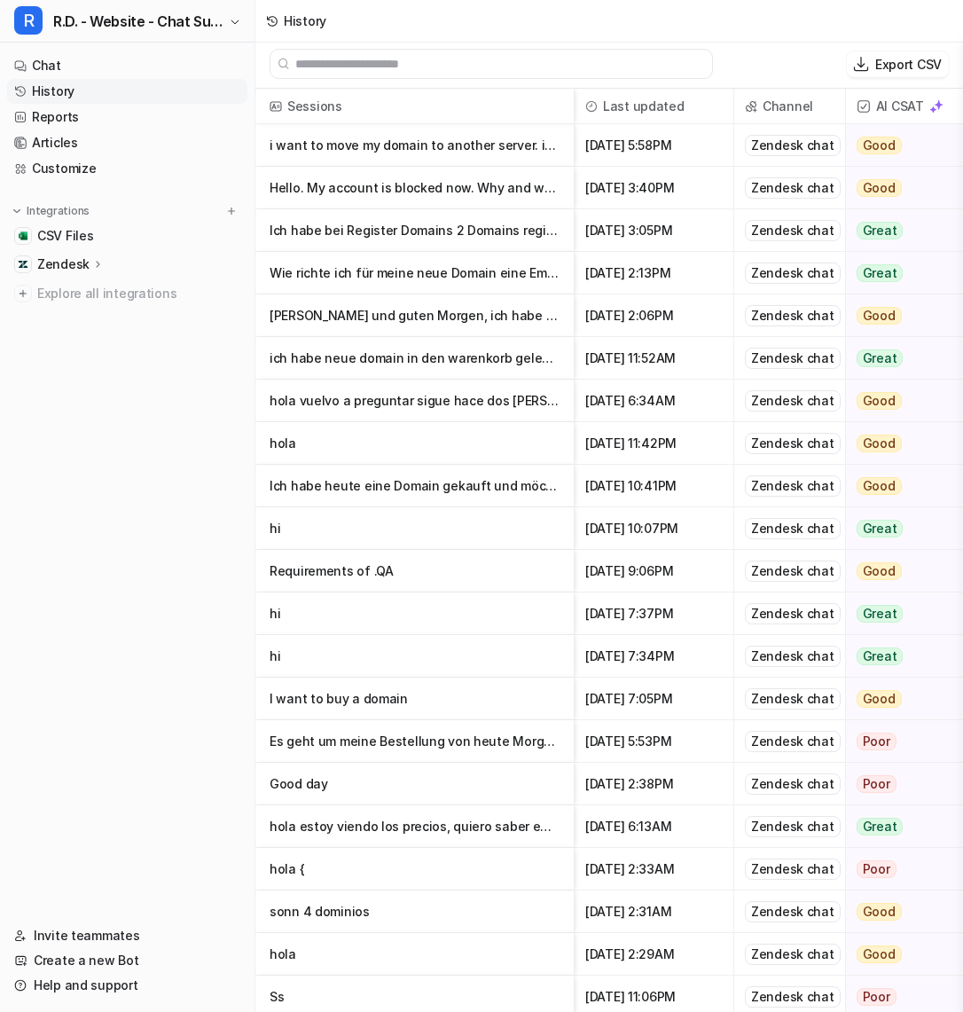
click at [395, 532] on p "hi" at bounding box center [415, 528] width 290 height 43
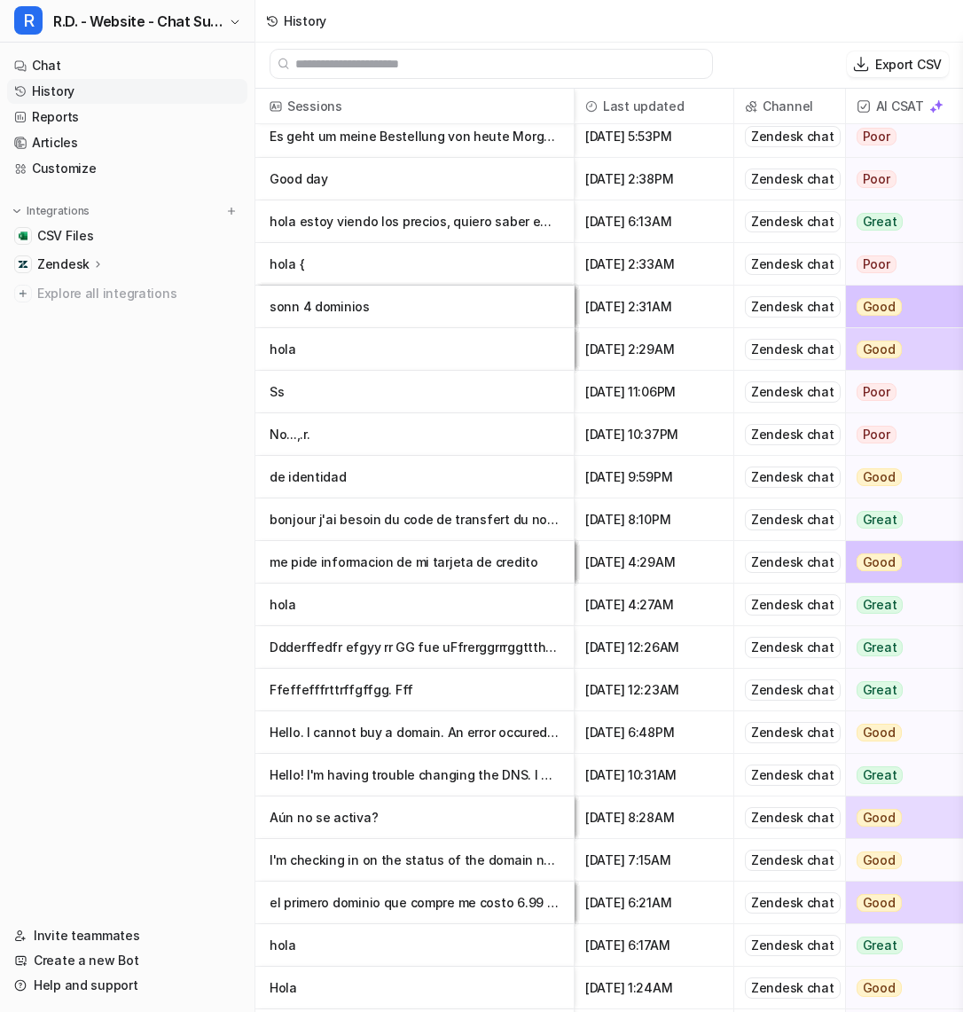
scroll to position [727, 0]
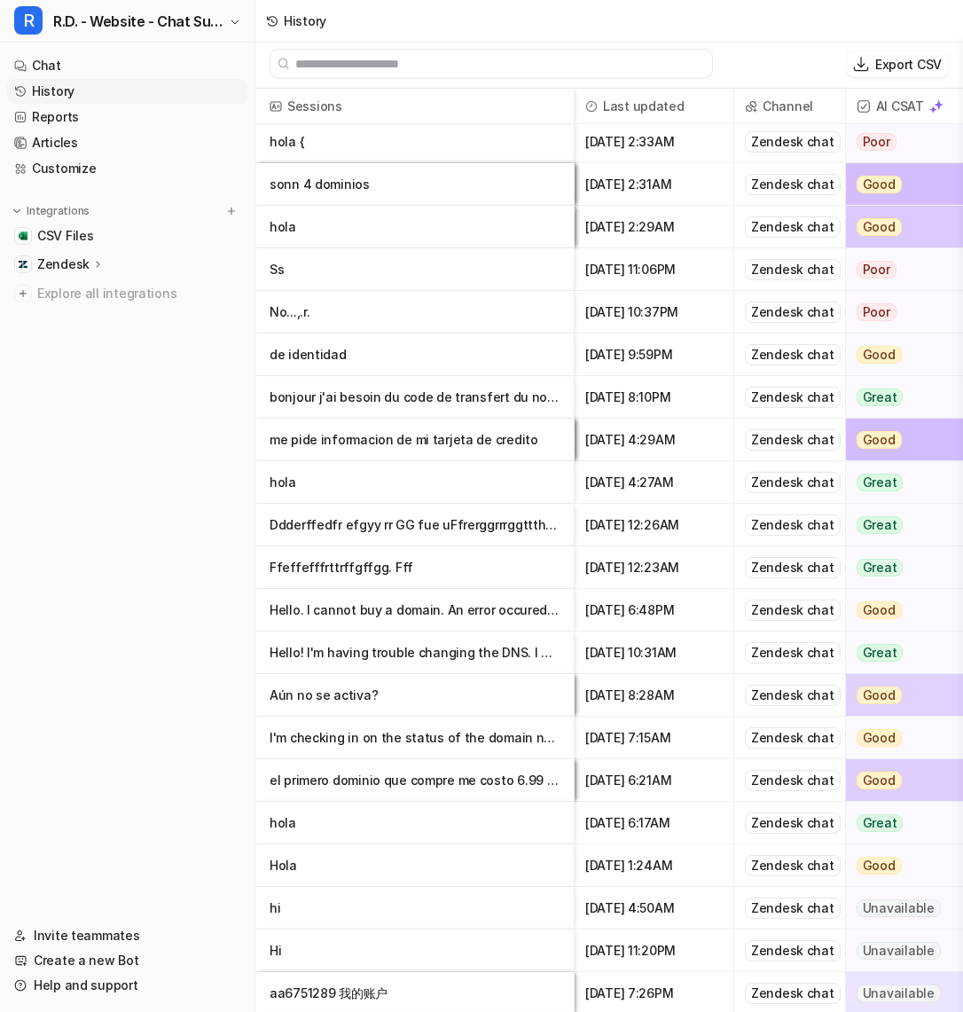
click at [389, 651] on p "Hello! I'm having trouble changing the DNS. I made the changes two days ago, bu…" at bounding box center [415, 653] width 290 height 43
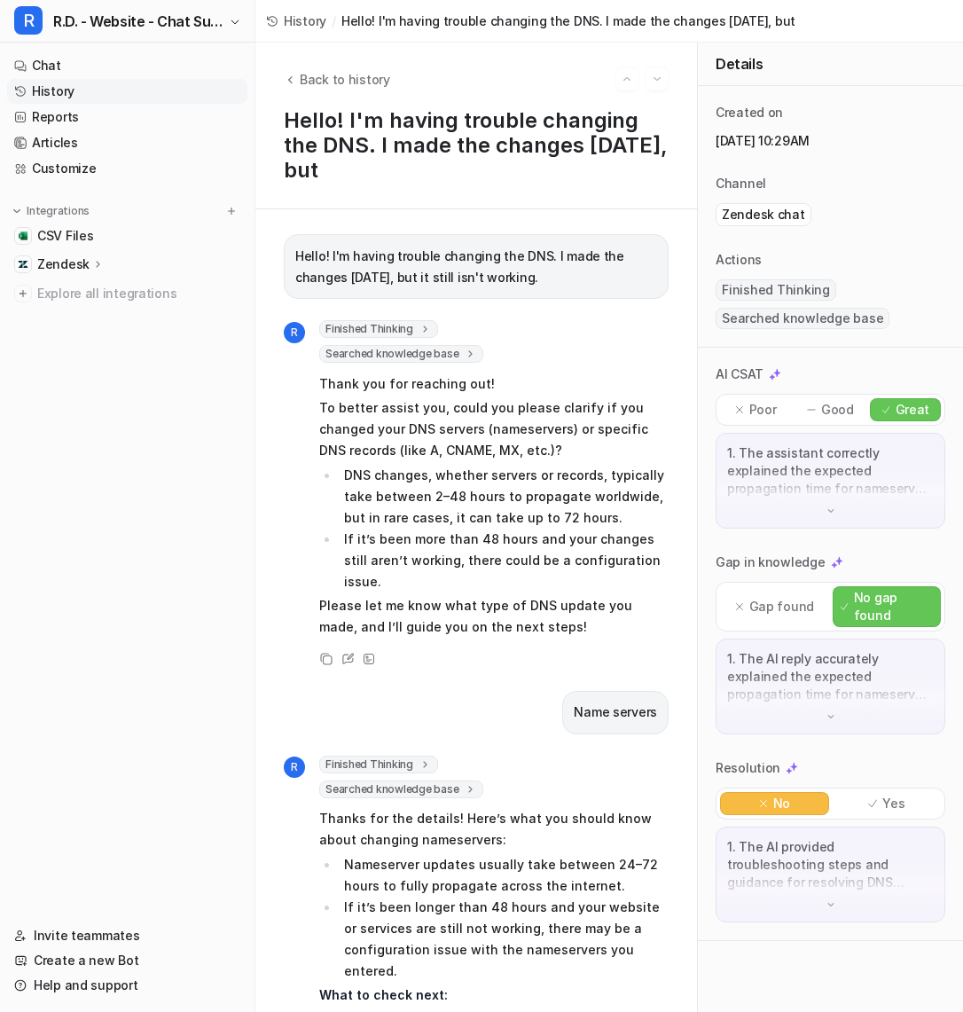
scroll to position [322, 0]
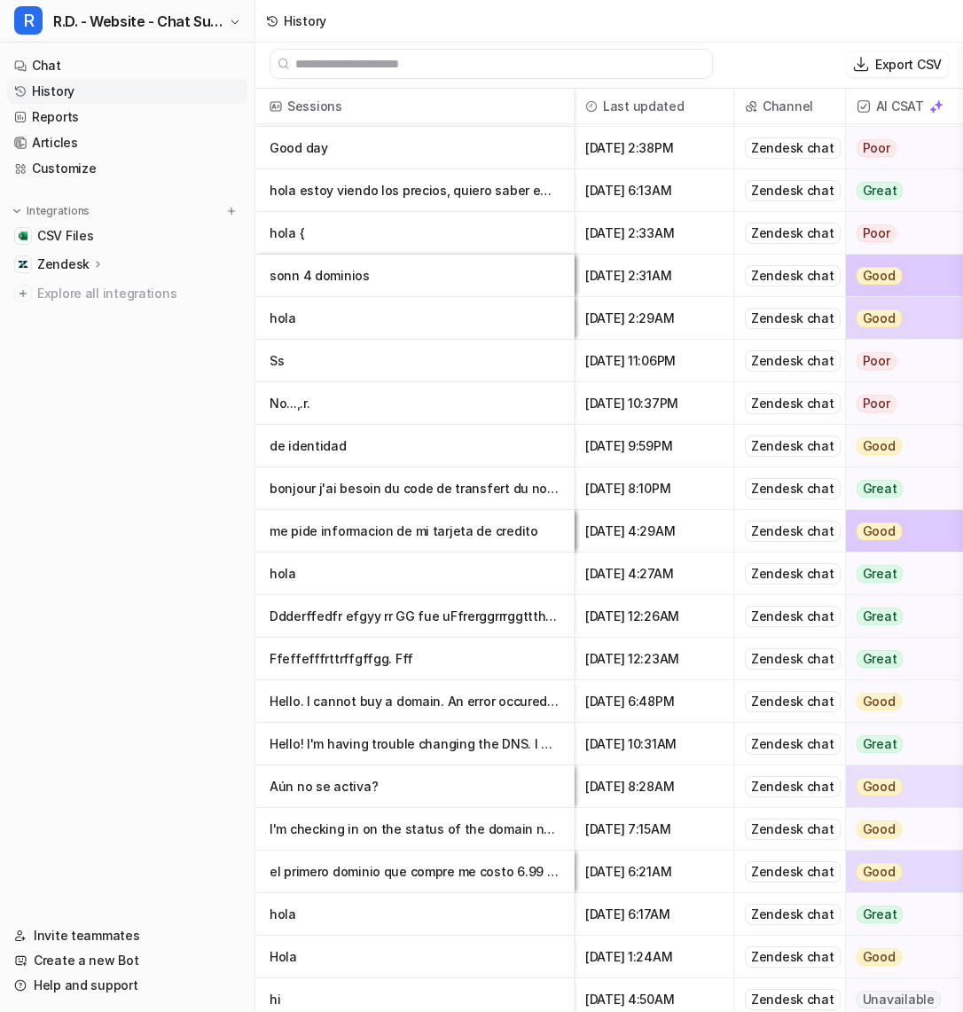
scroll to position [645, 0]
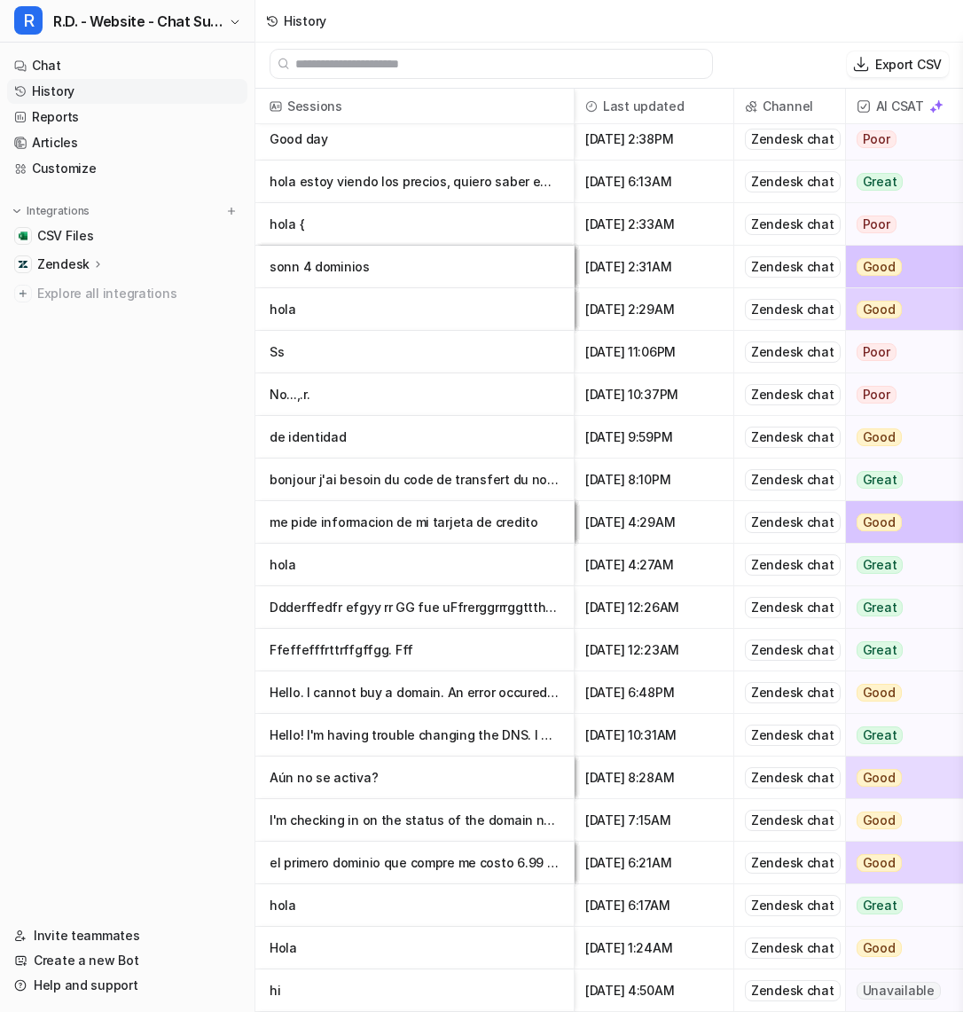
click at [408, 829] on p "I'm checking in on the status of the domain name that I purchased" at bounding box center [415, 820] width 290 height 43
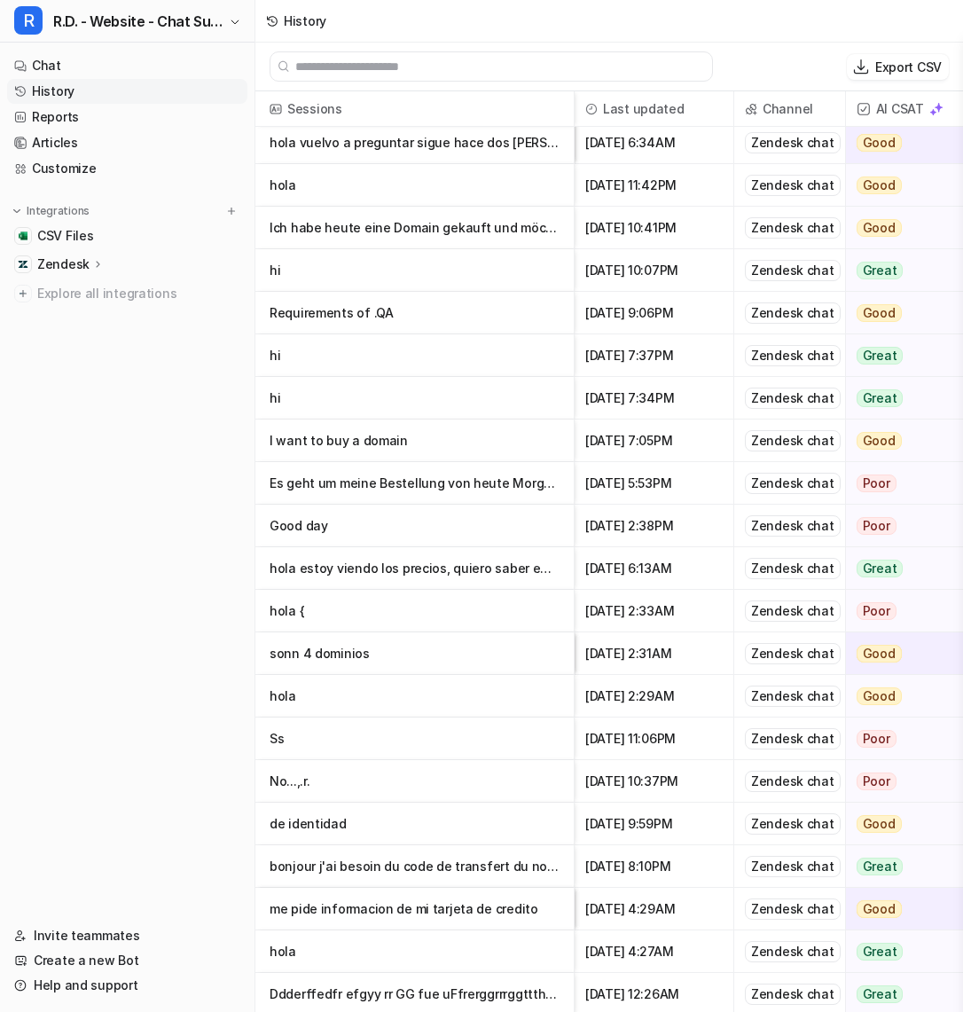
scroll to position [262, 0]
click at [426, 447] on p "I want to buy a domain" at bounding box center [415, 440] width 290 height 43
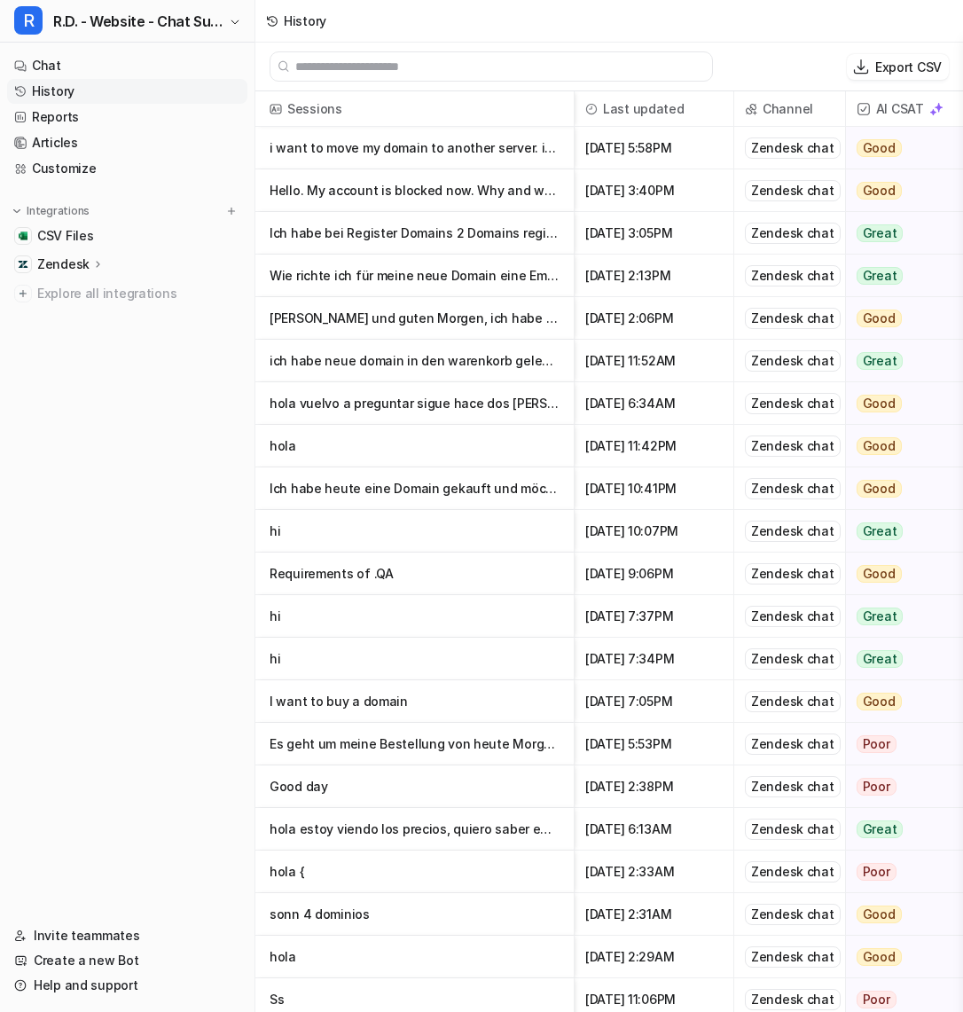
click at [420, 531] on p "hi" at bounding box center [415, 531] width 290 height 43
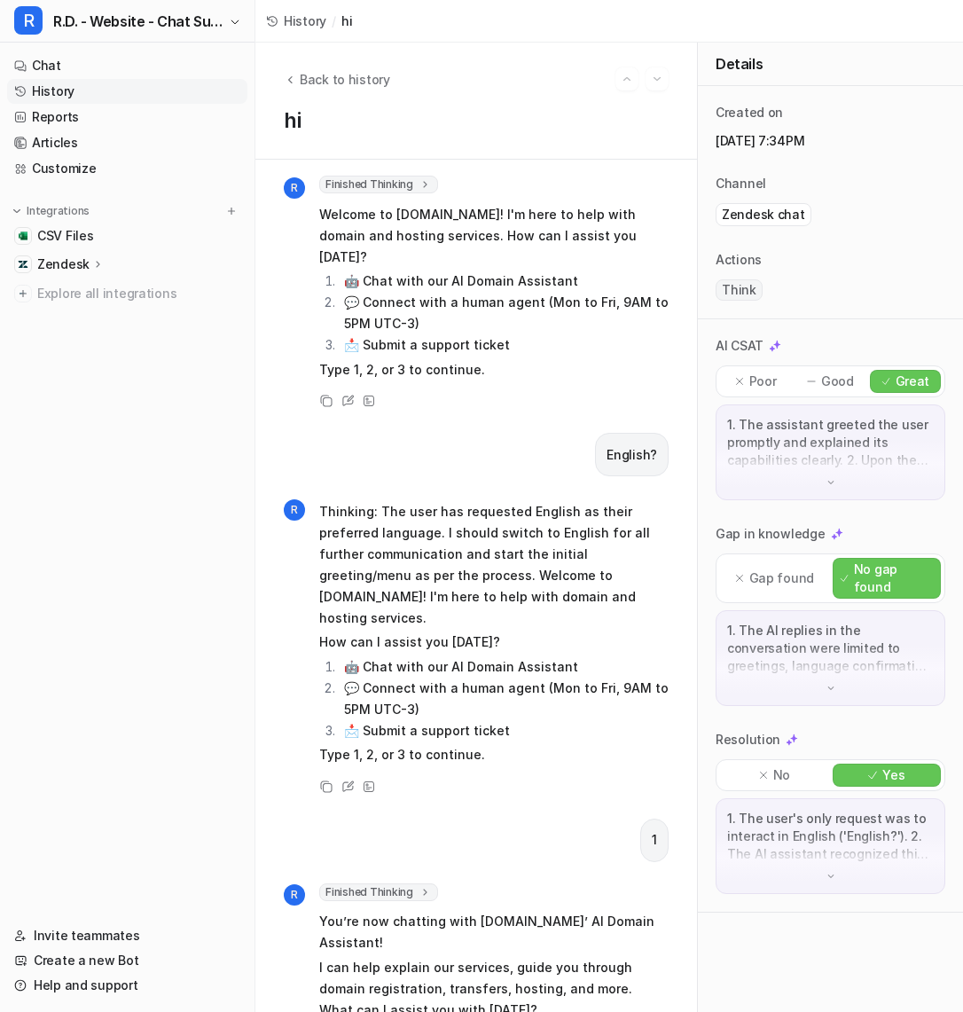
scroll to position [84, 0]
